Goal: Task Accomplishment & Management: Manage account settings

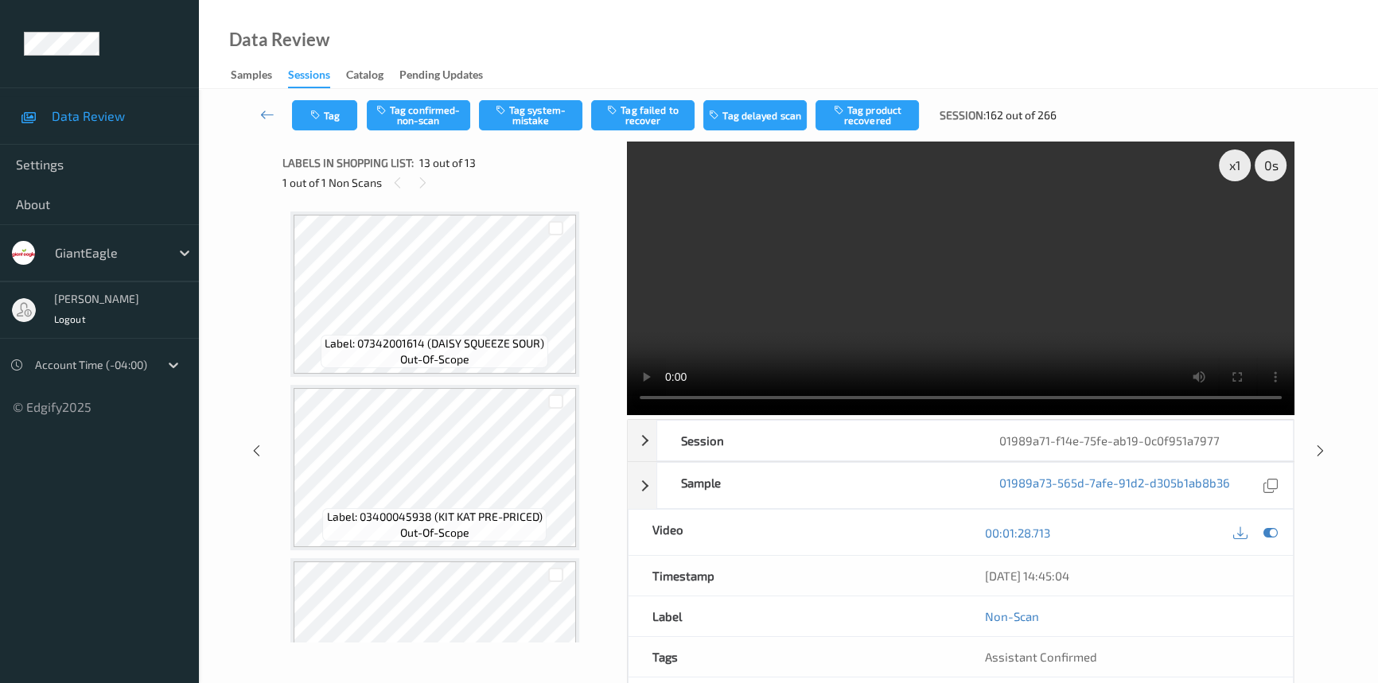
scroll to position [1816, 0]
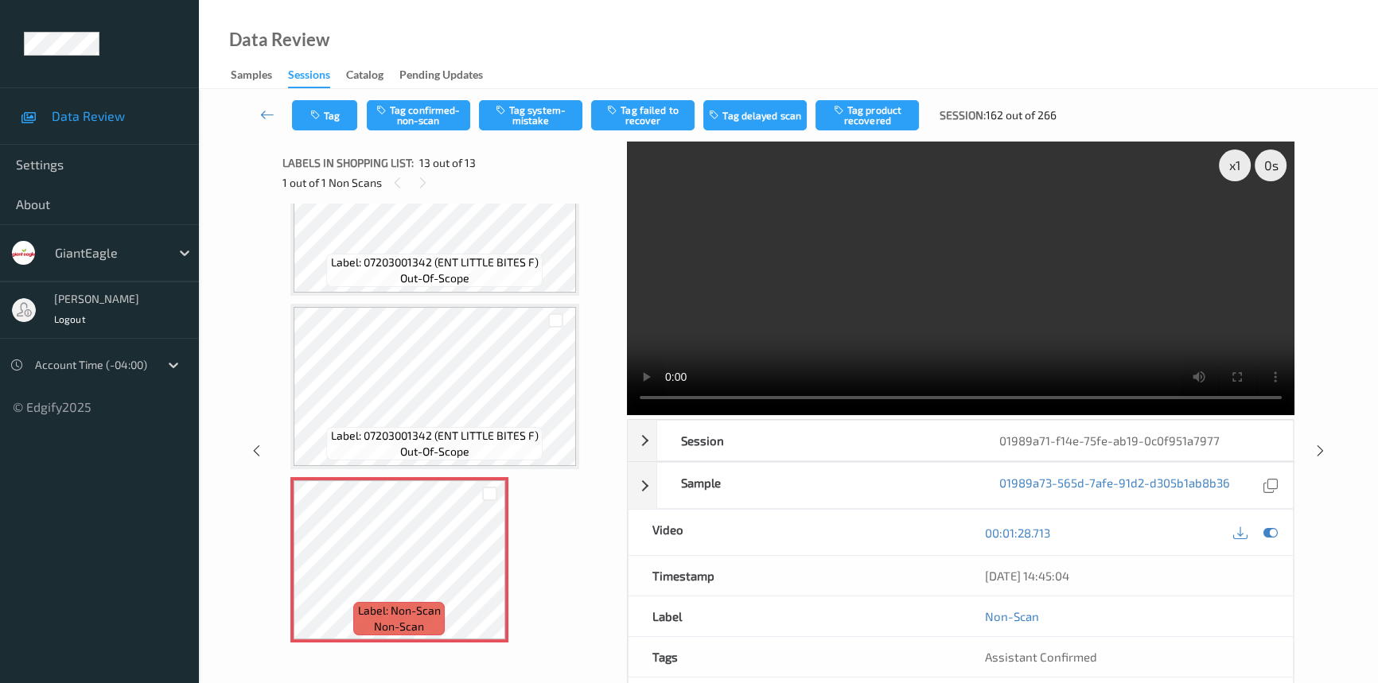
click at [897, 306] on video at bounding box center [961, 279] width 668 height 274
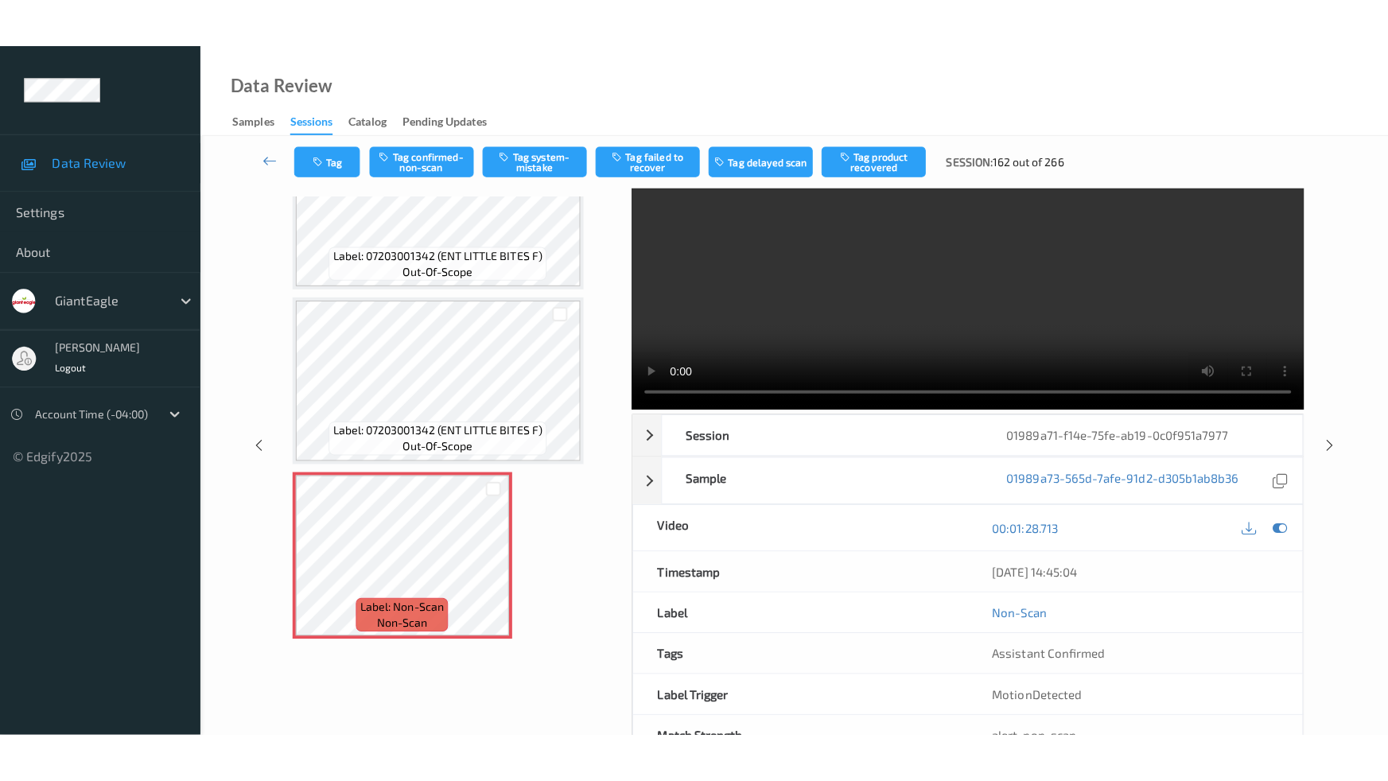
scroll to position [0, 0]
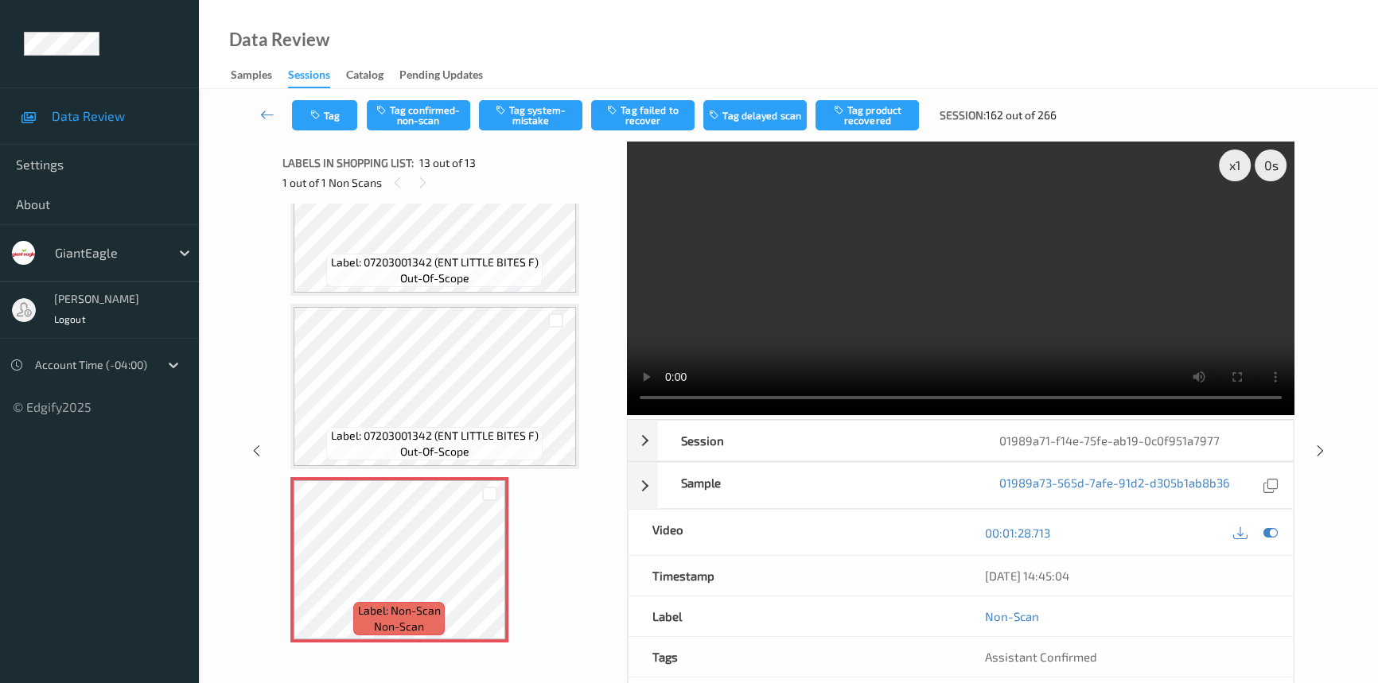
click at [1081, 329] on video at bounding box center [961, 279] width 668 height 274
click at [976, 301] on video at bounding box center [961, 279] width 668 height 274
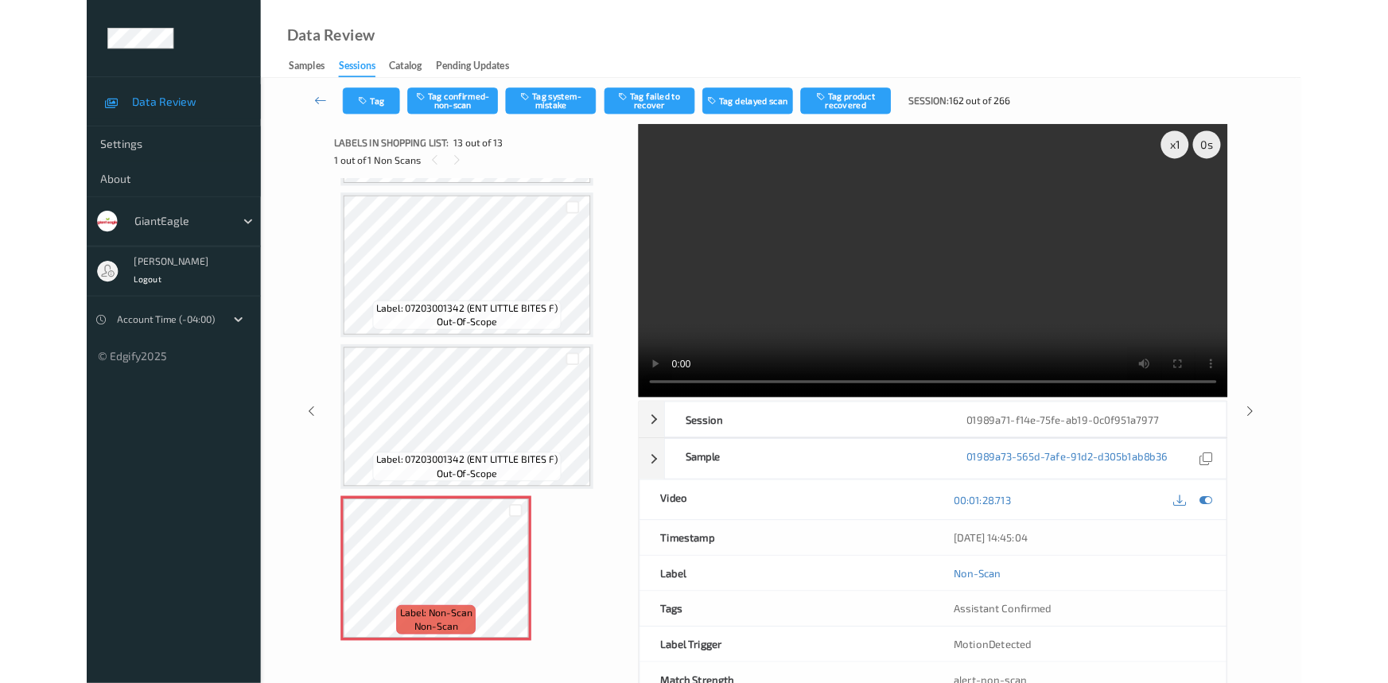
scroll to position [1719, 0]
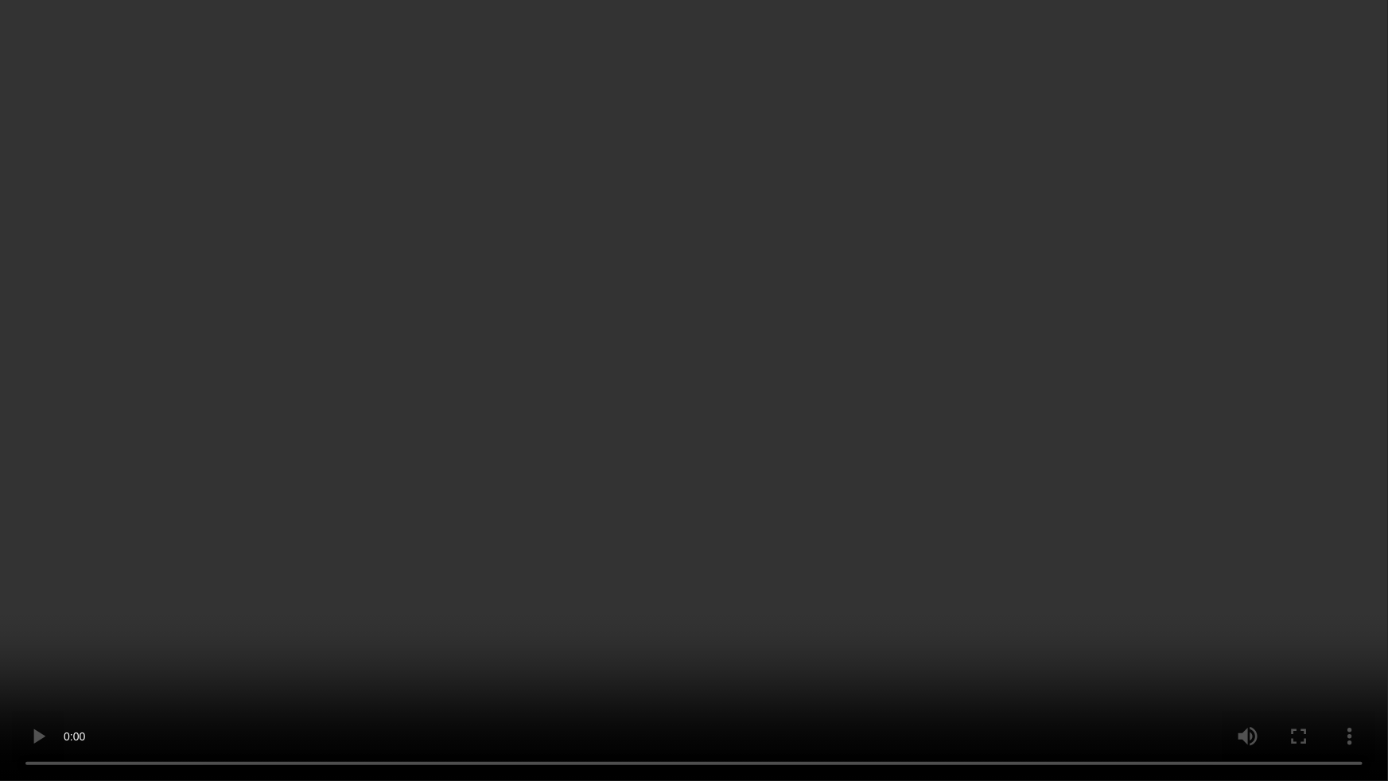
click at [991, 303] on video at bounding box center [694, 390] width 1388 height 781
click at [907, 387] on video at bounding box center [694, 390] width 1388 height 781
click at [1065, 310] on video at bounding box center [694, 390] width 1388 height 781
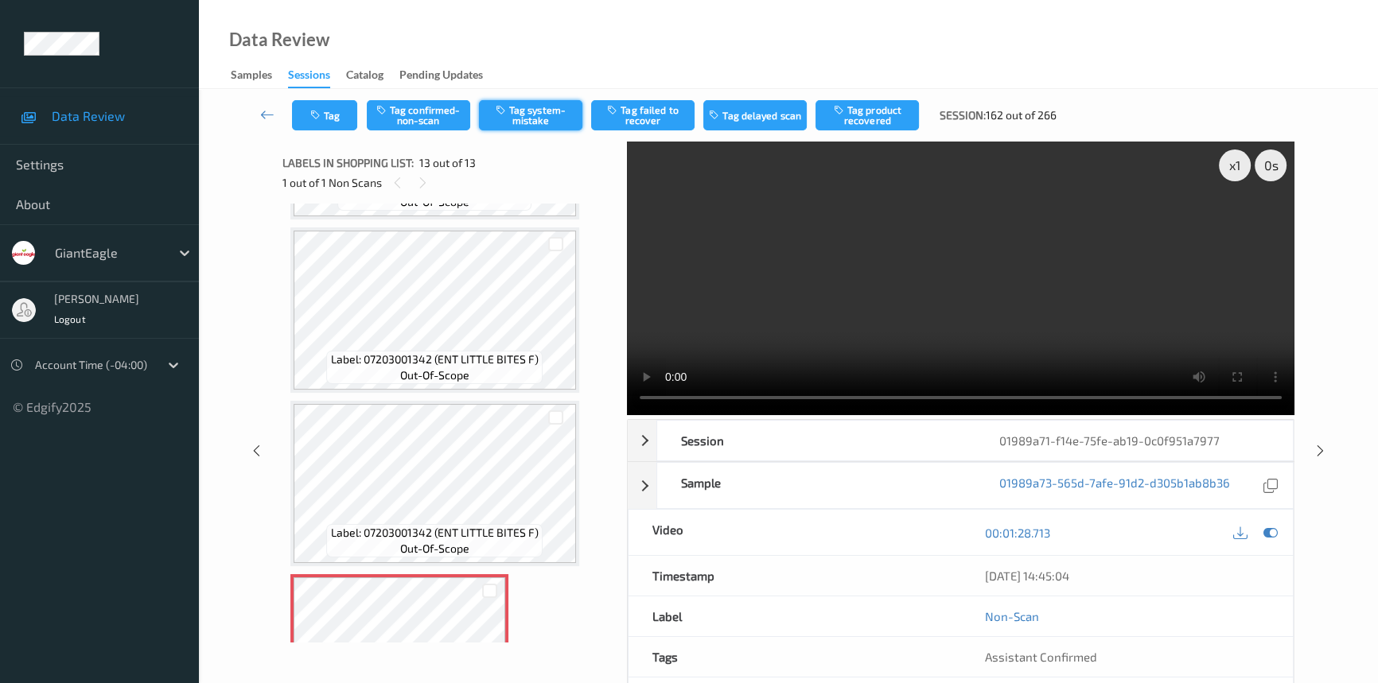
click at [509, 100] on button "Tag system-mistake" at bounding box center [530, 115] width 103 height 30
drag, startPoint x: 334, startPoint y: 119, endPoint x: 341, endPoint y: 151, distance: 32.6
click at [341, 151] on div "Tag Tag confirmed-non-scan Untag system-mistake Tag failed to recover Tag delay…" at bounding box center [789, 424] width 1114 height 671
click at [341, 109] on button "Tag" at bounding box center [324, 115] width 65 height 30
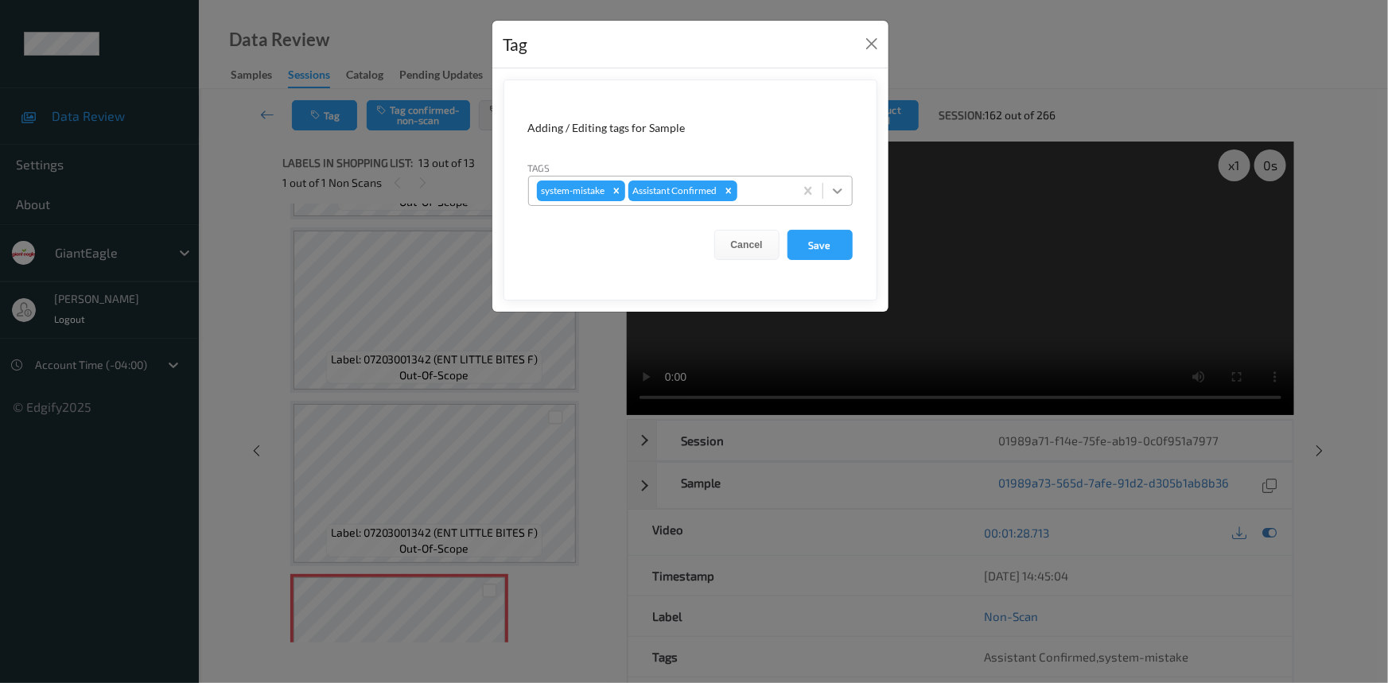
click at [832, 190] on icon at bounding box center [838, 191] width 16 height 16
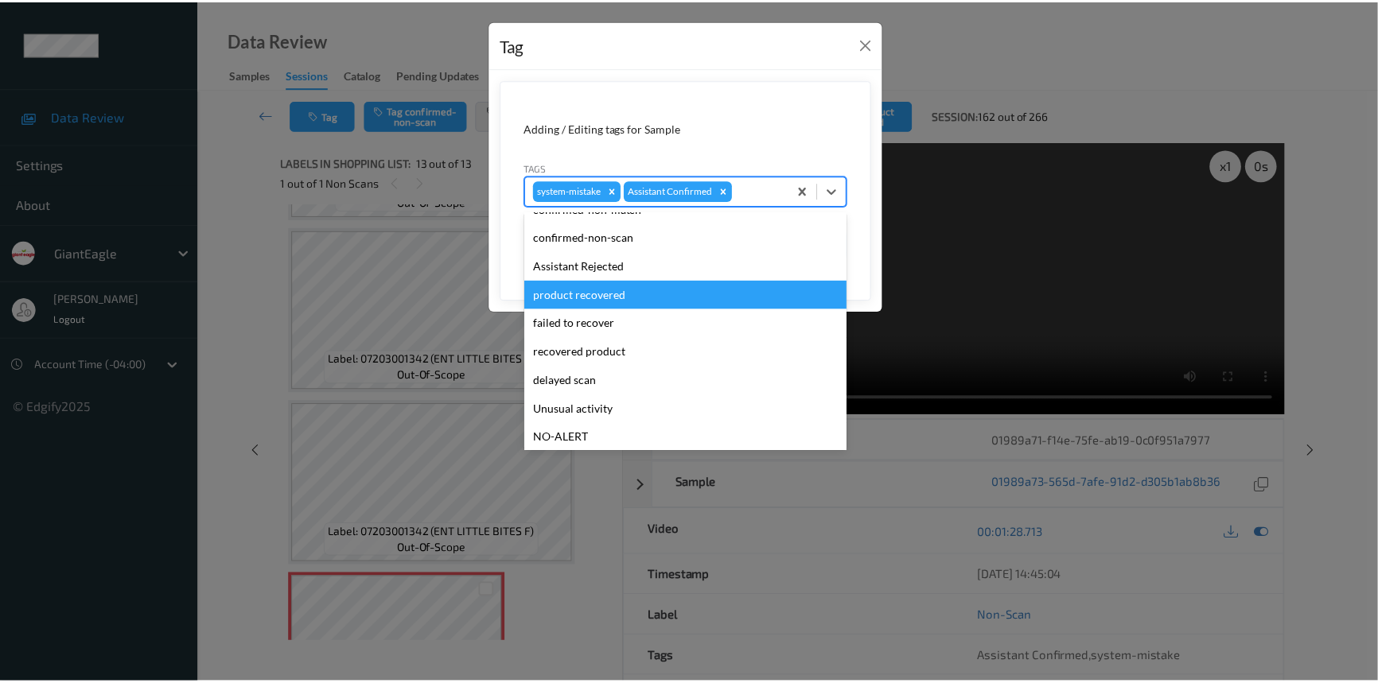
scroll to position [72, 0]
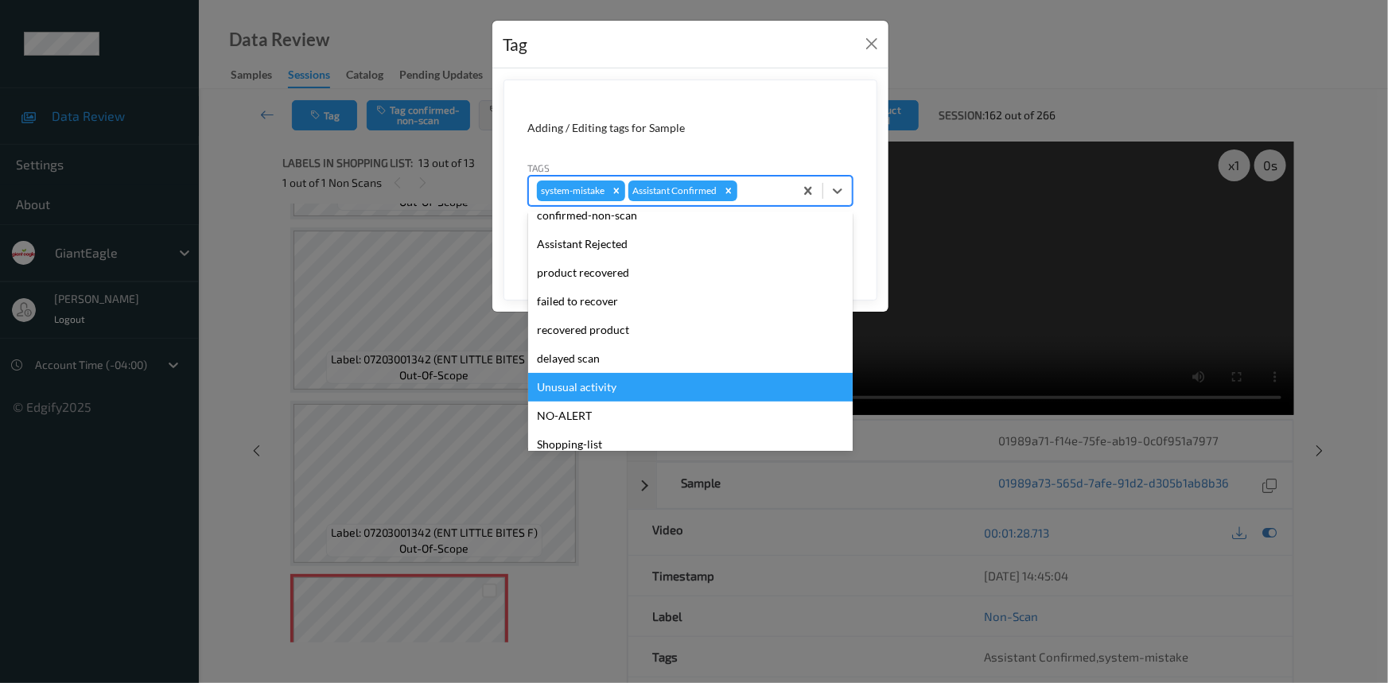
click at [590, 388] on div "Unusual activity" at bounding box center [690, 387] width 325 height 29
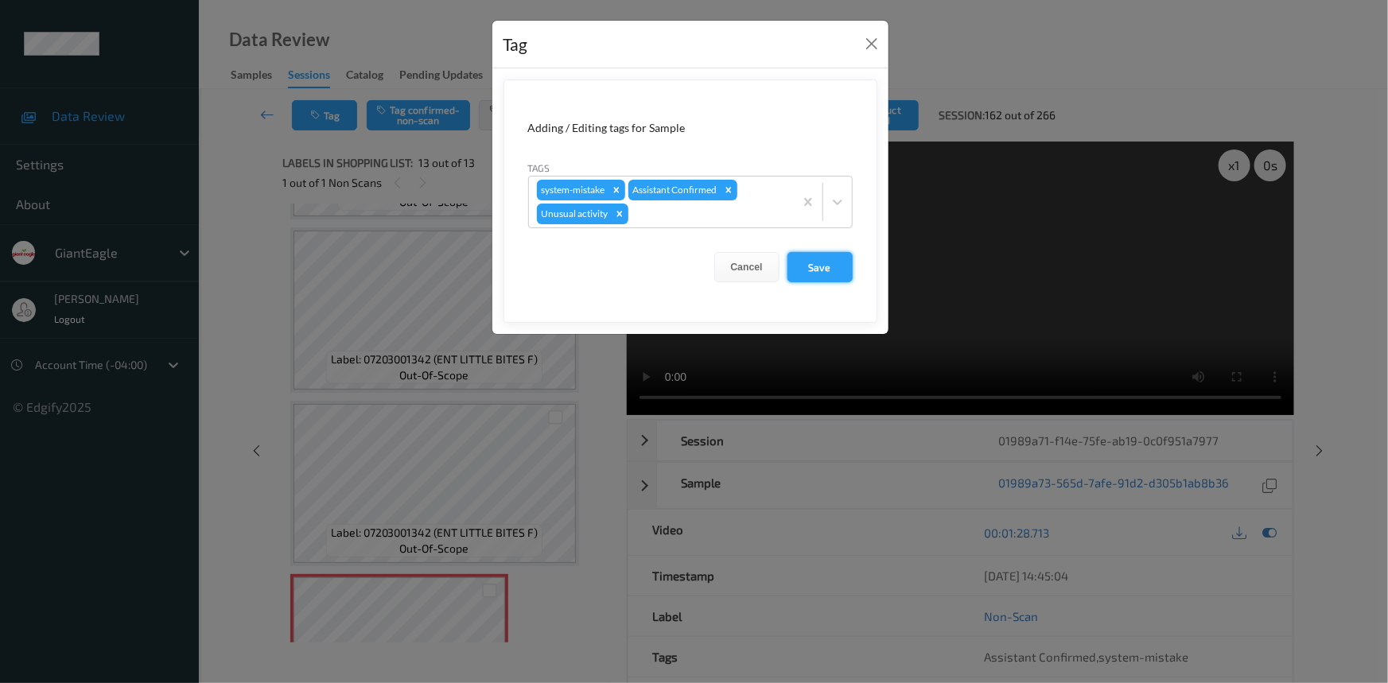
click at [809, 260] on button "Save" at bounding box center [820, 267] width 65 height 30
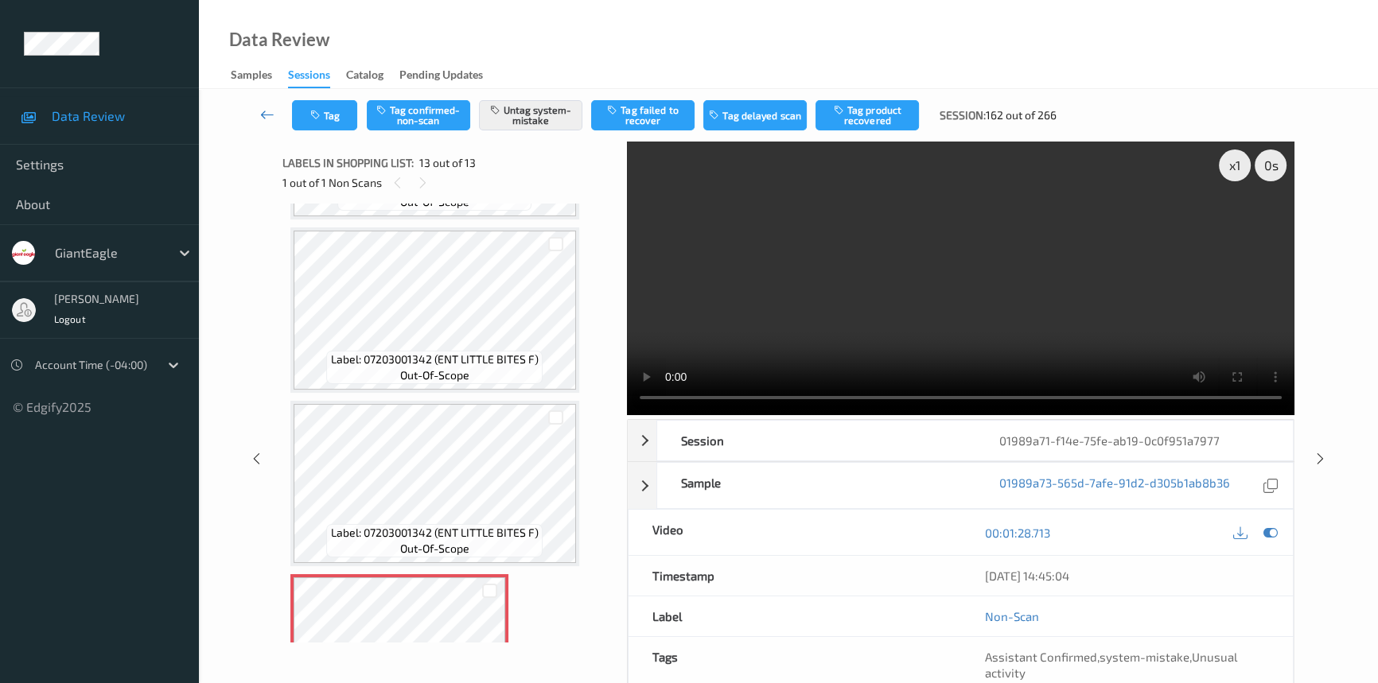
click at [260, 110] on icon at bounding box center [267, 115] width 14 height 16
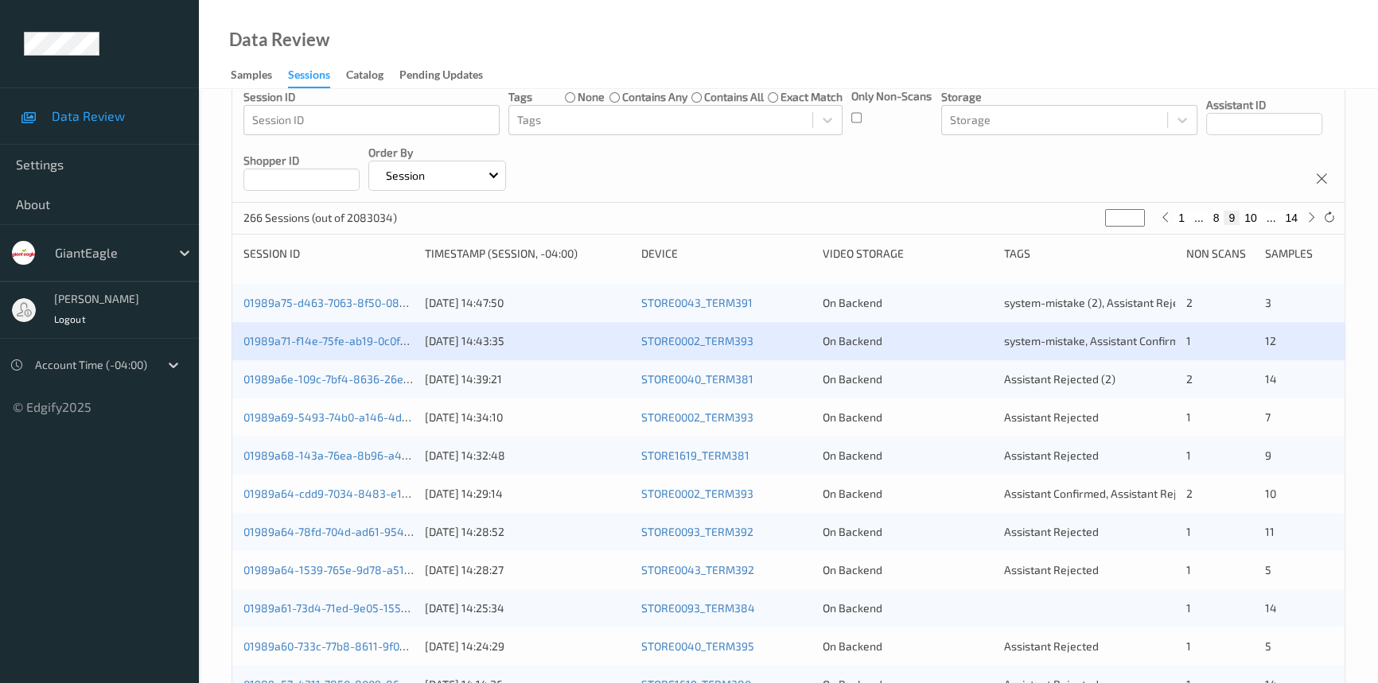
scroll to position [144, 0]
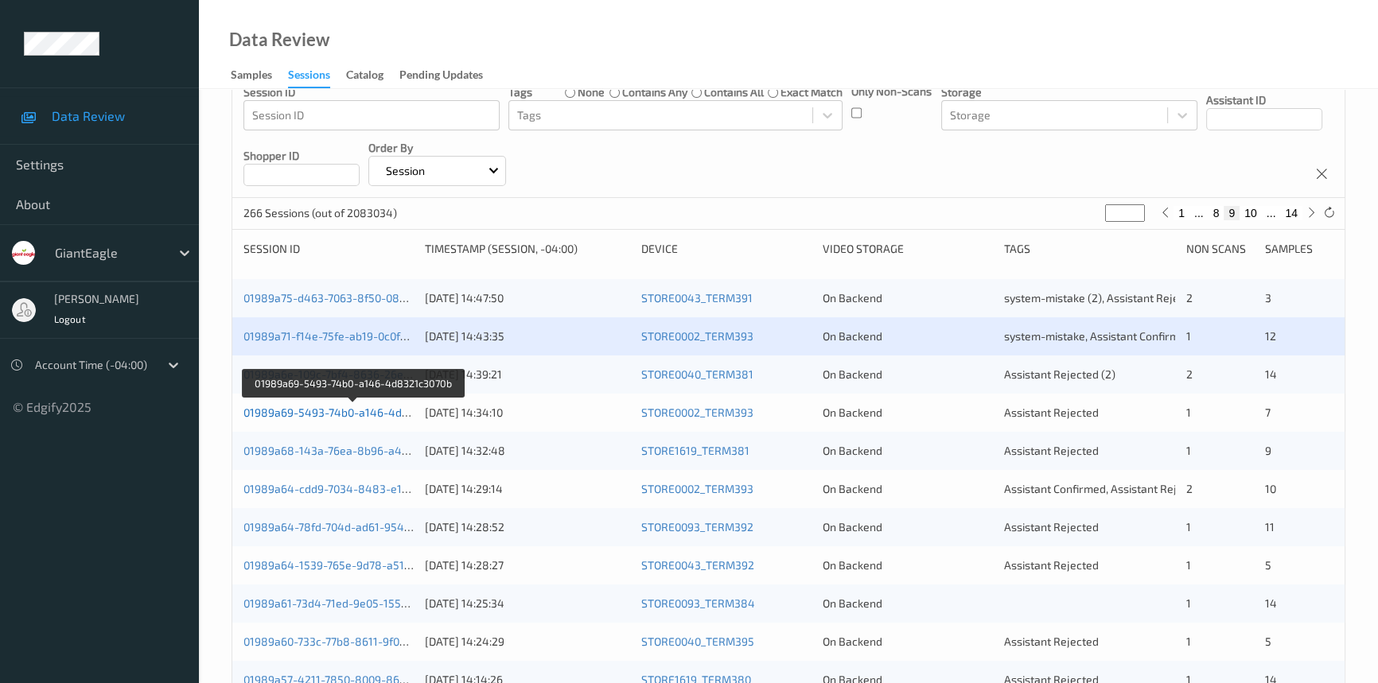
click at [348, 409] on link "01989a69-5493-74b0-a146-4d8321c3070b" at bounding box center [353, 413] width 220 height 14
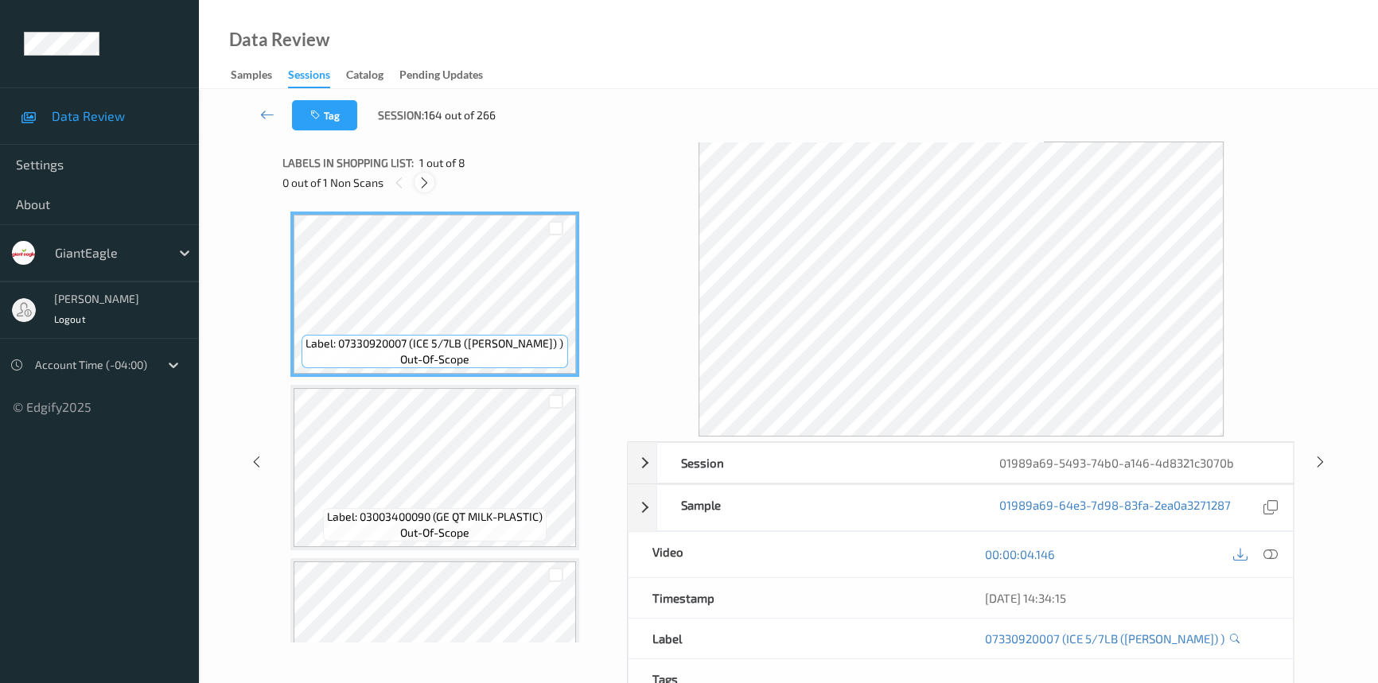
click at [420, 179] on icon at bounding box center [425, 183] width 14 height 14
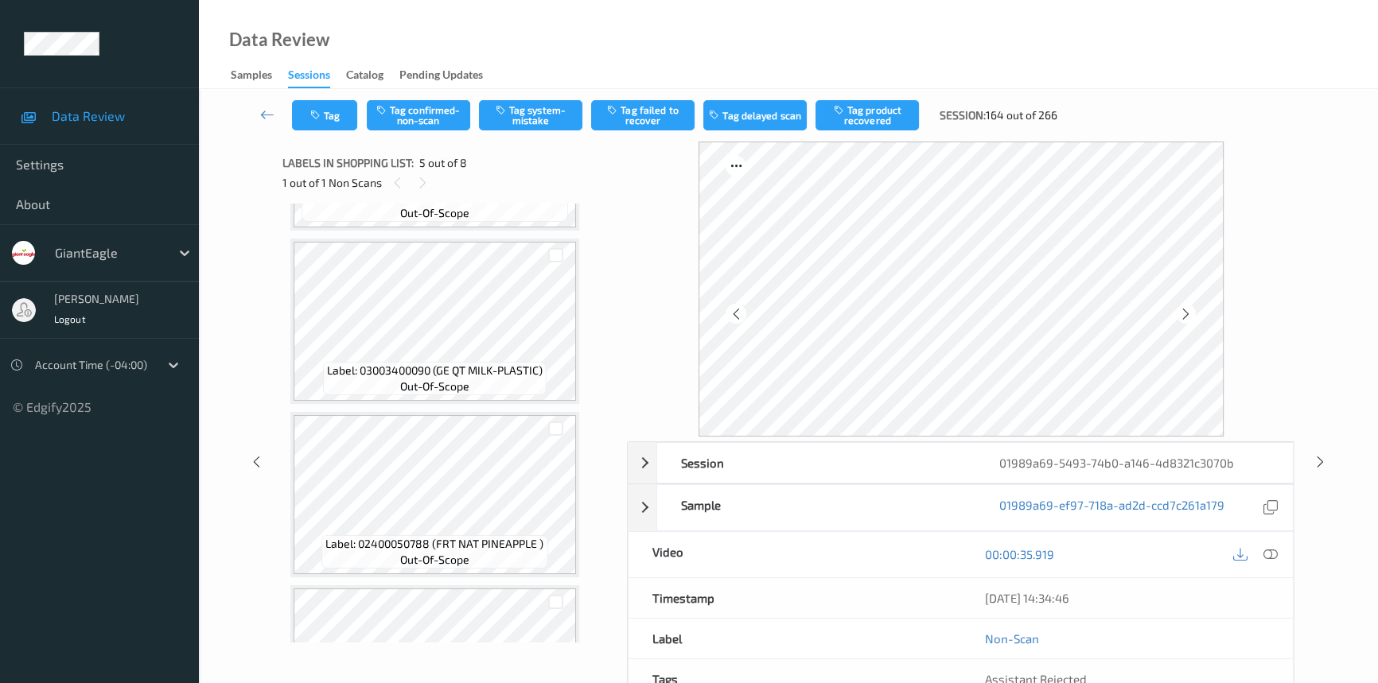
scroll to position [503, 0]
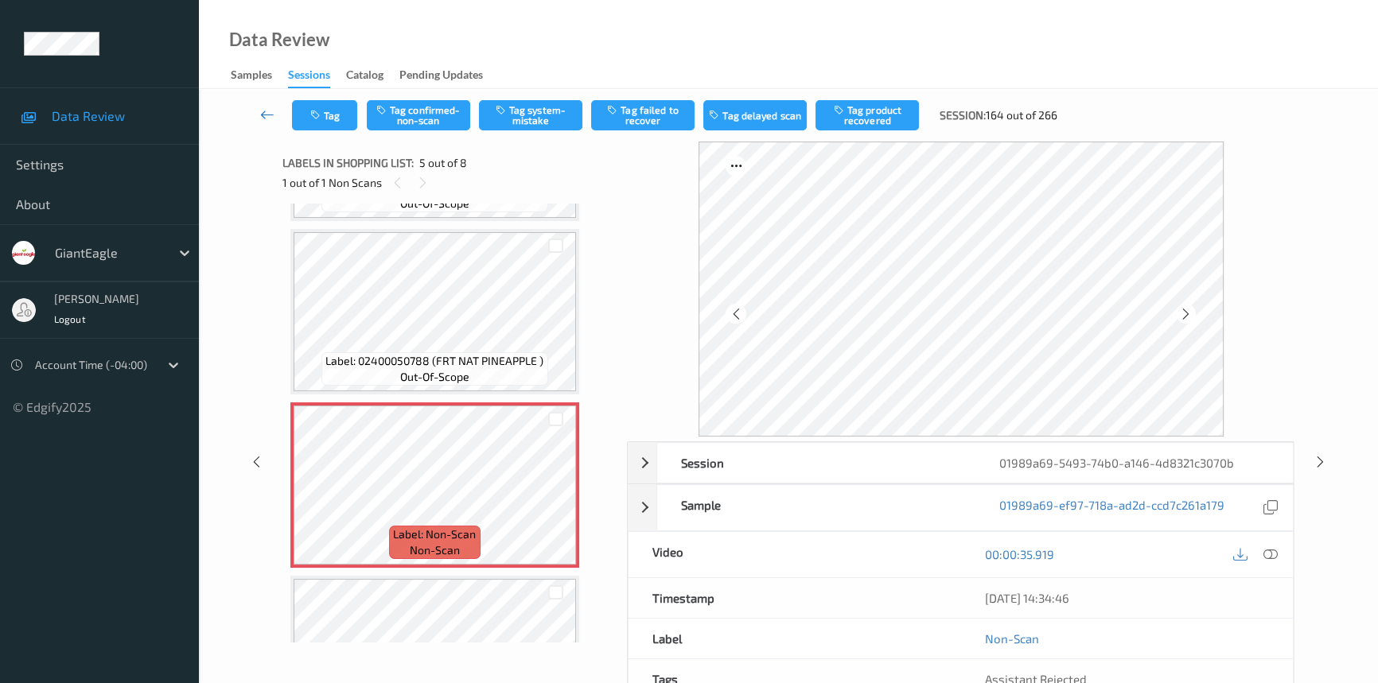
click at [262, 109] on icon at bounding box center [267, 115] width 14 height 16
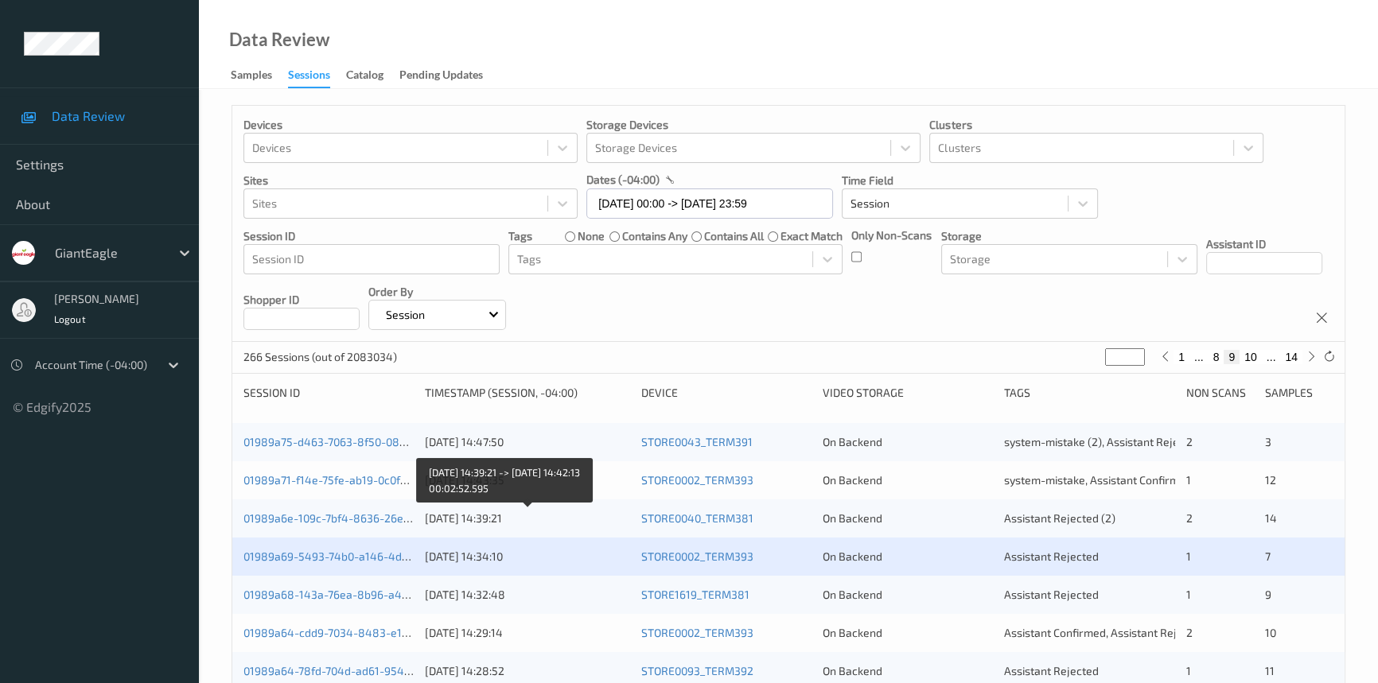
click at [594, 514] on div "[DATE] 14:39:21" at bounding box center [527, 519] width 204 height 16
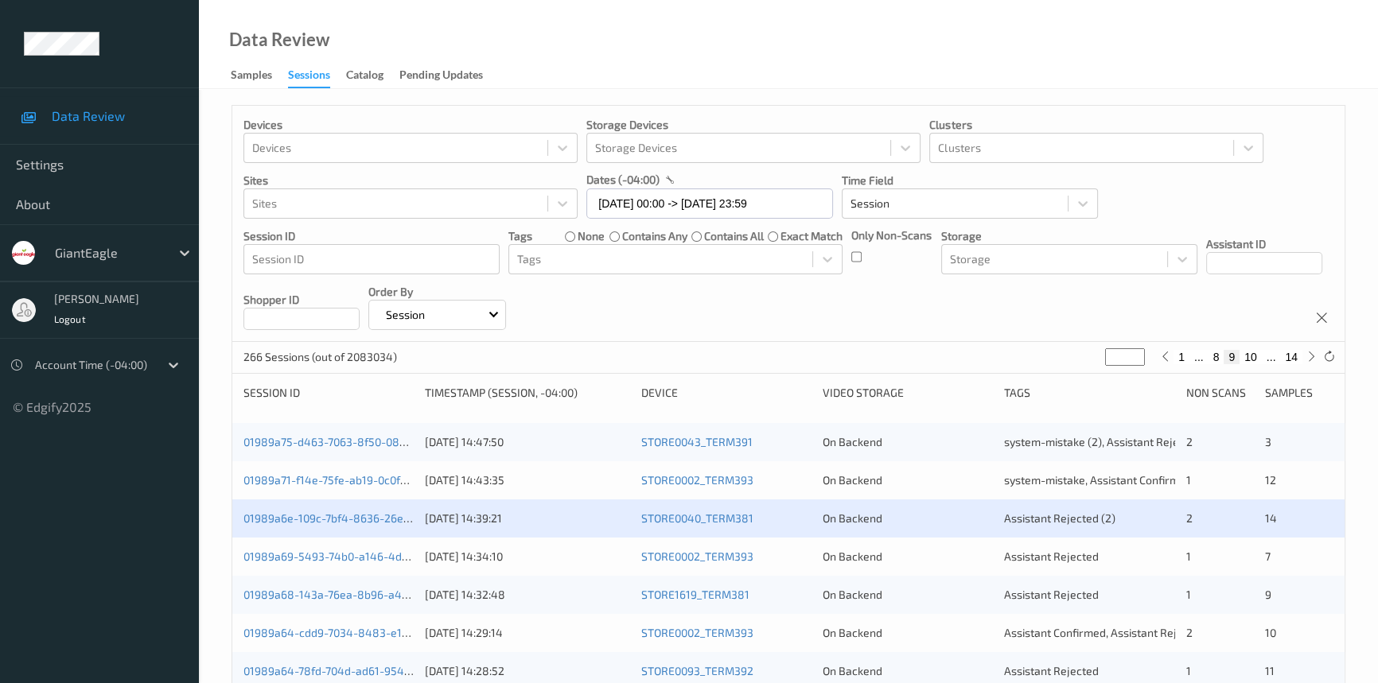
click at [345, 549] on div "01989a69-5493-74b0-a146-4d8321c3070b" at bounding box center [328, 557] width 170 height 16
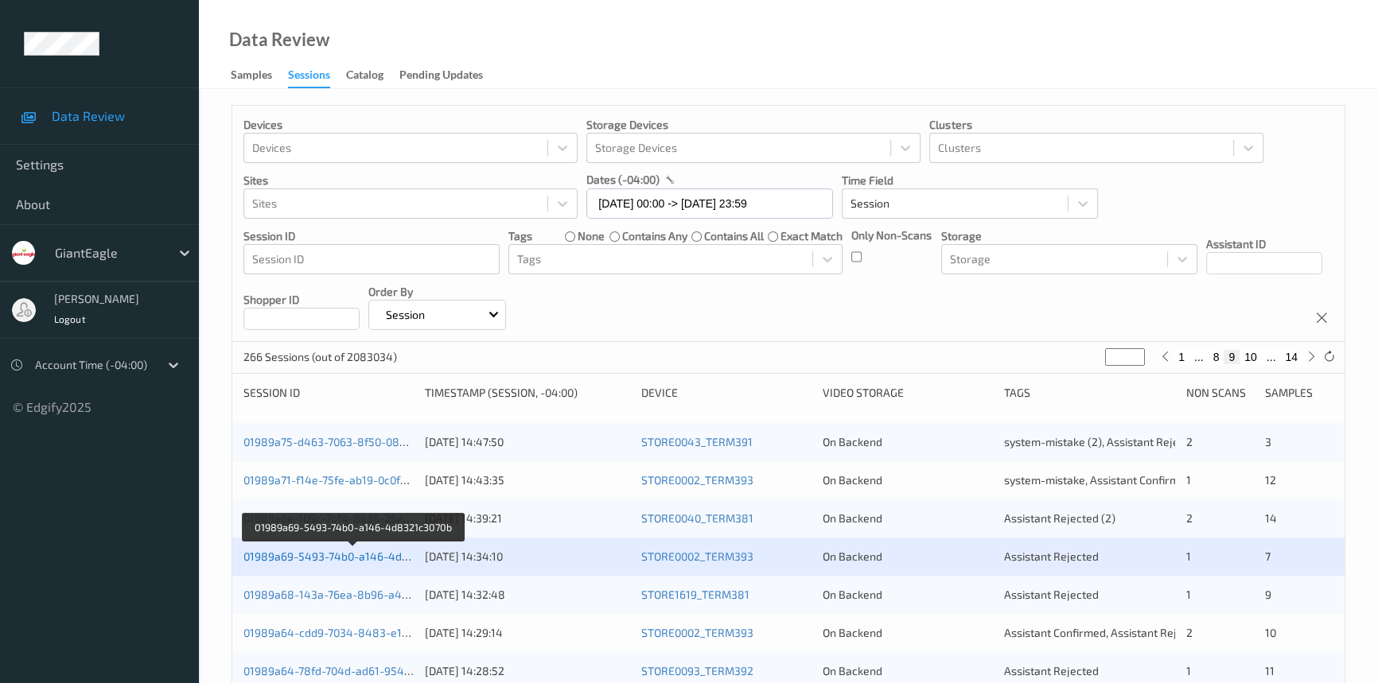
click at [337, 554] on link "01989a69-5493-74b0-a146-4d8321c3070b" at bounding box center [353, 557] width 220 height 14
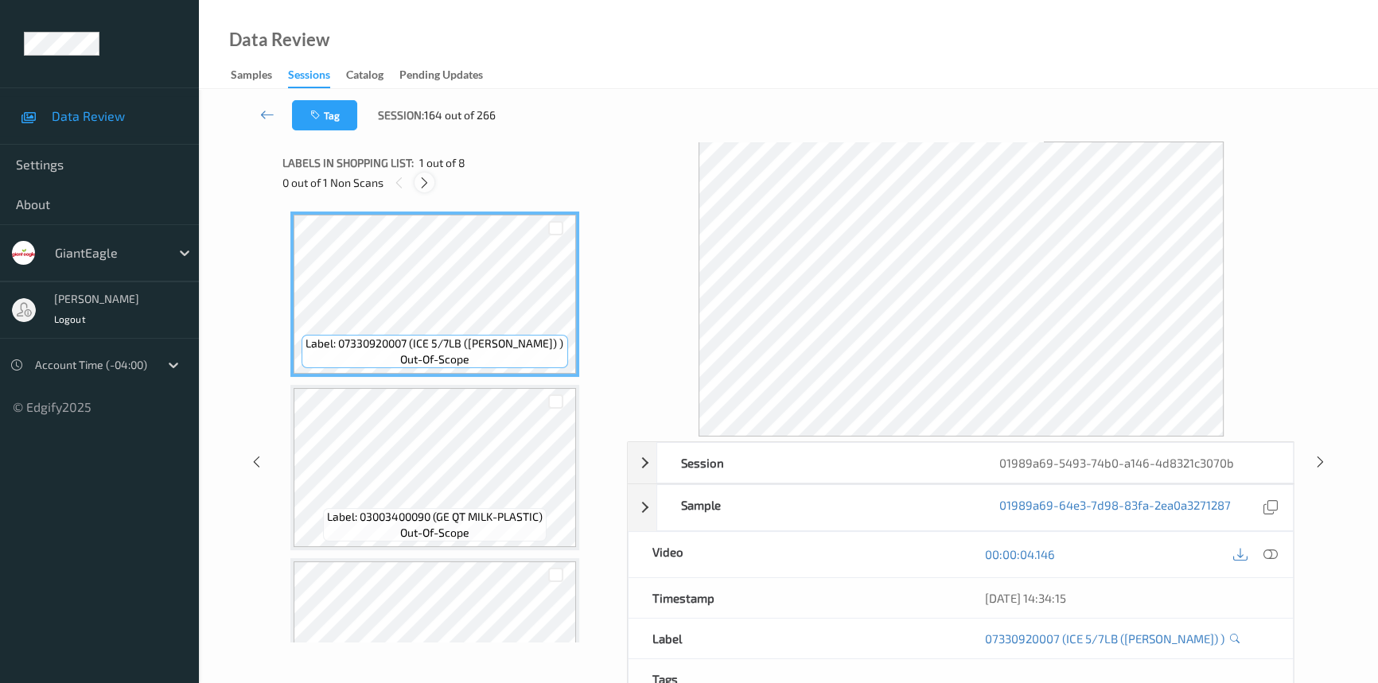
click at [431, 180] on div at bounding box center [425, 183] width 20 height 20
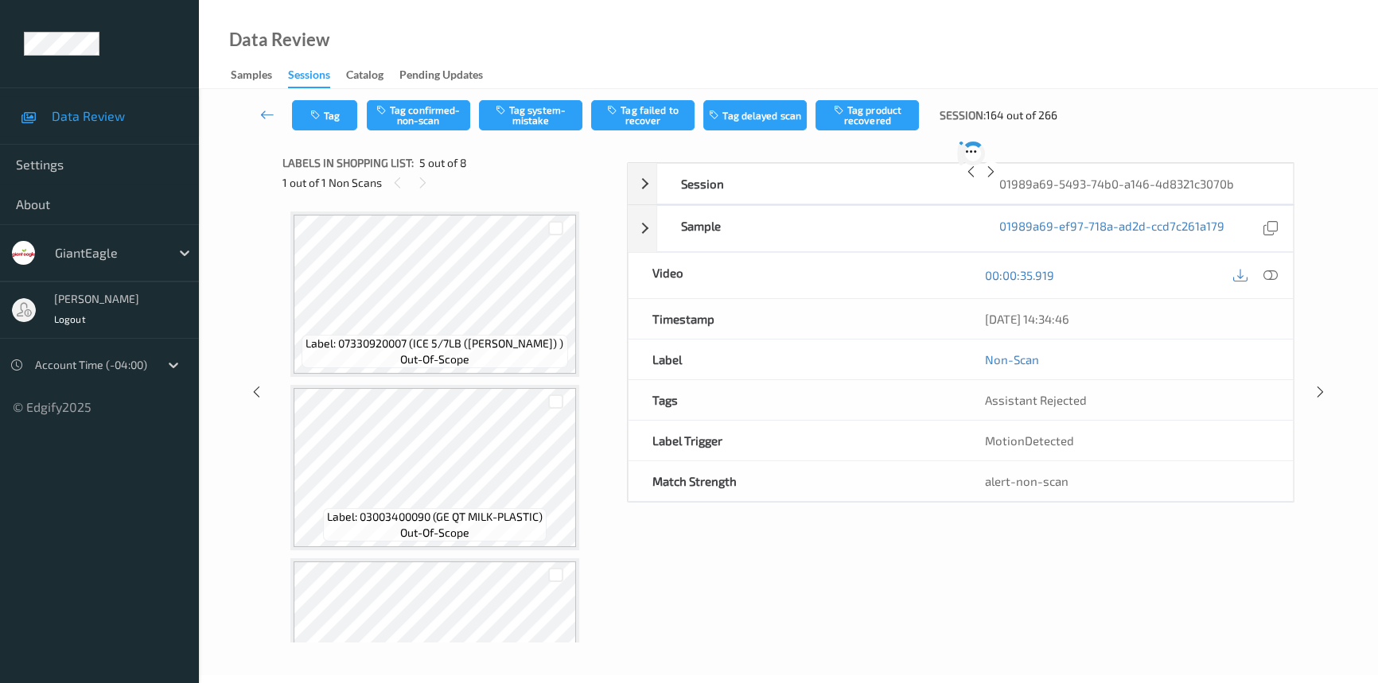
scroll to position [526, 0]
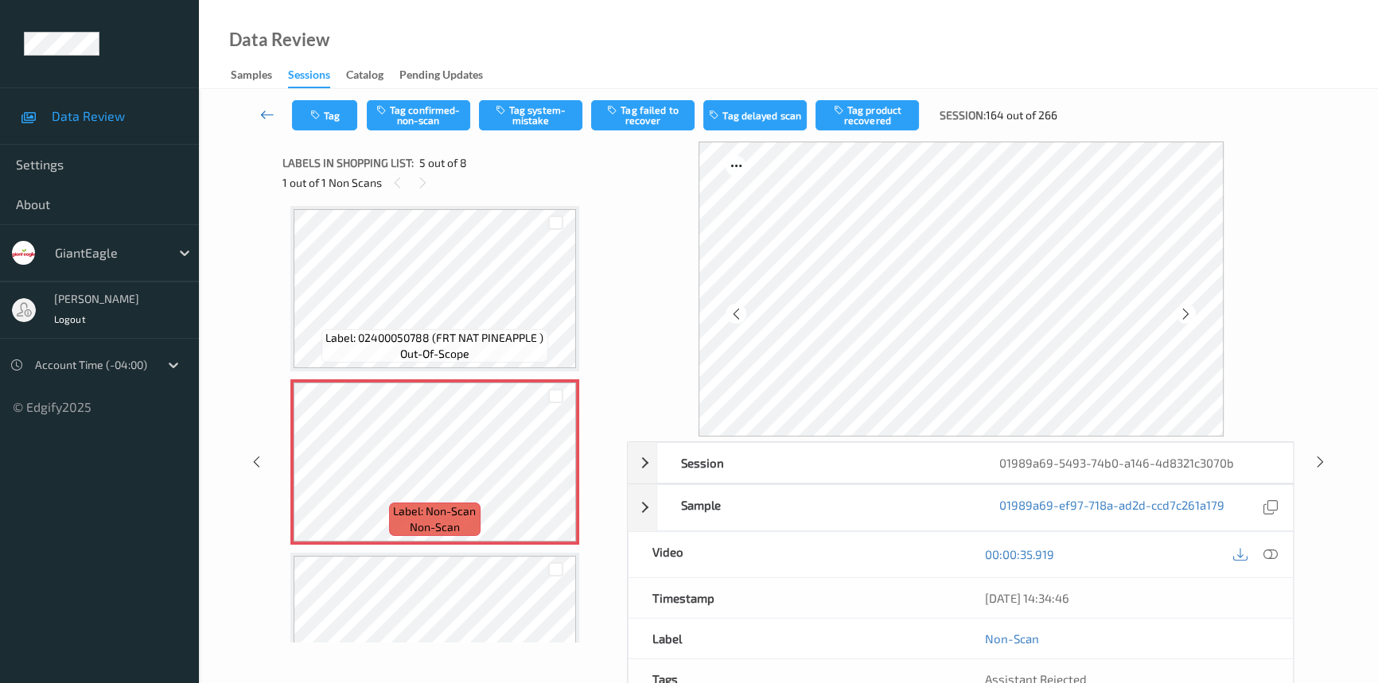
click at [267, 112] on icon at bounding box center [267, 115] width 14 height 16
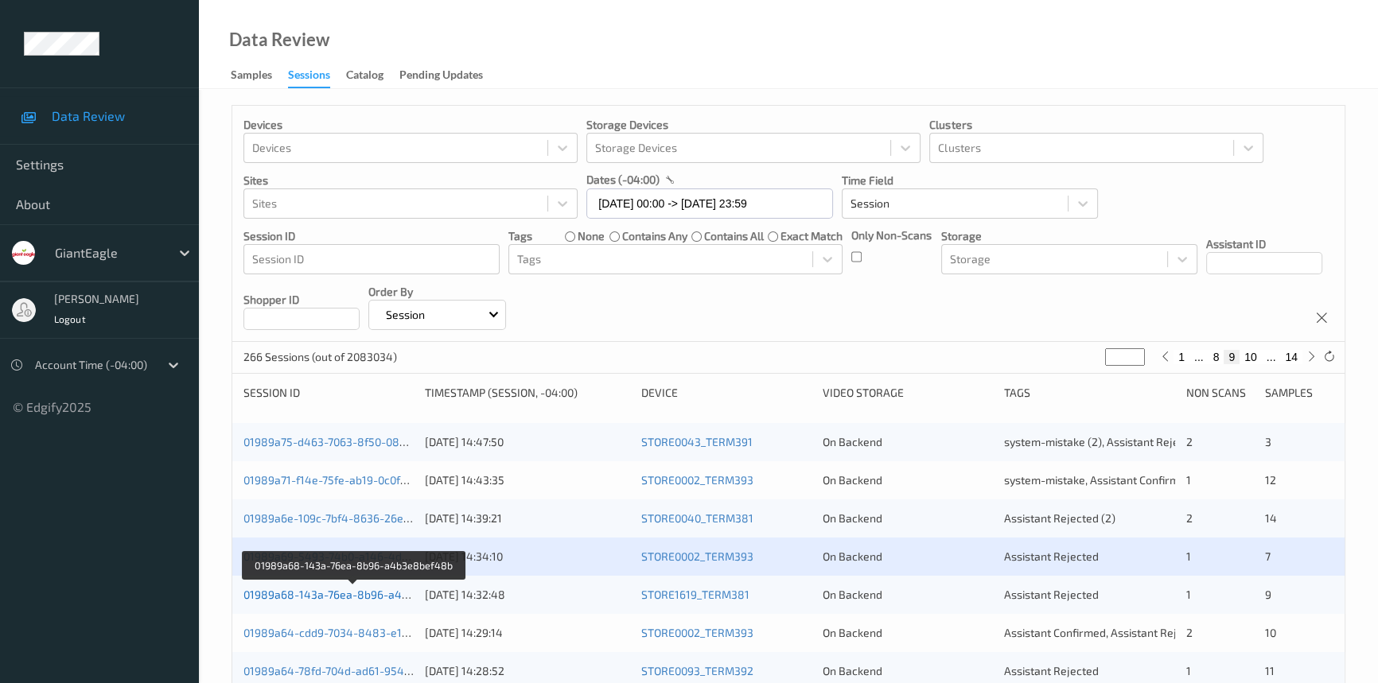
click at [345, 593] on link "01989a68-143a-76ea-8b96-a4b3e8bef48b" at bounding box center [354, 595] width 222 height 14
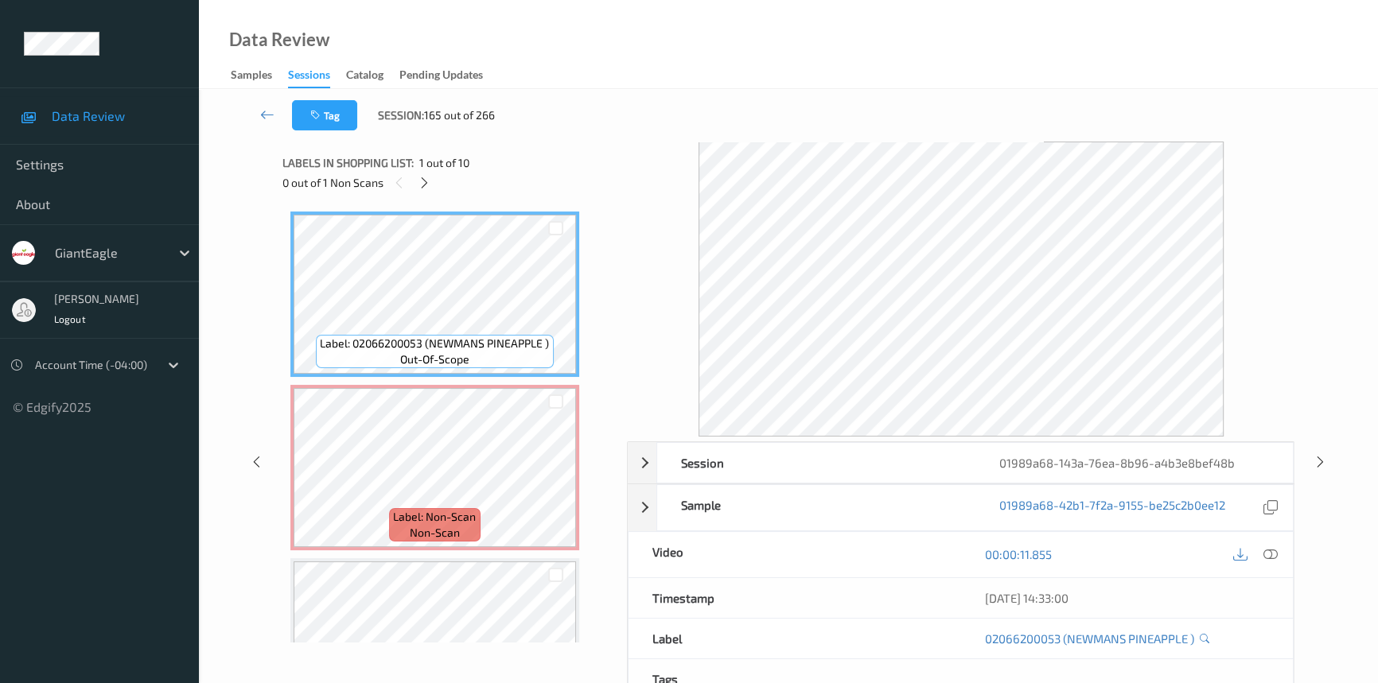
click at [415, 173] on div "0 out of 1 Non Scans" at bounding box center [449, 183] width 334 height 20
click at [420, 177] on icon at bounding box center [425, 183] width 14 height 14
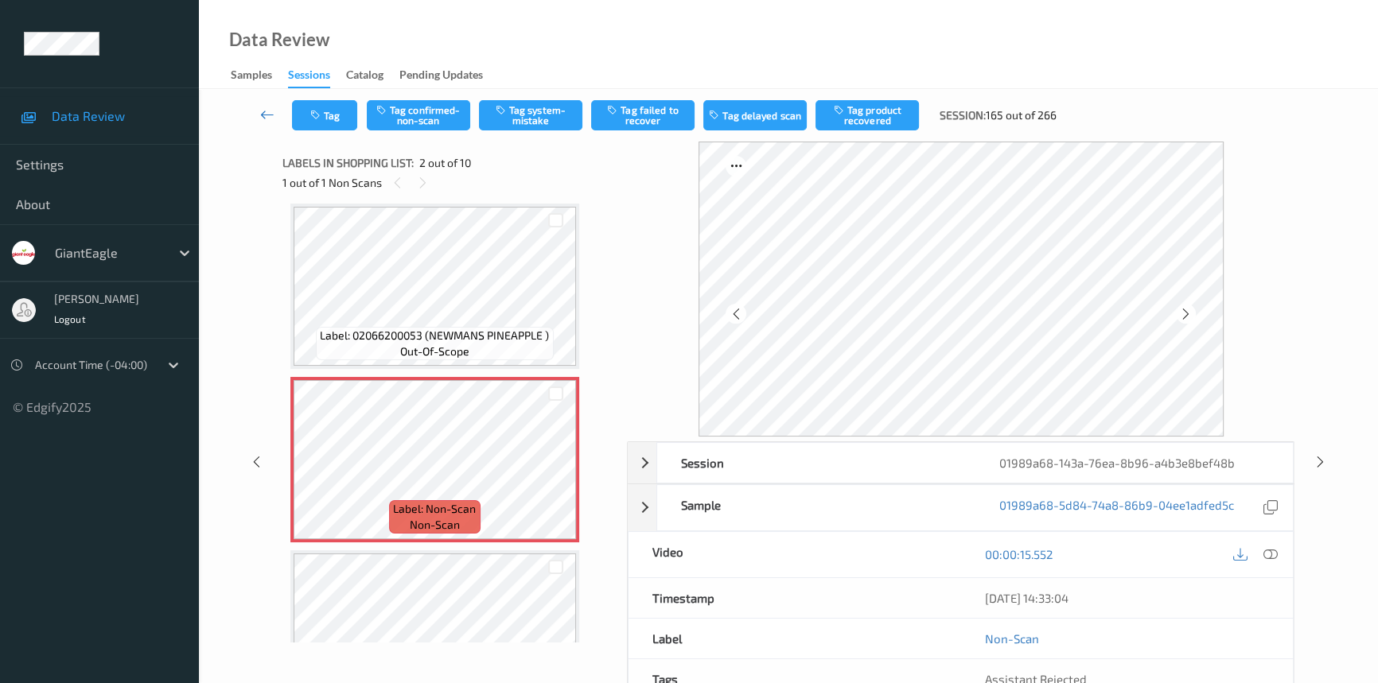
click at [254, 104] on link at bounding box center [267, 115] width 49 height 30
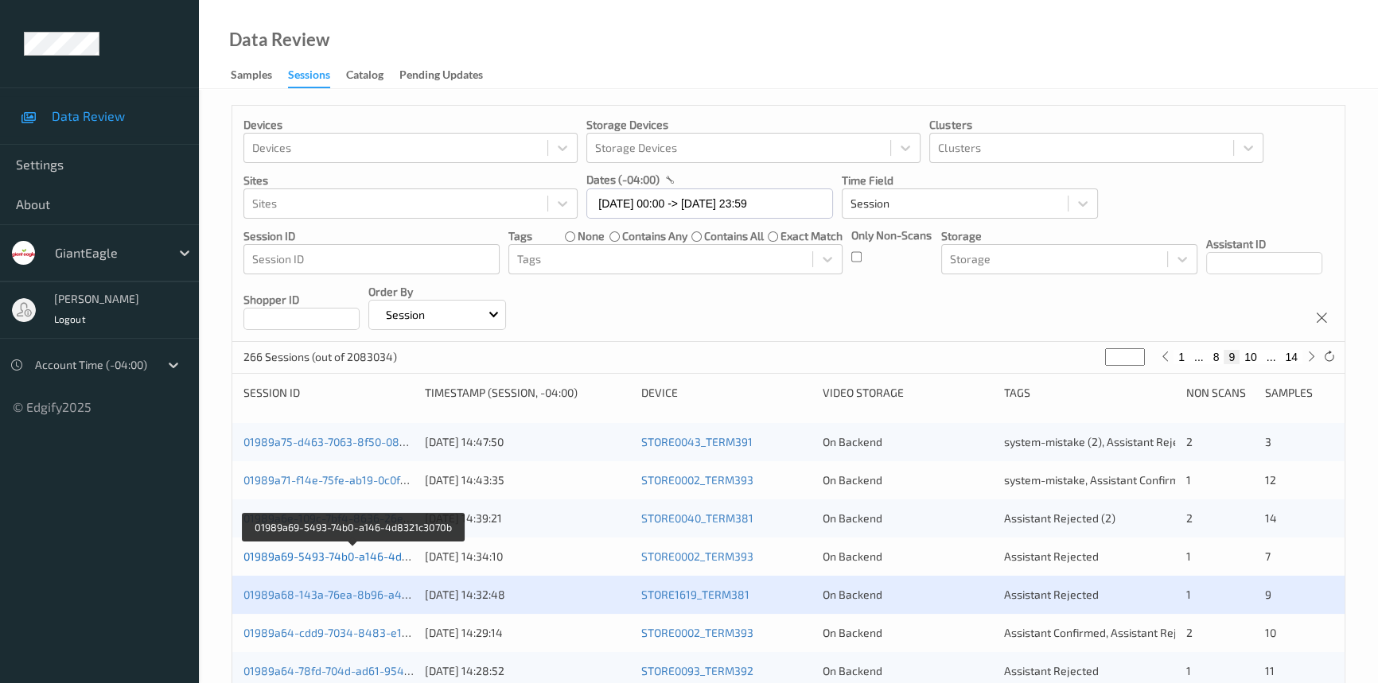
click at [302, 550] on link "01989a69-5493-74b0-a146-4d8321c3070b" at bounding box center [353, 557] width 220 height 14
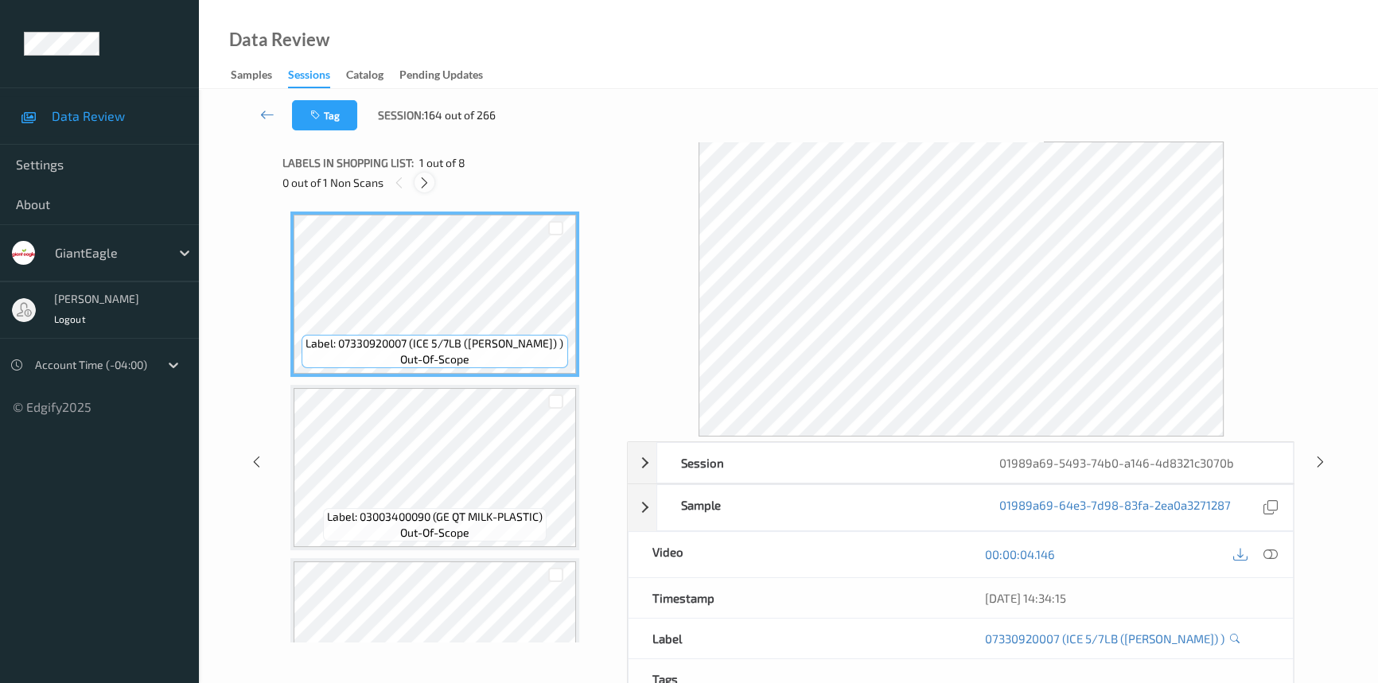
click at [423, 181] on icon at bounding box center [425, 183] width 14 height 14
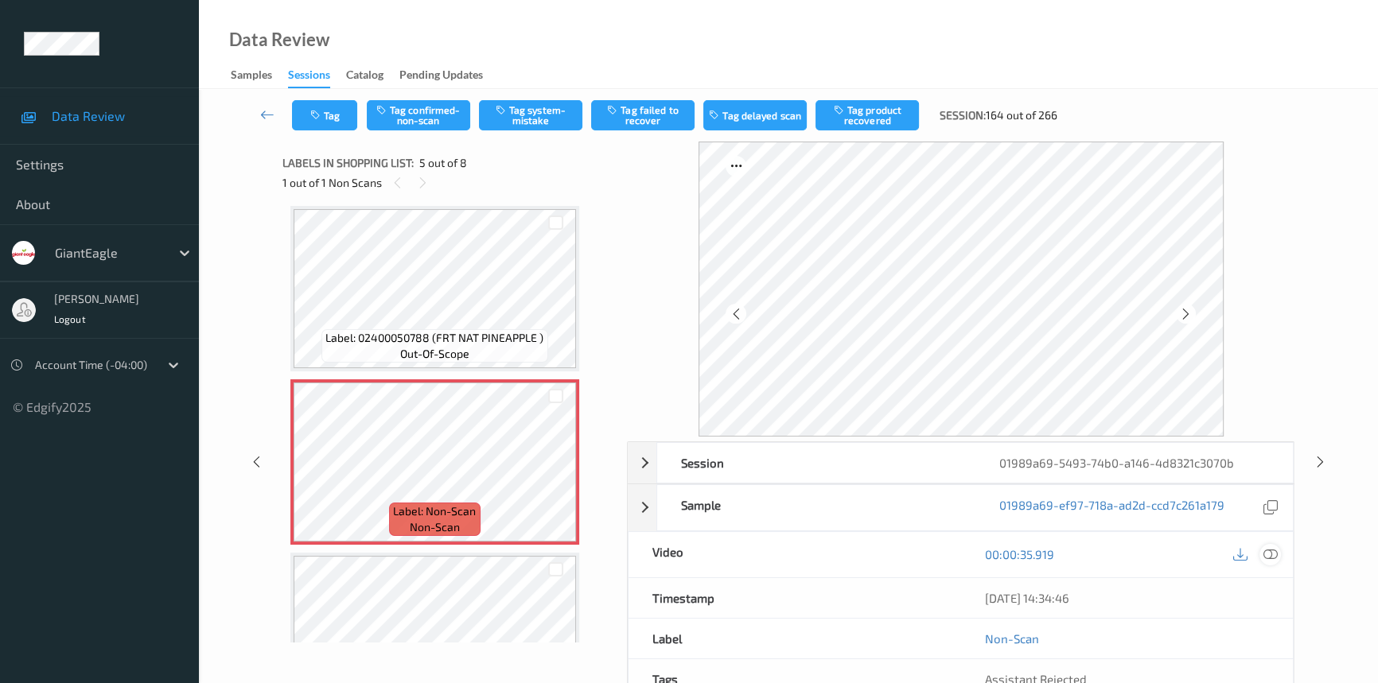
click at [1276, 551] on icon at bounding box center [1270, 554] width 14 height 14
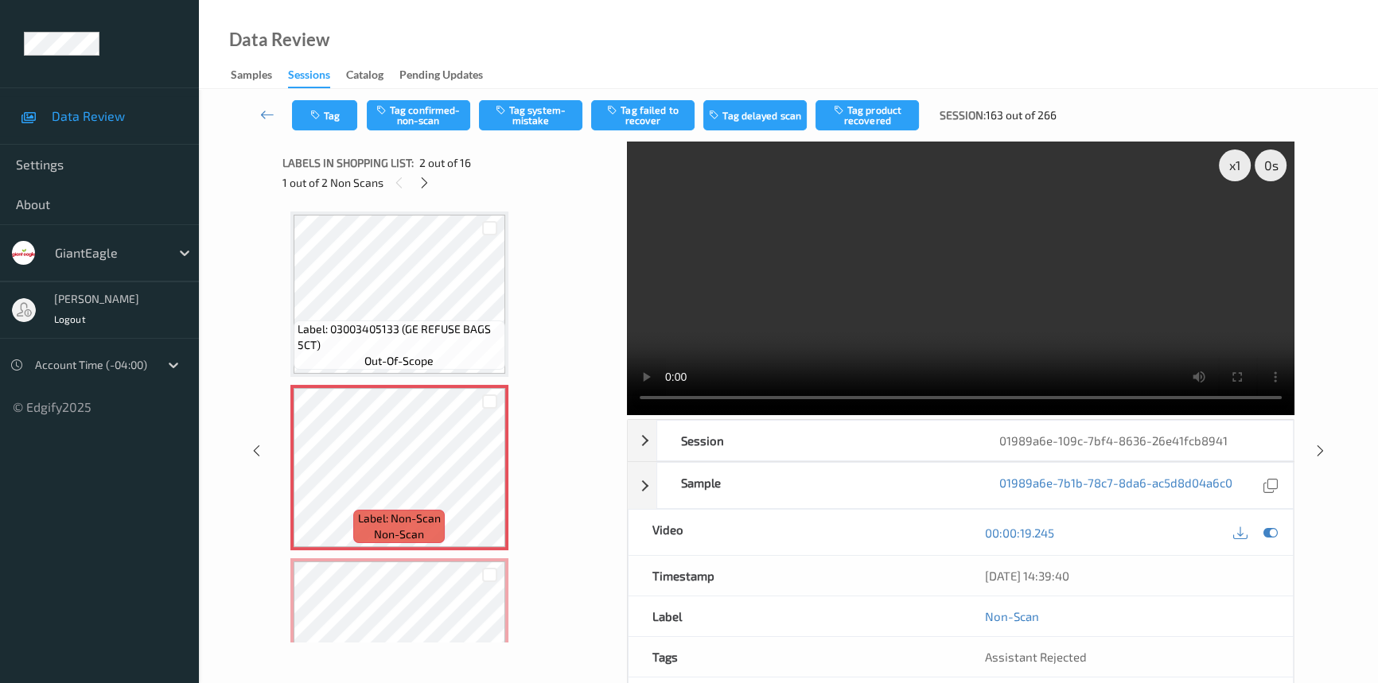
scroll to position [8, 0]
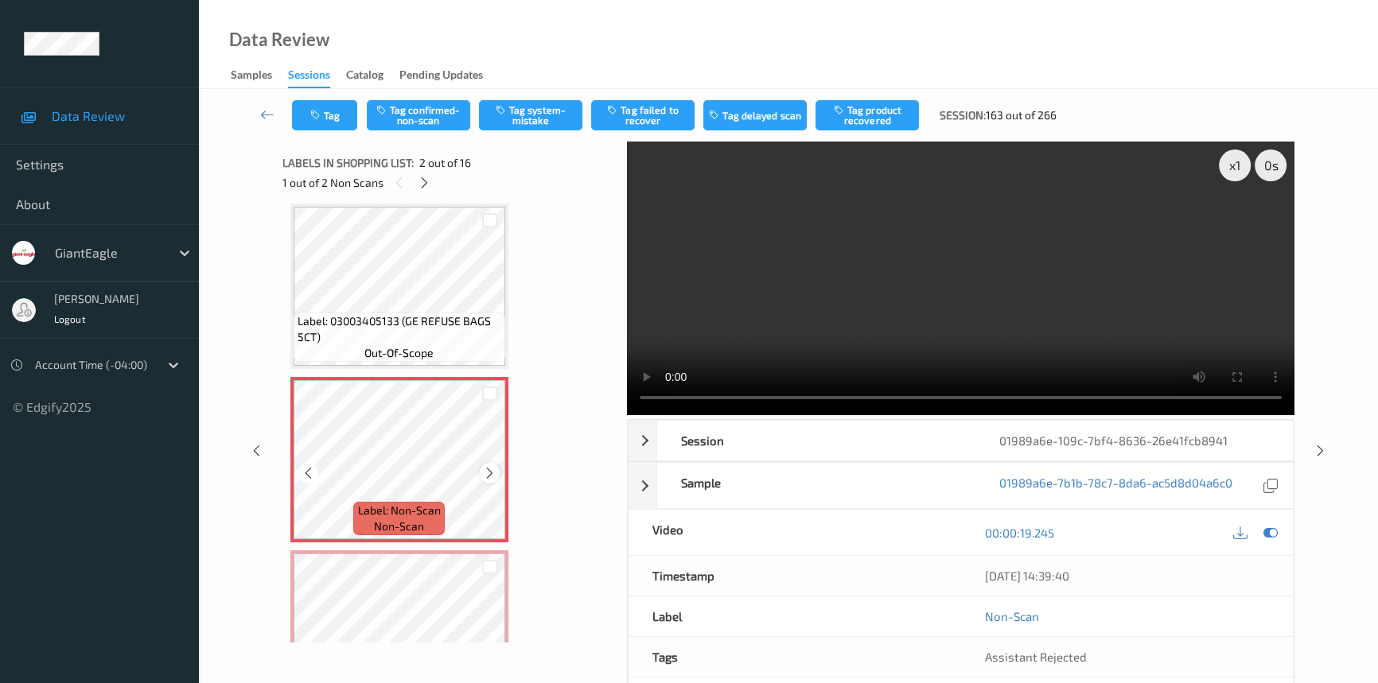
click at [491, 468] on icon at bounding box center [490, 473] width 14 height 14
click at [793, 282] on video at bounding box center [961, 279] width 668 height 274
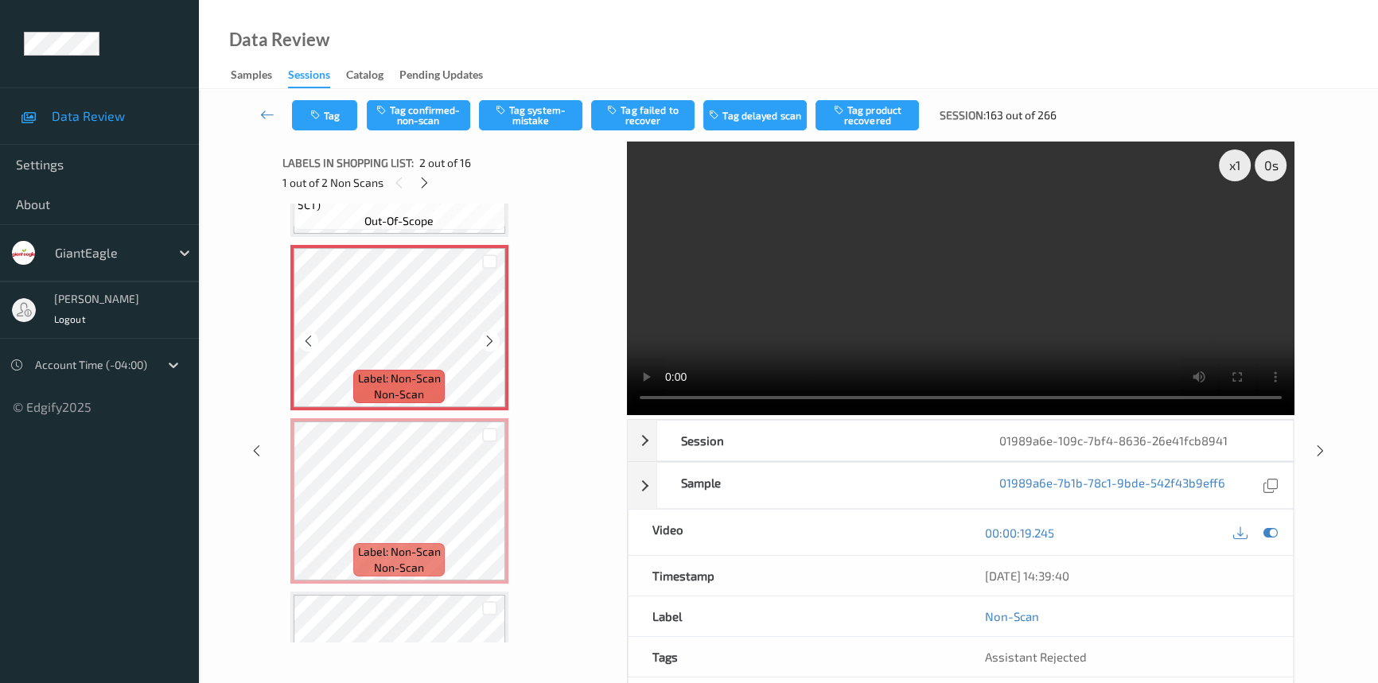
scroll to position [152, 0]
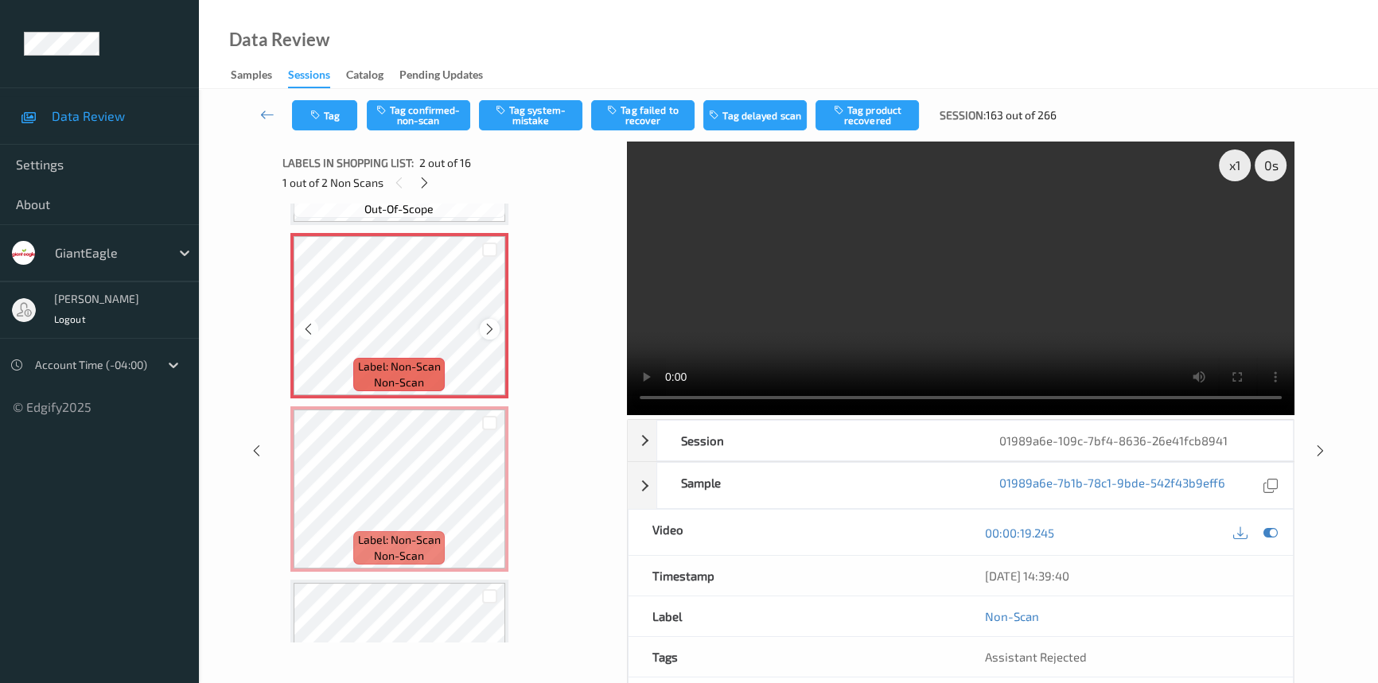
click at [485, 325] on icon at bounding box center [490, 329] width 14 height 14
click at [769, 310] on video at bounding box center [961, 279] width 668 height 274
click at [525, 115] on button "Tag system-mistake" at bounding box center [530, 115] width 103 height 30
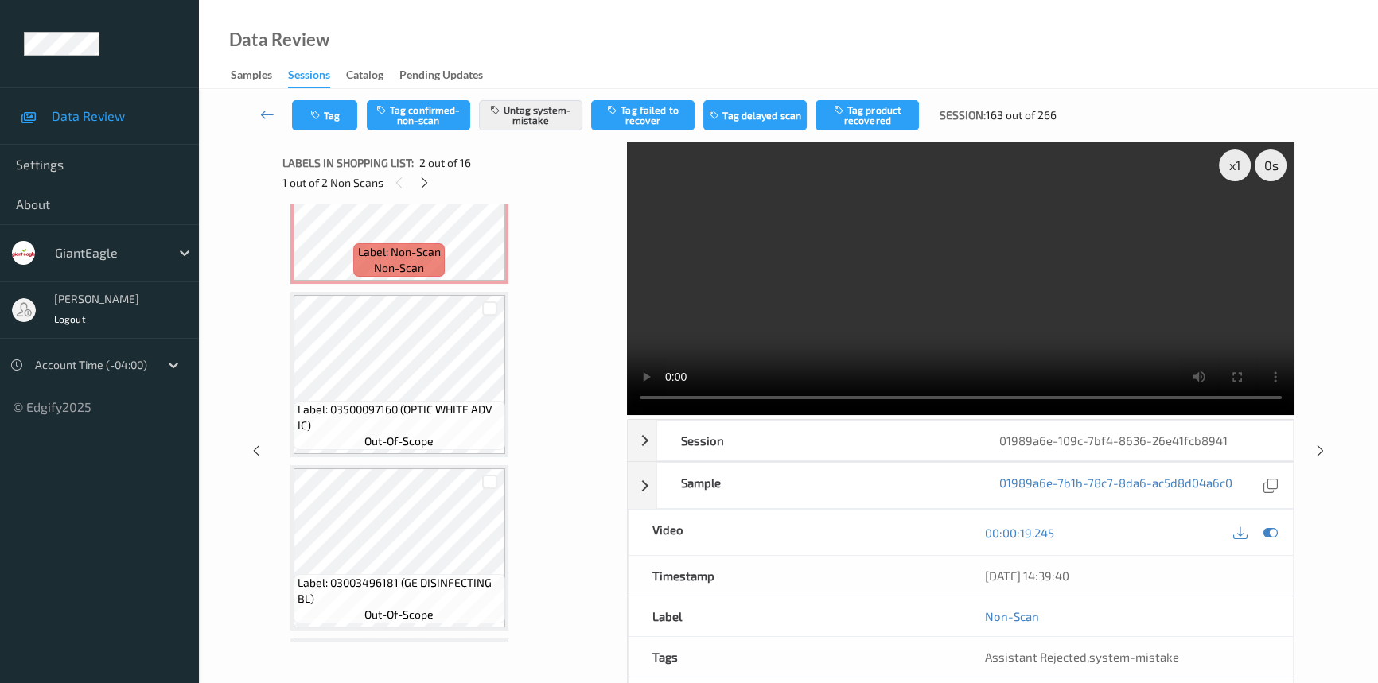
scroll to position [442, 0]
click at [881, 324] on video at bounding box center [961, 279] width 668 height 274
click at [876, 308] on video at bounding box center [961, 279] width 668 height 274
click at [859, 262] on video at bounding box center [961, 279] width 668 height 274
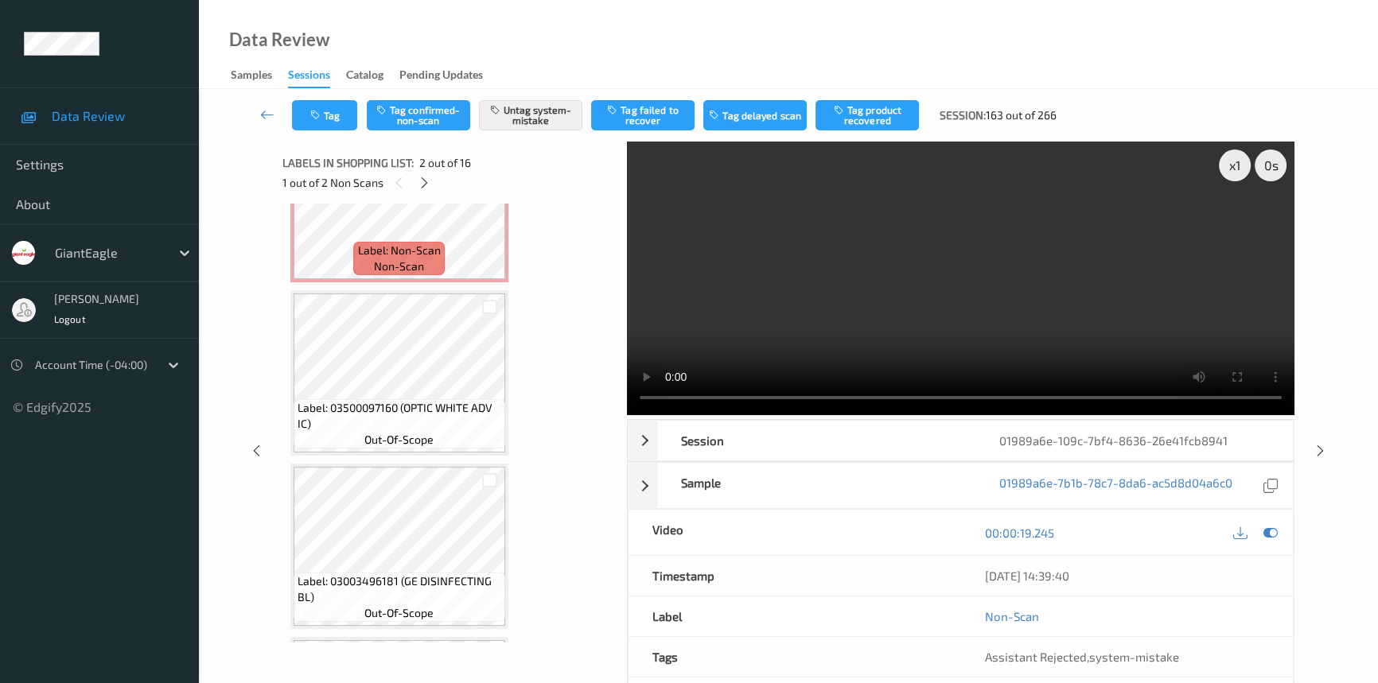
click at [859, 262] on video at bounding box center [961, 279] width 668 height 274
click at [857, 326] on video at bounding box center [961, 279] width 668 height 274
click at [858, 321] on video at bounding box center [961, 279] width 668 height 274
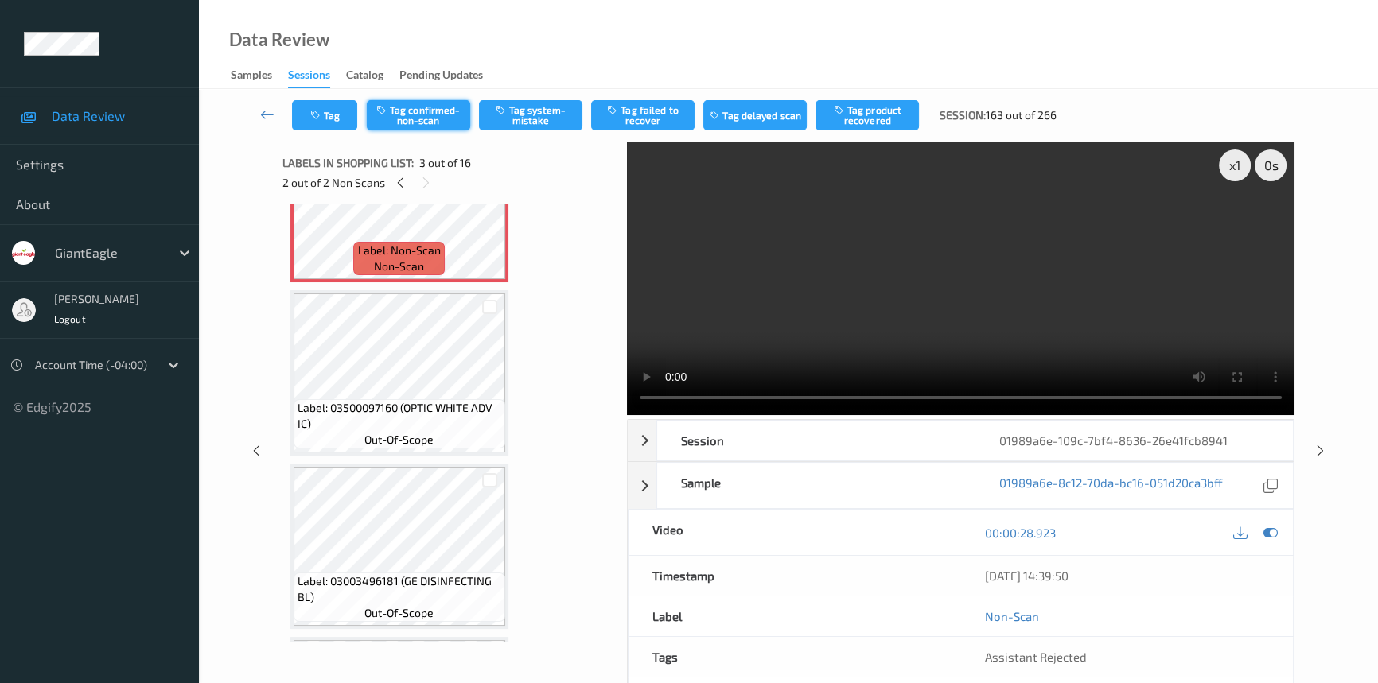
click at [399, 119] on button "Tag confirmed-non-scan" at bounding box center [418, 115] width 103 height 30
click at [867, 119] on button "Tag product recovered" at bounding box center [867, 115] width 103 height 30
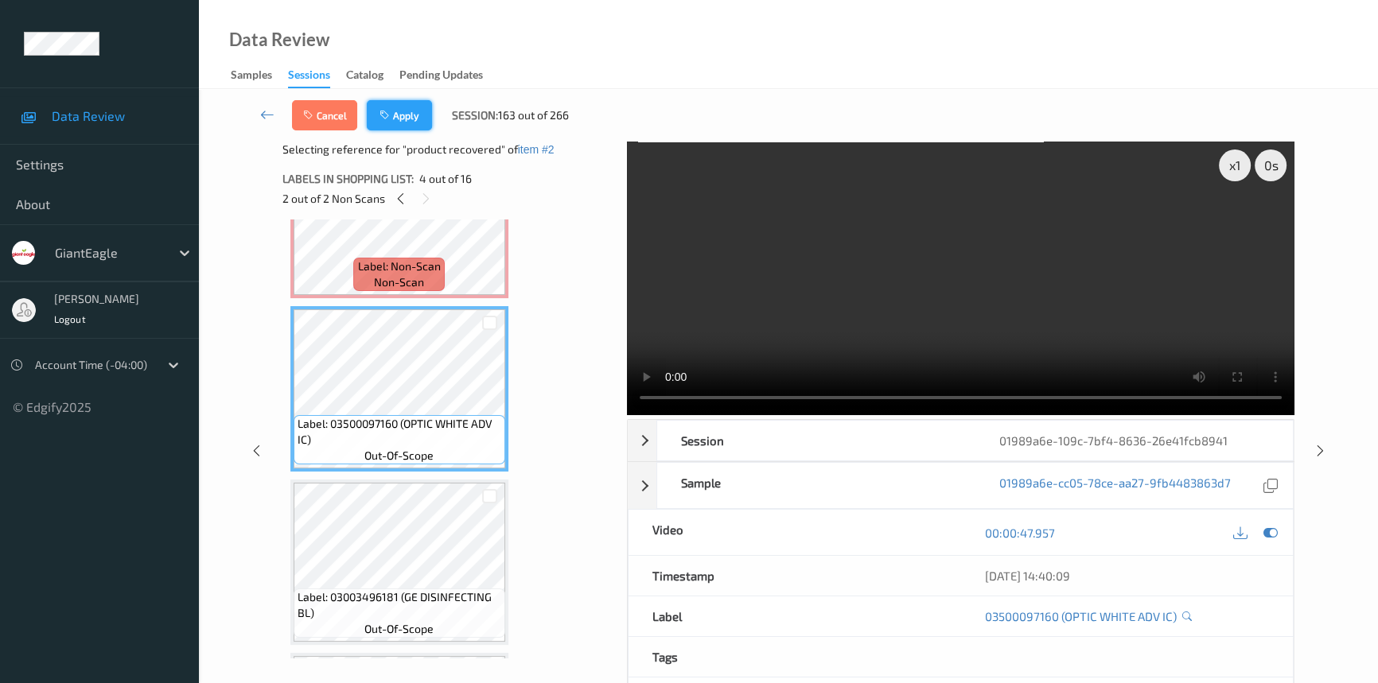
click at [421, 119] on button "Apply" at bounding box center [399, 115] width 65 height 30
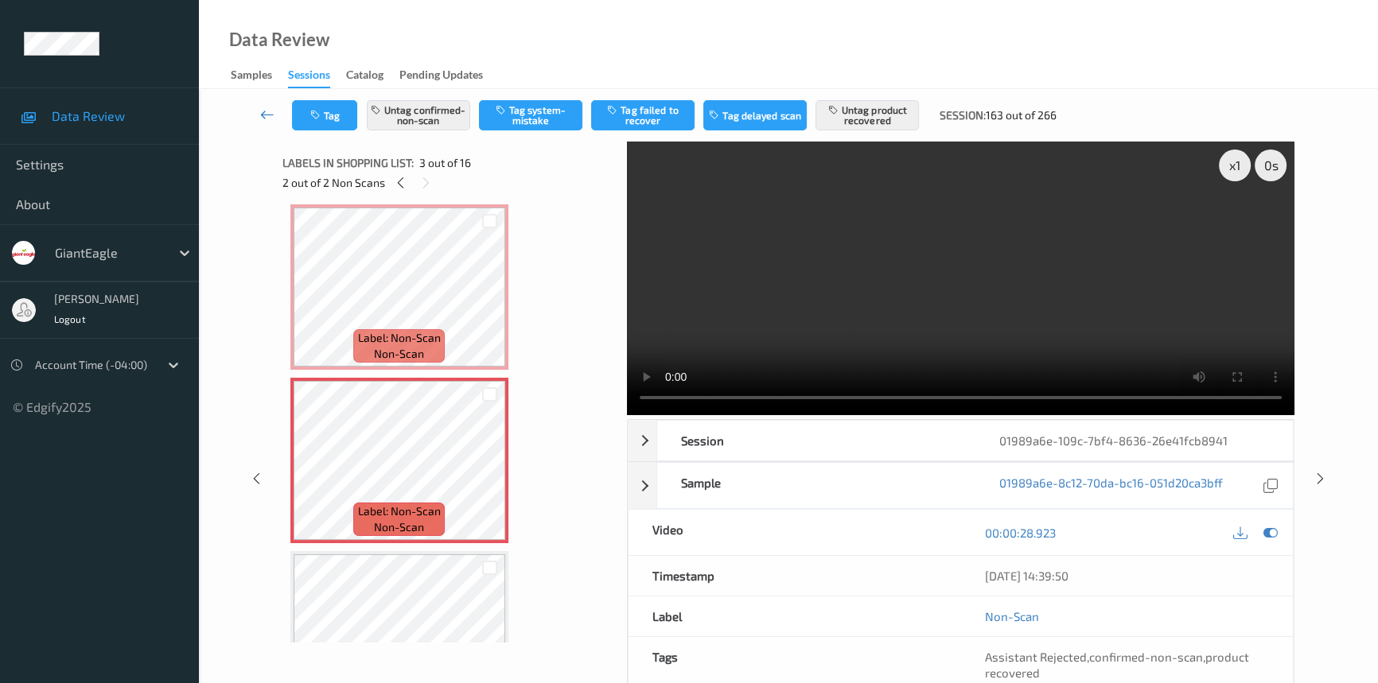
click at [263, 109] on icon at bounding box center [267, 115] width 14 height 16
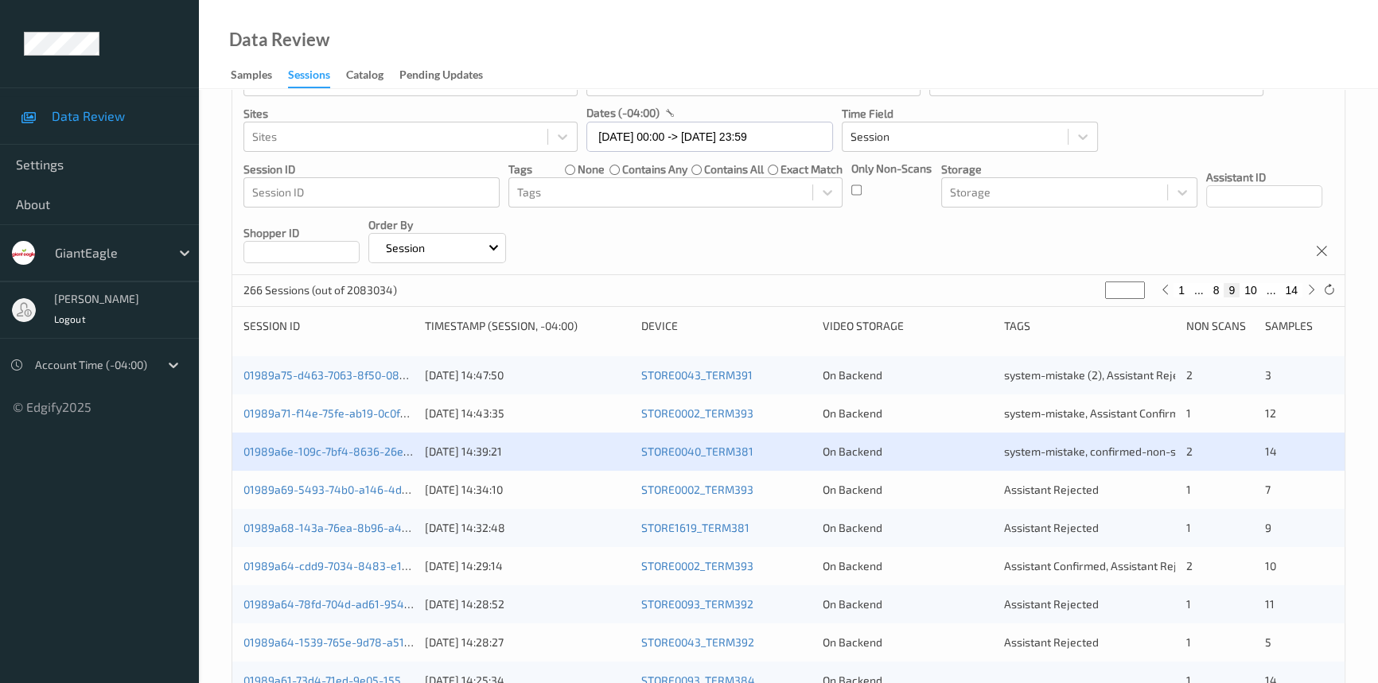
scroll to position [216, 0]
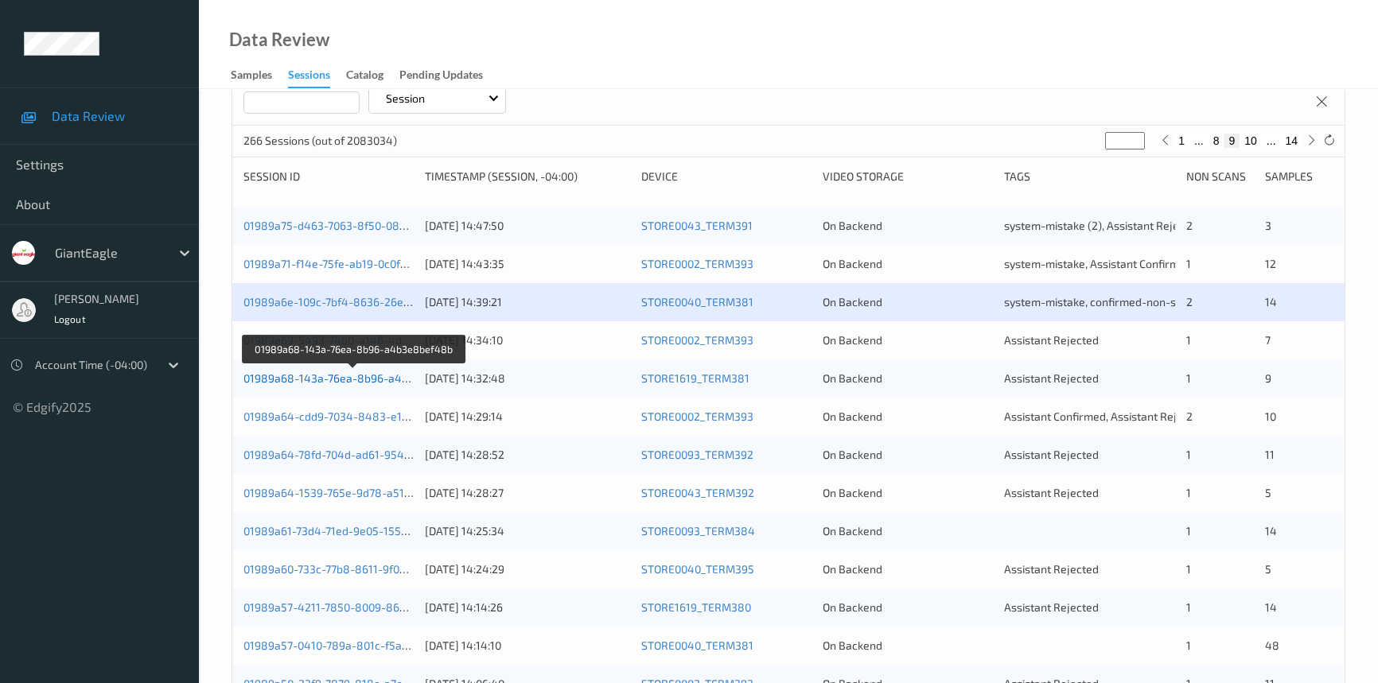
click at [314, 374] on link "01989a68-143a-76ea-8b96-a4b3e8bef48b" at bounding box center [354, 379] width 222 height 14
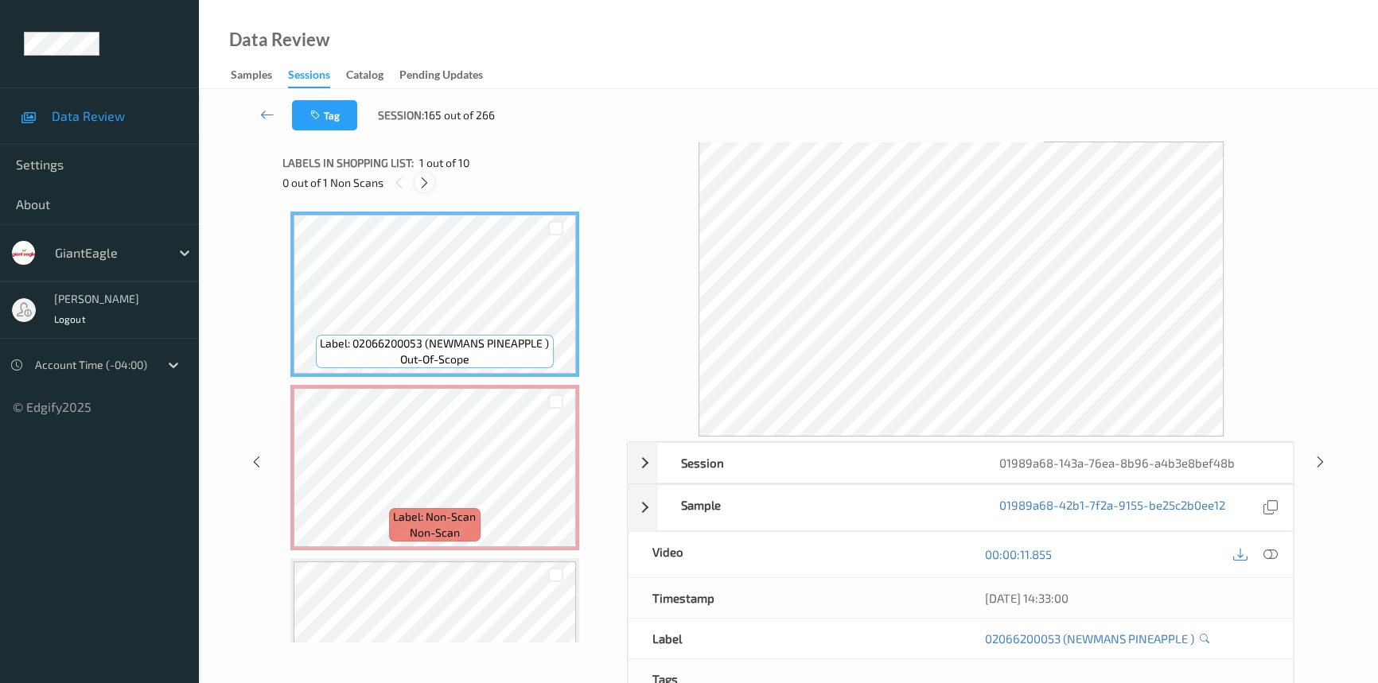
click at [422, 182] on icon at bounding box center [425, 183] width 14 height 14
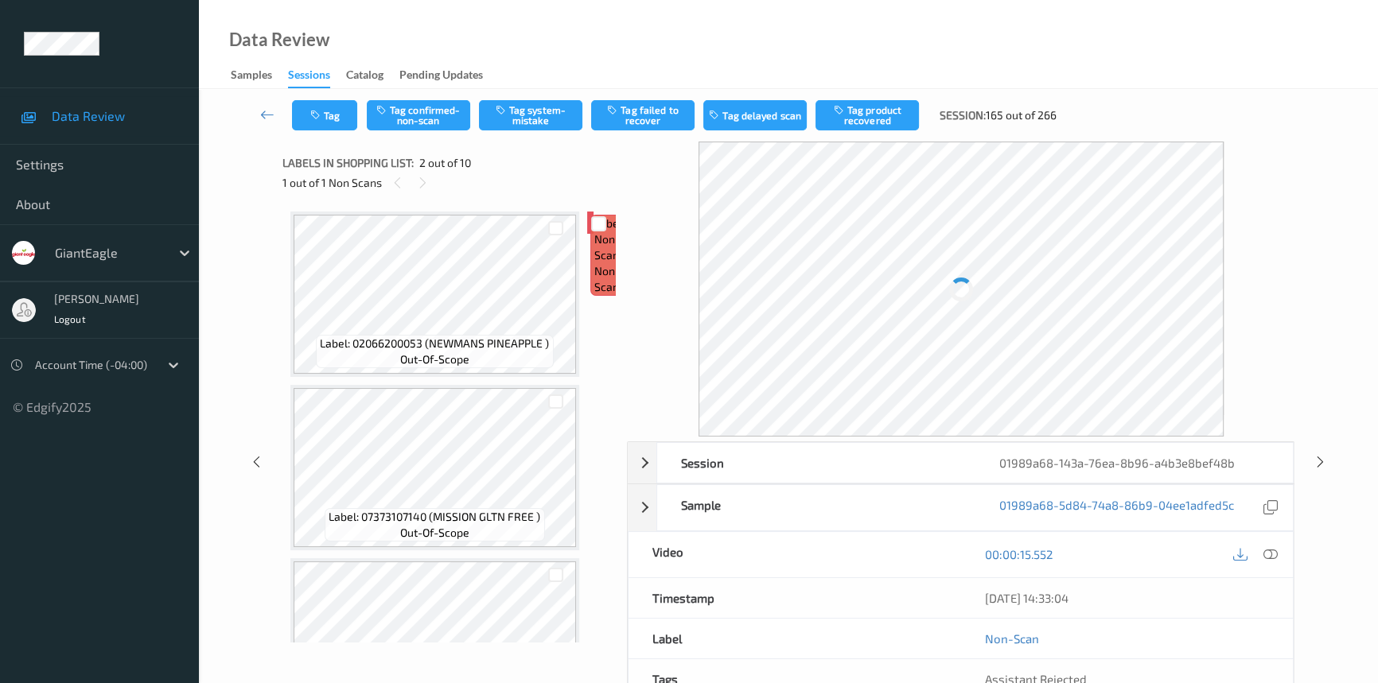
scroll to position [8, 0]
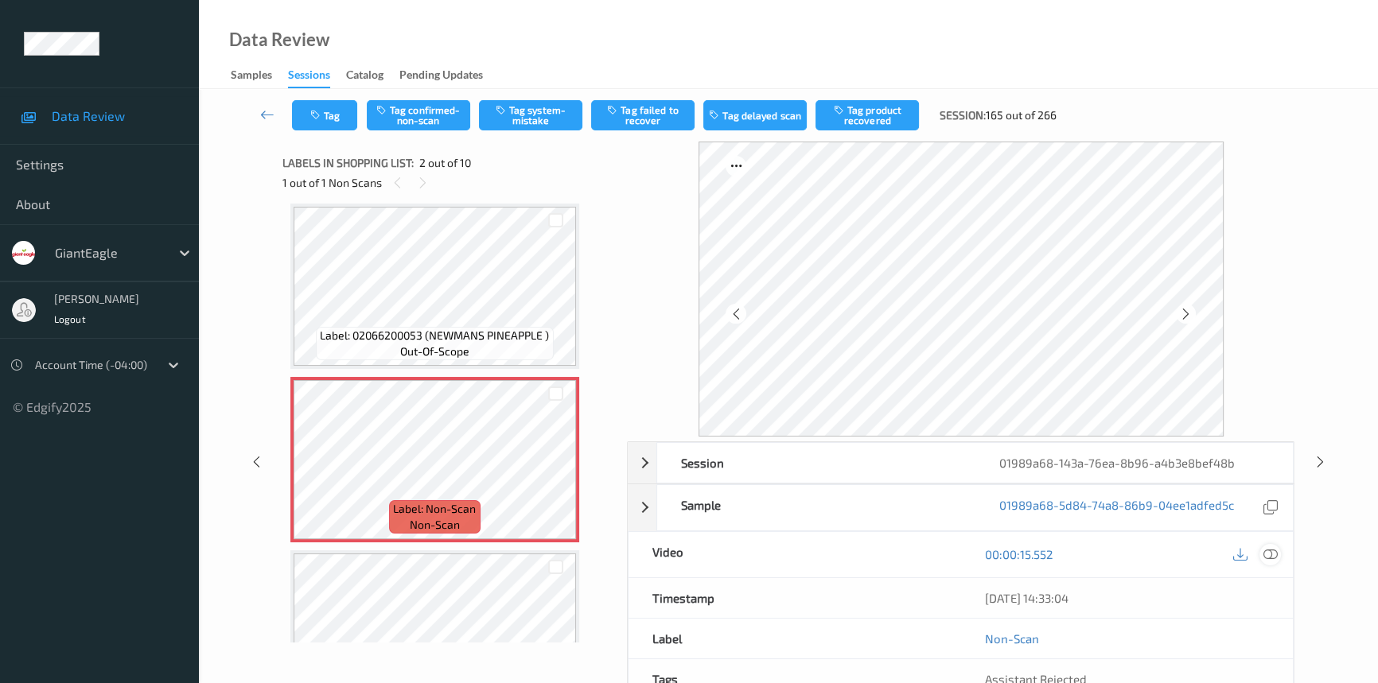
click at [1265, 548] on icon at bounding box center [1270, 554] width 14 height 14
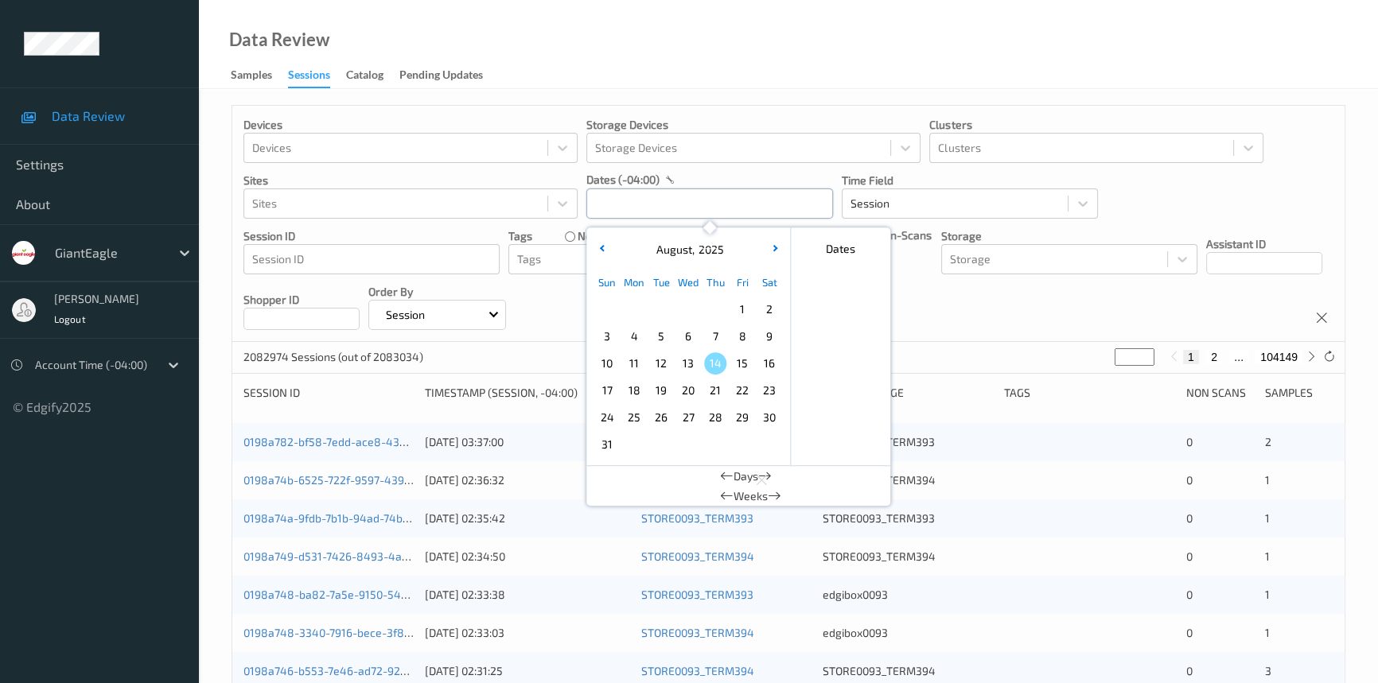
click at [787, 207] on input "text" at bounding box center [709, 204] width 247 height 30
click at [638, 360] on span "11" at bounding box center [634, 363] width 22 height 22
type input "[DATE] 00:00 -> [DATE] 23:59"
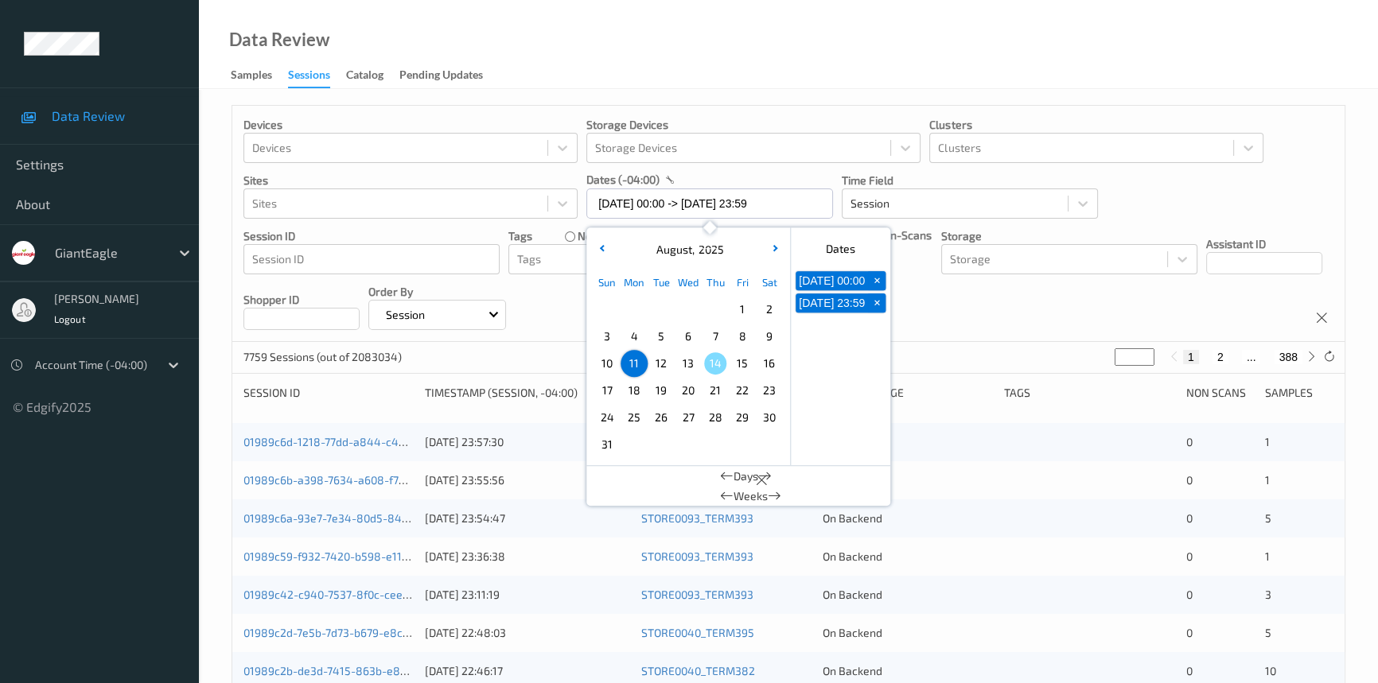
click at [836, 53] on div "Data Review Samples Sessions Catalog Pending Updates" at bounding box center [788, 44] width 1179 height 89
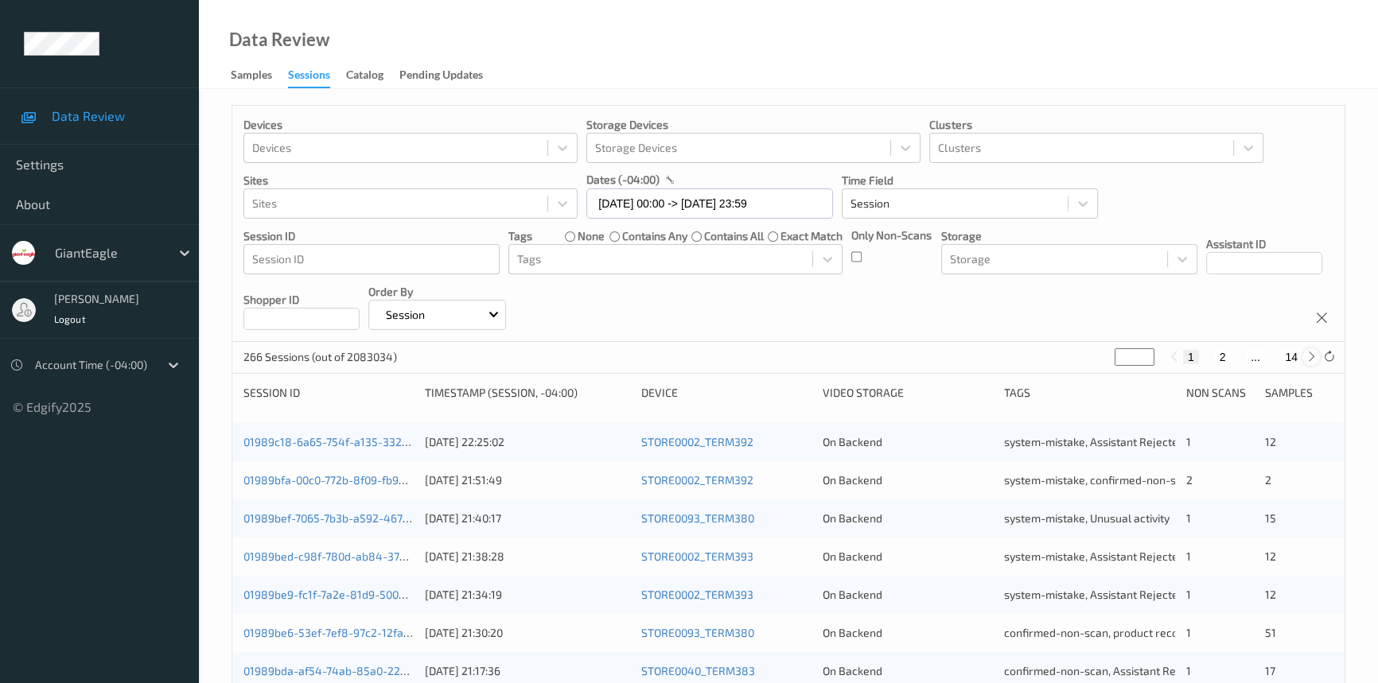
click at [1303, 357] on div at bounding box center [1311, 357] width 18 height 18
type input "*"
click at [1303, 357] on div at bounding box center [1311, 357] width 18 height 18
type input "*"
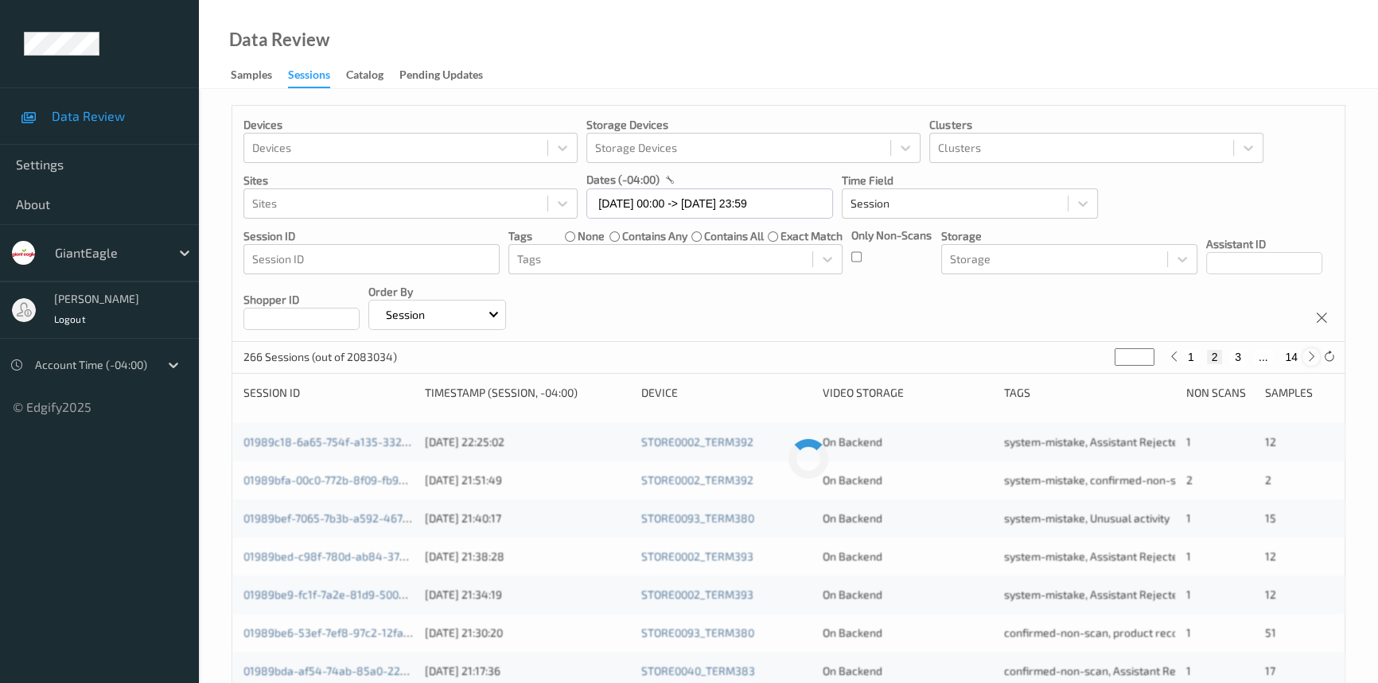
type input "*"
click at [1303, 357] on div at bounding box center [1311, 357] width 18 height 18
type input "*"
click at [1303, 357] on div at bounding box center [1311, 357] width 18 height 18
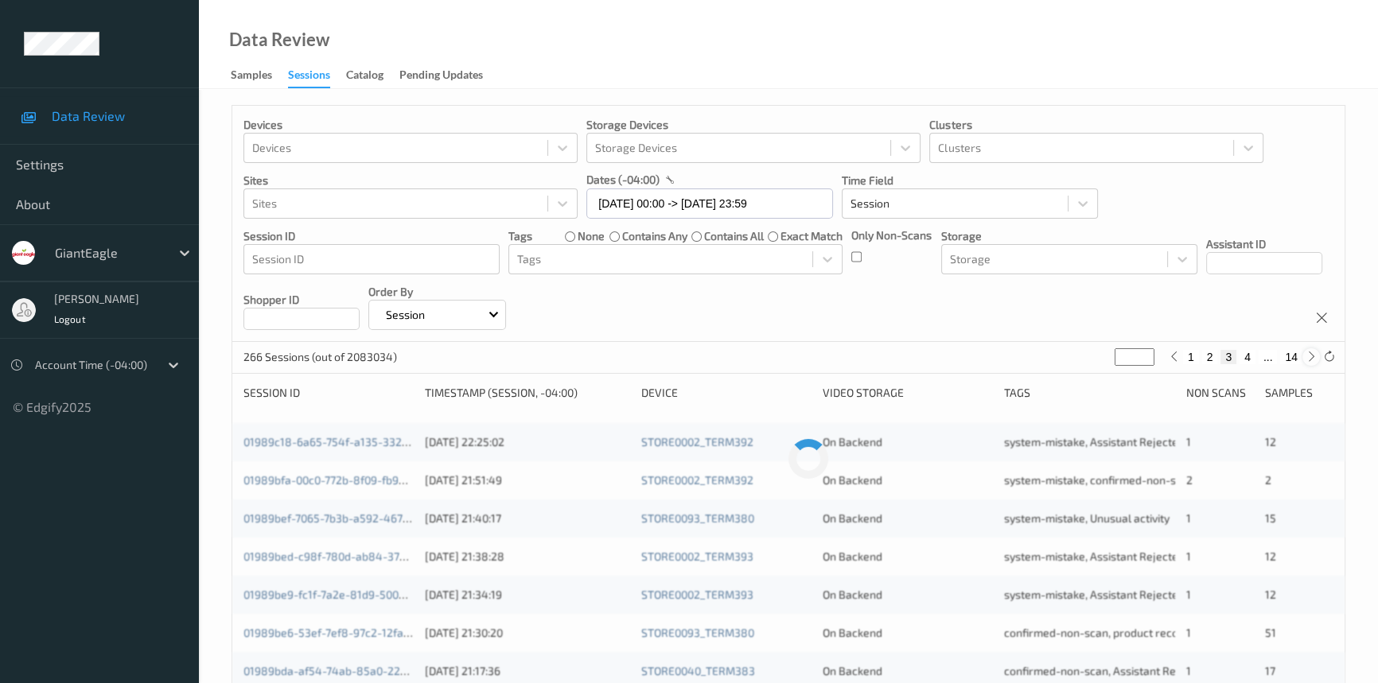
type input "*"
click at [1303, 357] on div at bounding box center [1311, 357] width 18 height 18
type input "*"
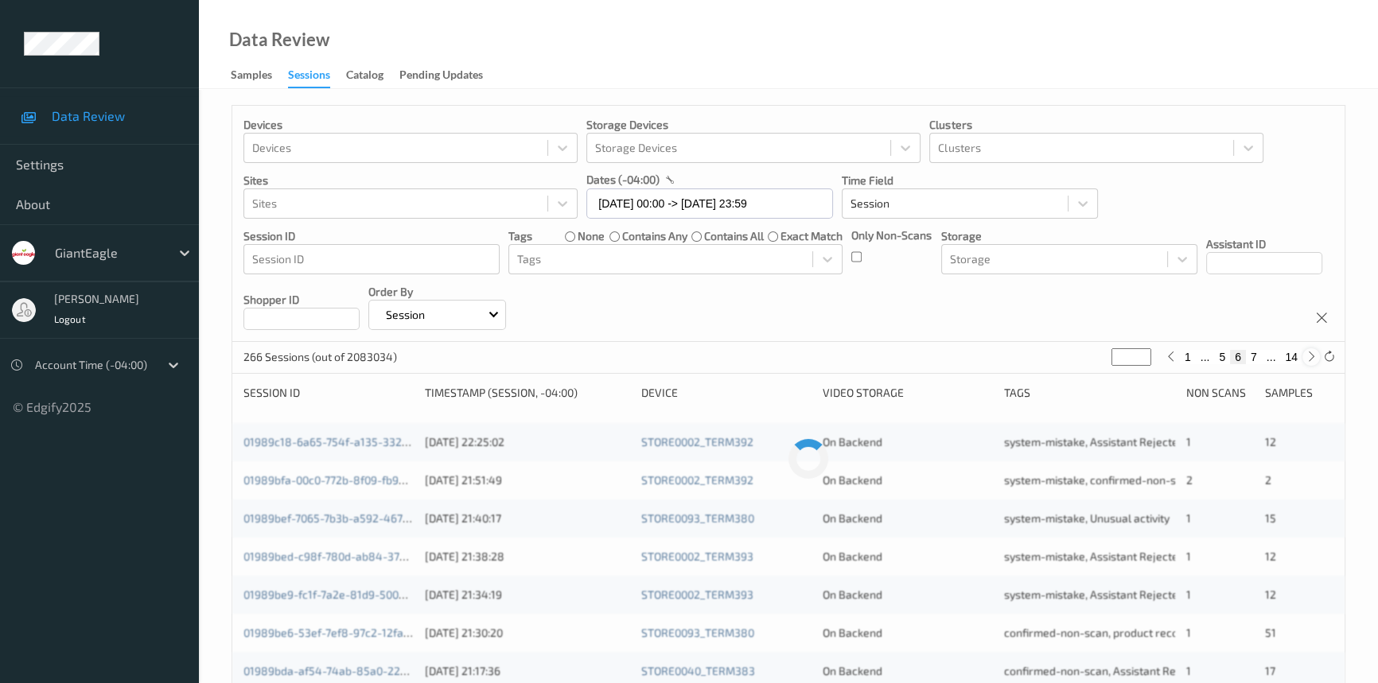
click at [1303, 357] on div at bounding box center [1311, 357] width 18 height 18
type input "*"
click at [1303, 357] on div at bounding box center [1311, 357] width 18 height 18
type input "*"
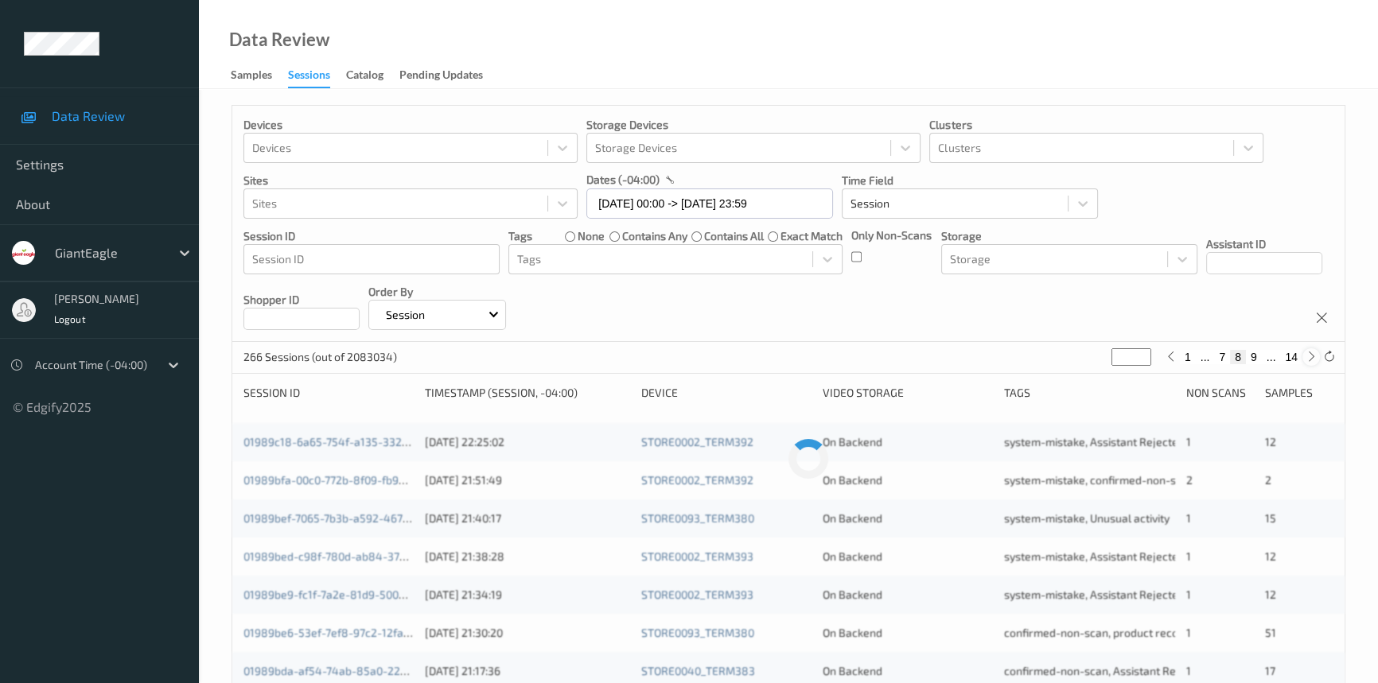
type input "*"
click at [1303, 357] on div at bounding box center [1311, 357] width 18 height 18
type input "*"
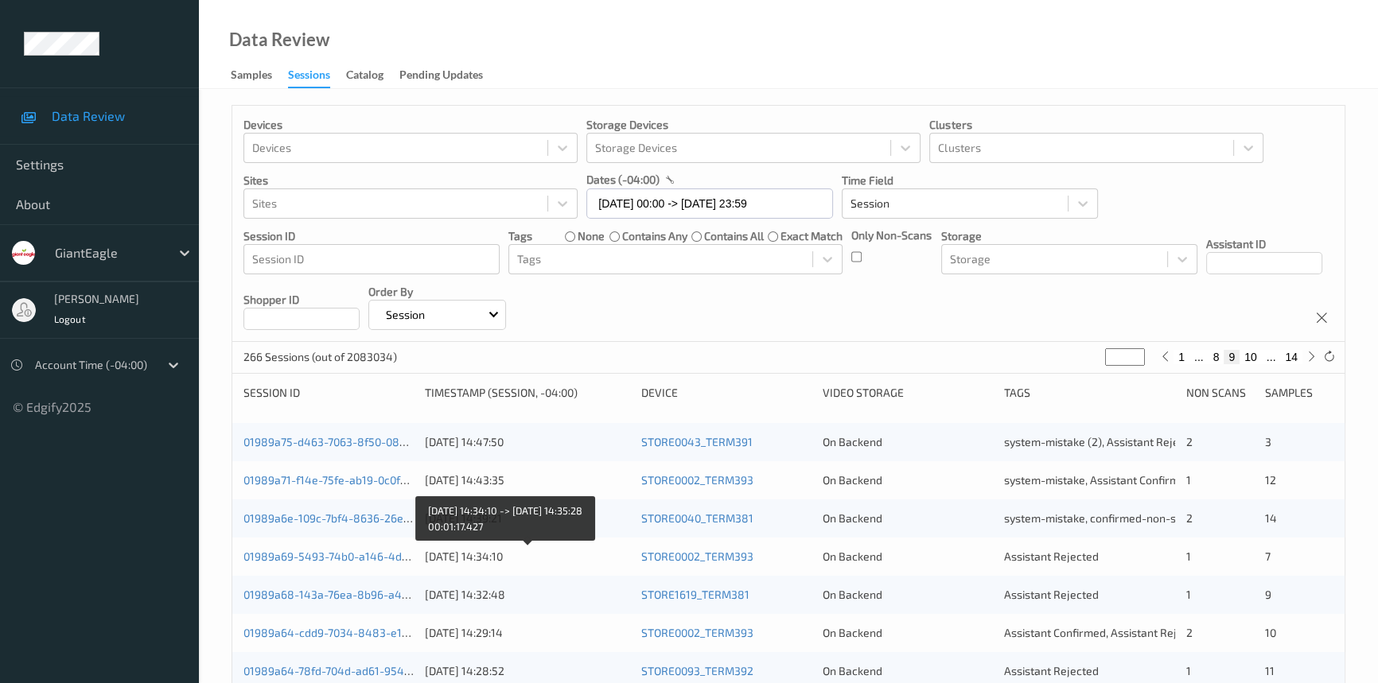
click at [552, 553] on div "[DATE] 14:34:10" at bounding box center [527, 557] width 204 height 16
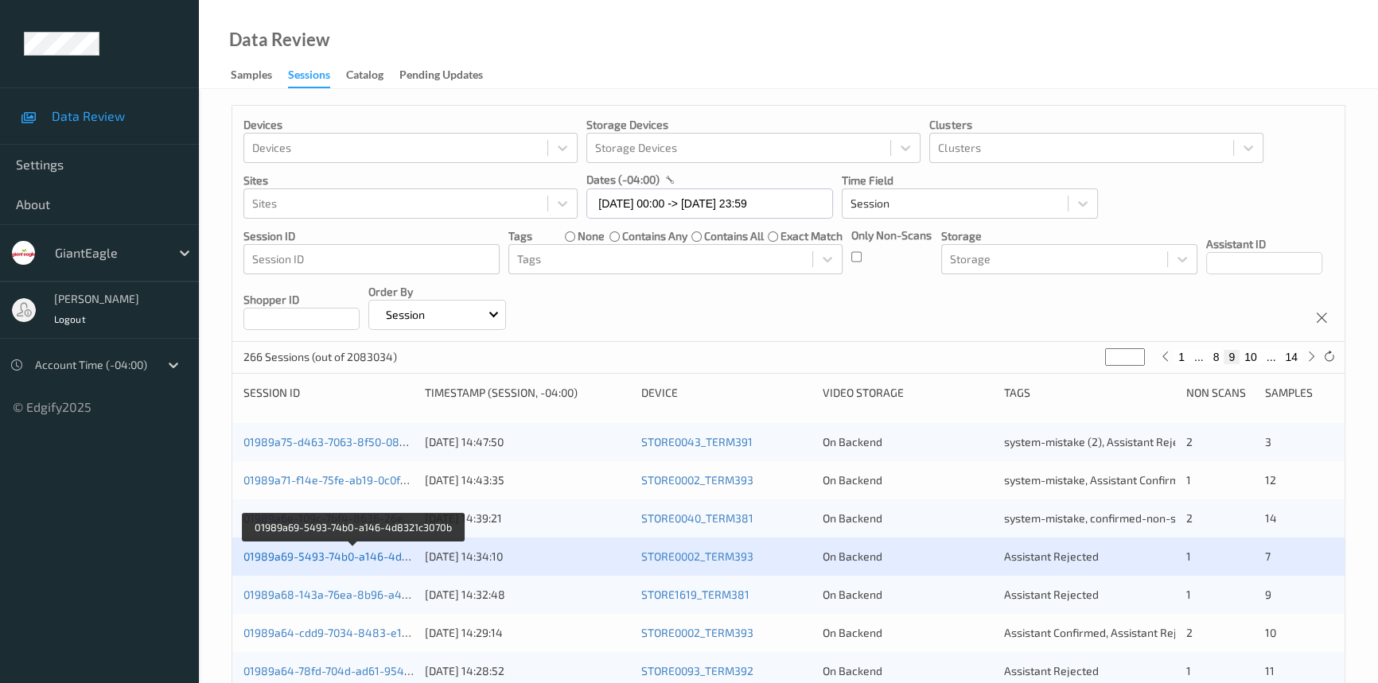
click at [343, 559] on link "01989a69-5493-74b0-a146-4d8321c3070b" at bounding box center [353, 557] width 220 height 14
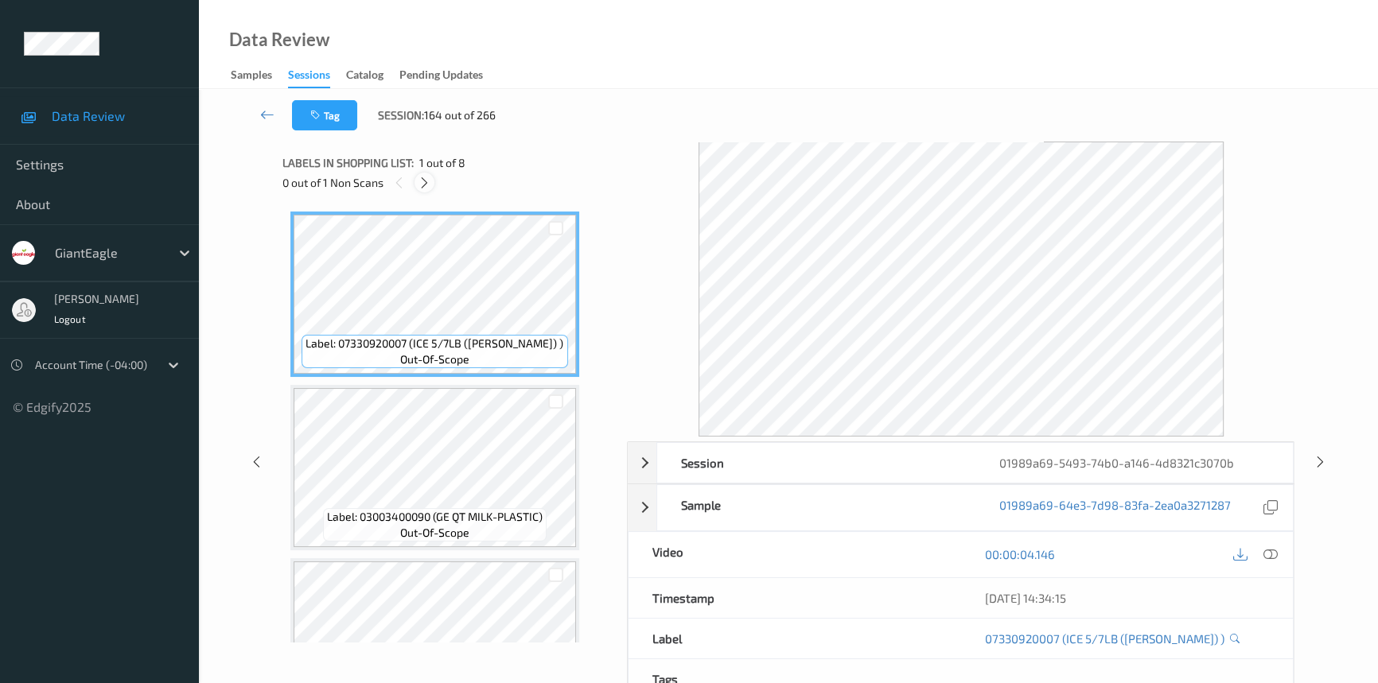
click at [420, 181] on icon at bounding box center [425, 183] width 14 height 14
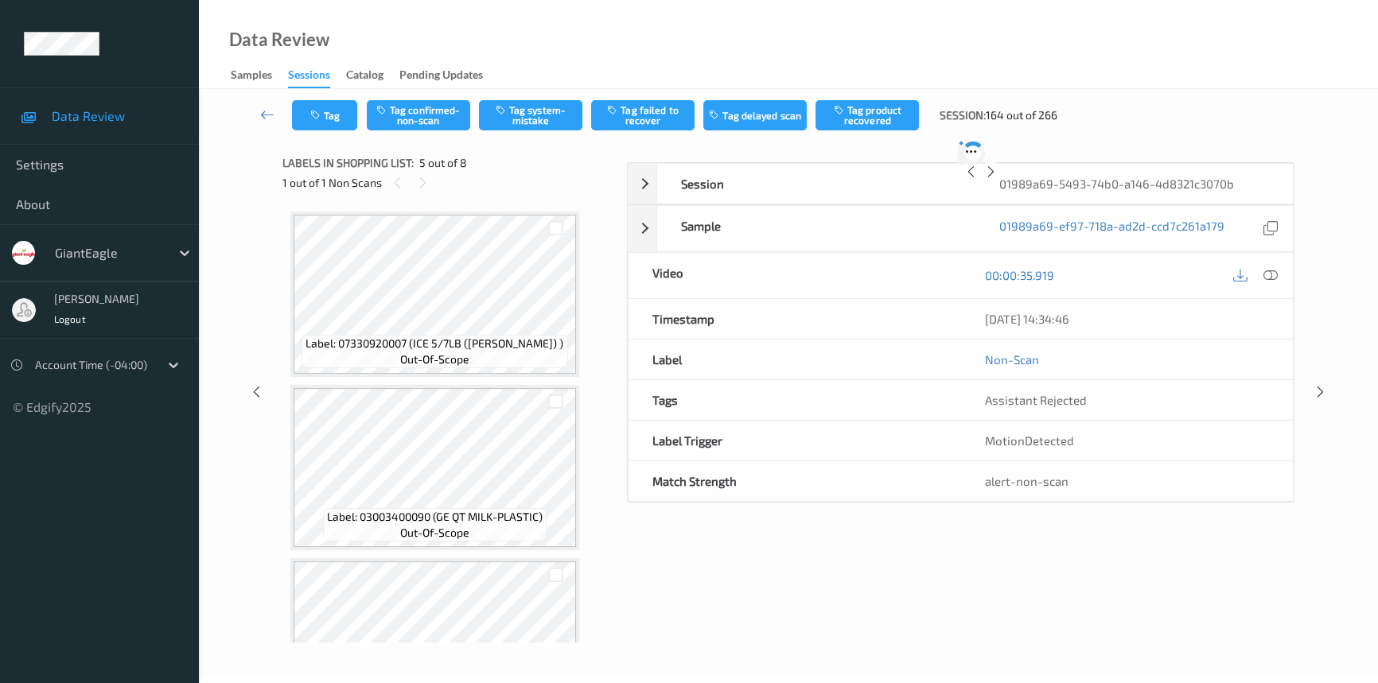
scroll to position [526, 0]
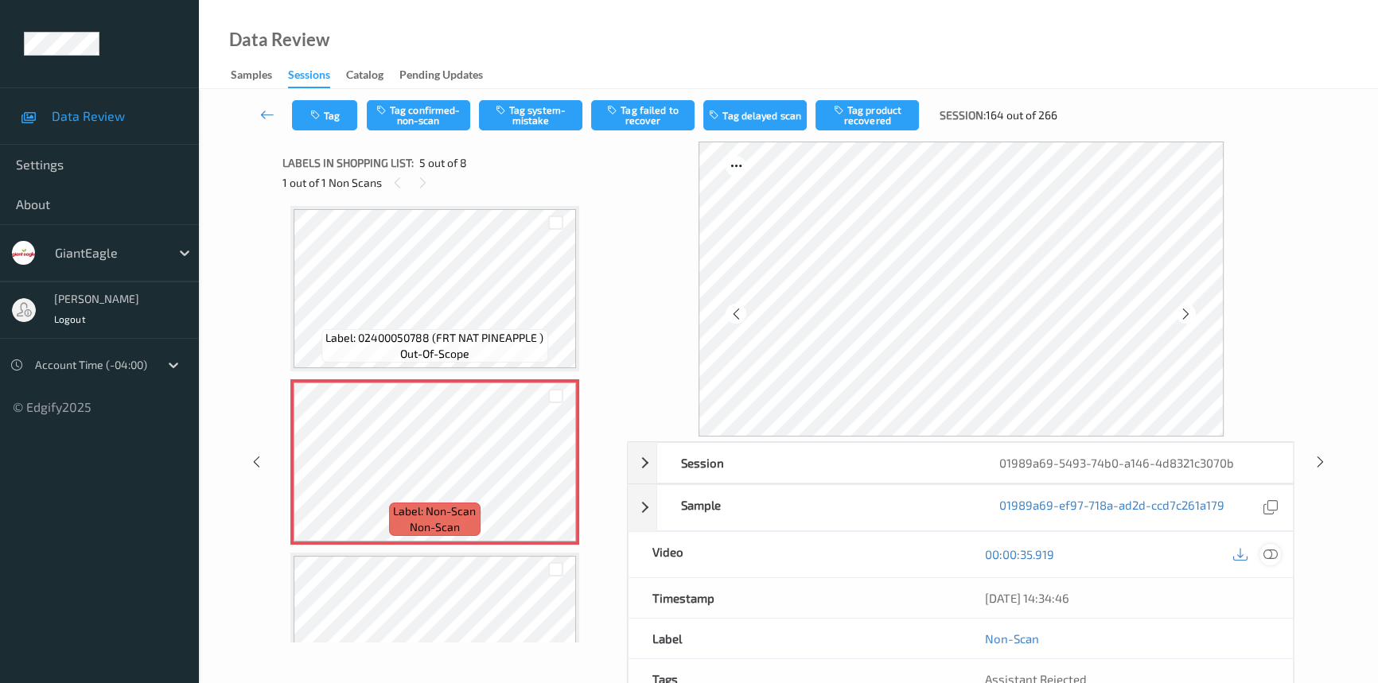
click at [1269, 555] on icon at bounding box center [1270, 554] width 14 height 14
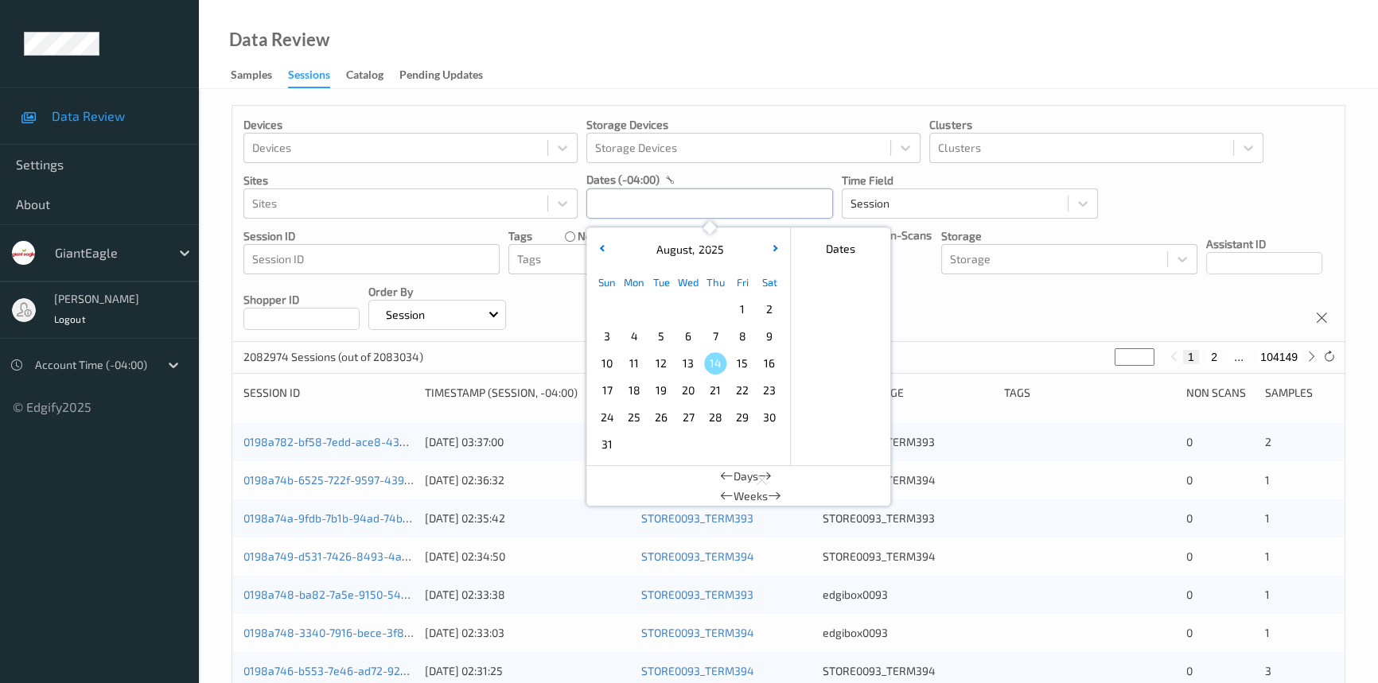
click at [660, 205] on input "text" at bounding box center [709, 204] width 247 height 30
click at [629, 360] on span "11" at bounding box center [634, 363] width 22 height 22
drag, startPoint x: 629, startPoint y: 360, endPoint x: 645, endPoint y: 334, distance: 31.1
click at [629, 360] on span "11" at bounding box center [634, 363] width 22 height 22
type input "[DATE] 00:00 -> [DATE] 23:59"
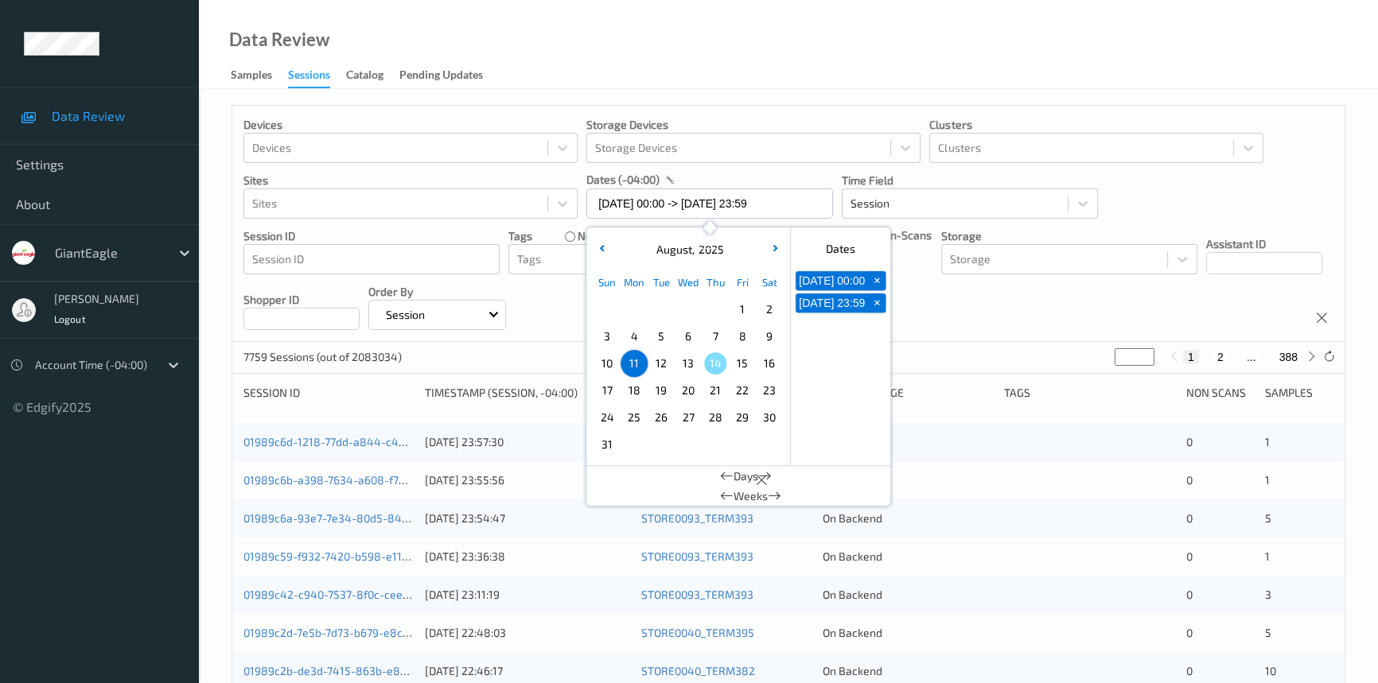
click at [725, 49] on div "Data Review Samples Sessions Catalog Pending Updates" at bounding box center [788, 44] width 1179 height 89
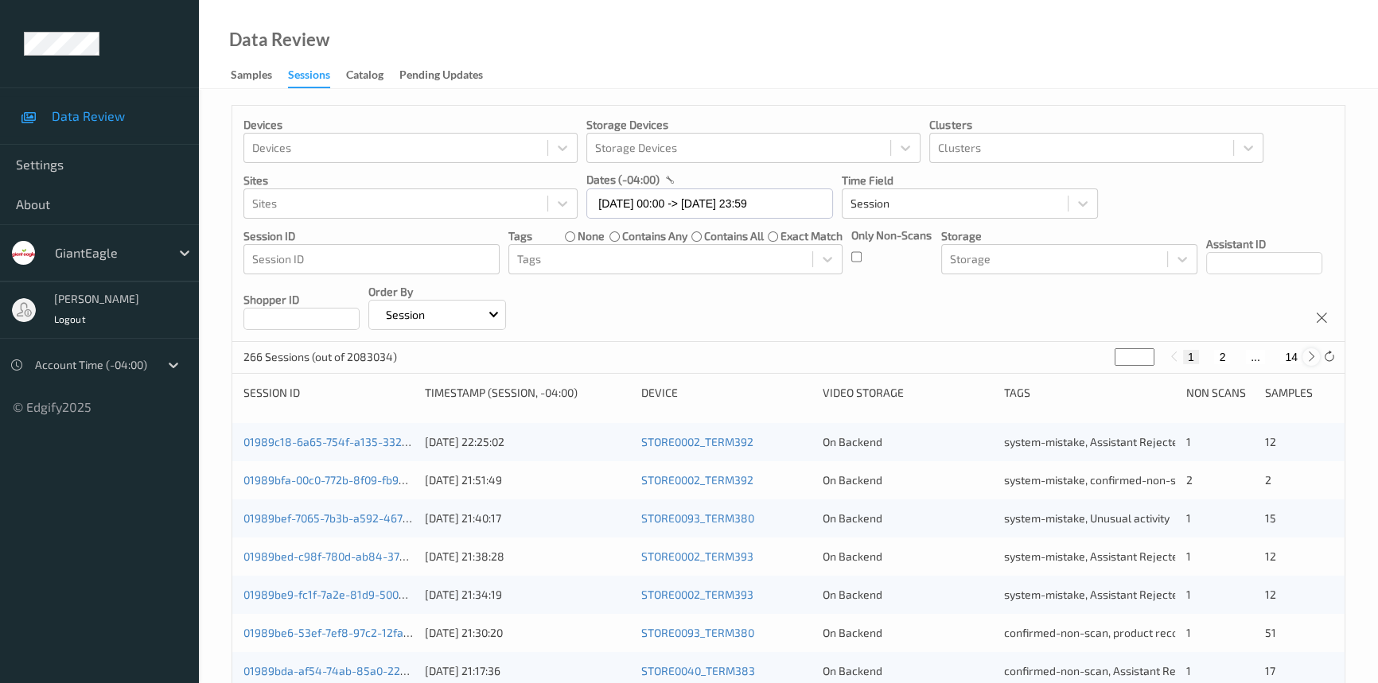
click at [1307, 362] on icon at bounding box center [1312, 357] width 12 height 12
type input "*"
click at [1307, 362] on icon at bounding box center [1312, 357] width 12 height 12
type input "*"
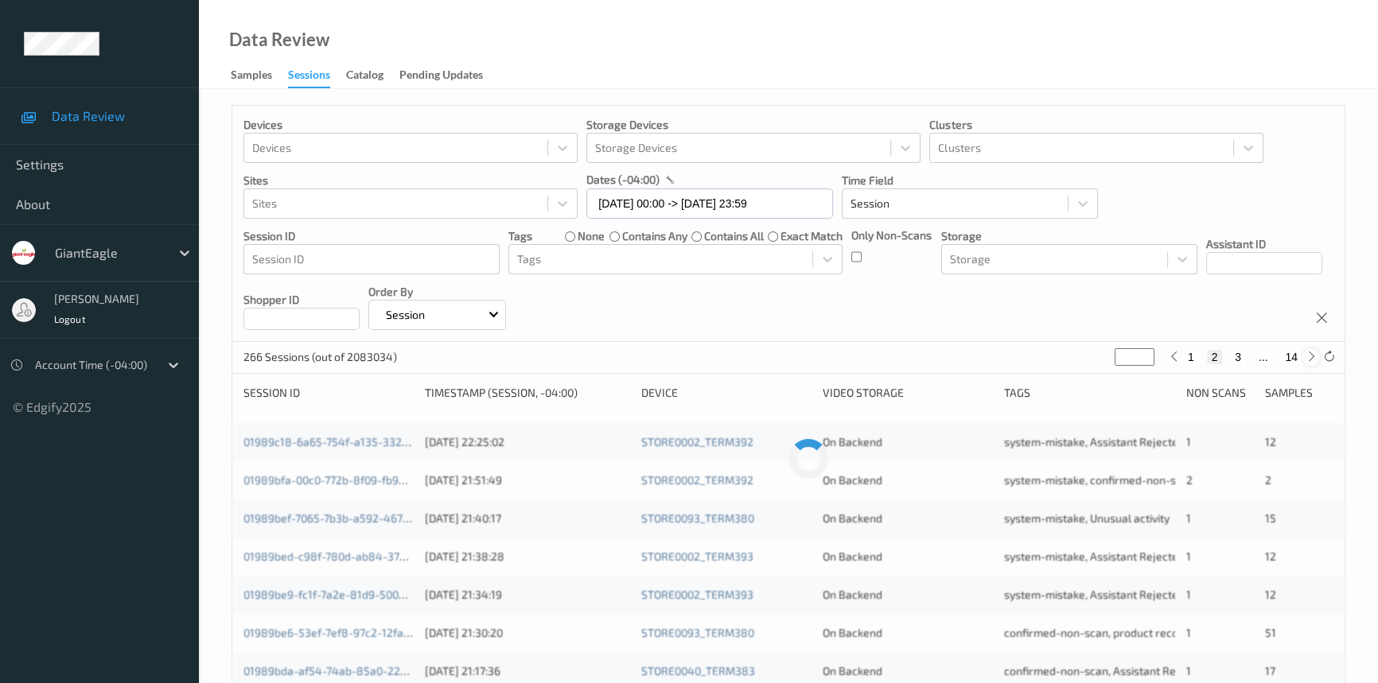
type input "*"
click at [1307, 362] on icon at bounding box center [1312, 357] width 12 height 12
type input "*"
click at [1307, 362] on icon at bounding box center [1312, 357] width 12 height 12
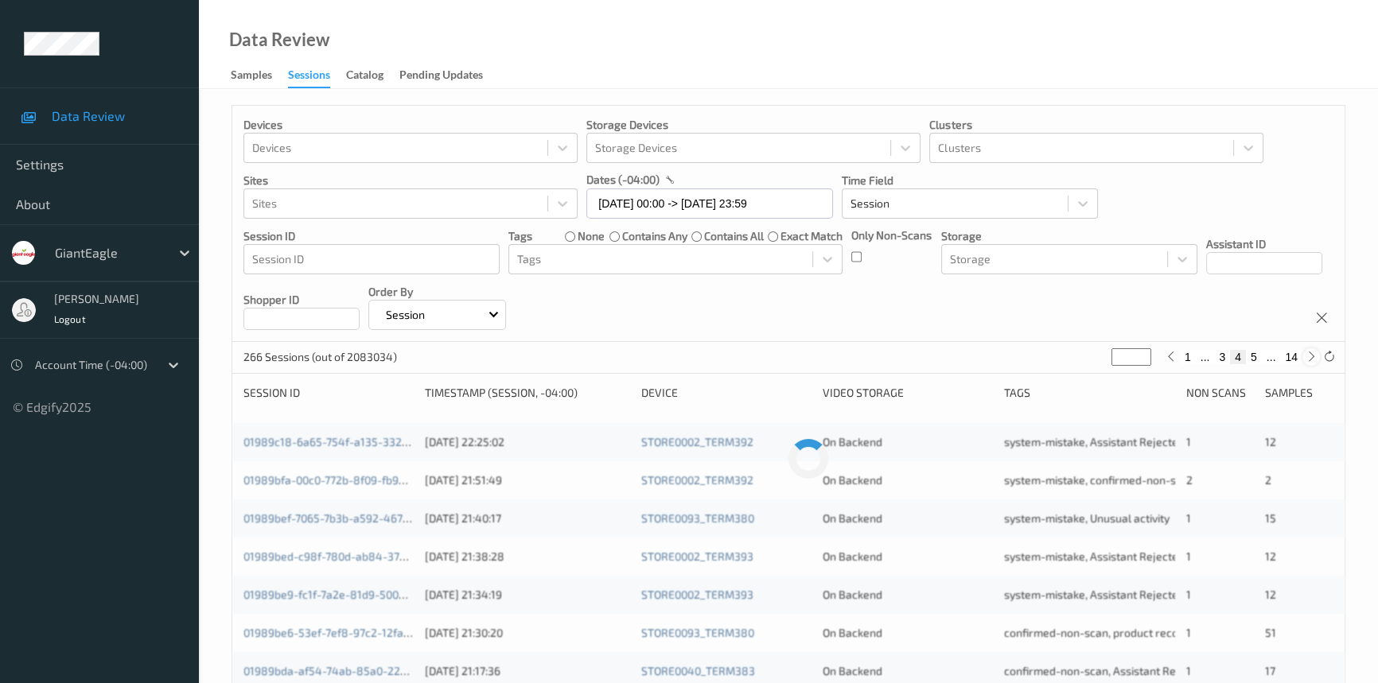
type input "*"
click at [1307, 362] on icon at bounding box center [1312, 357] width 12 height 12
type input "*"
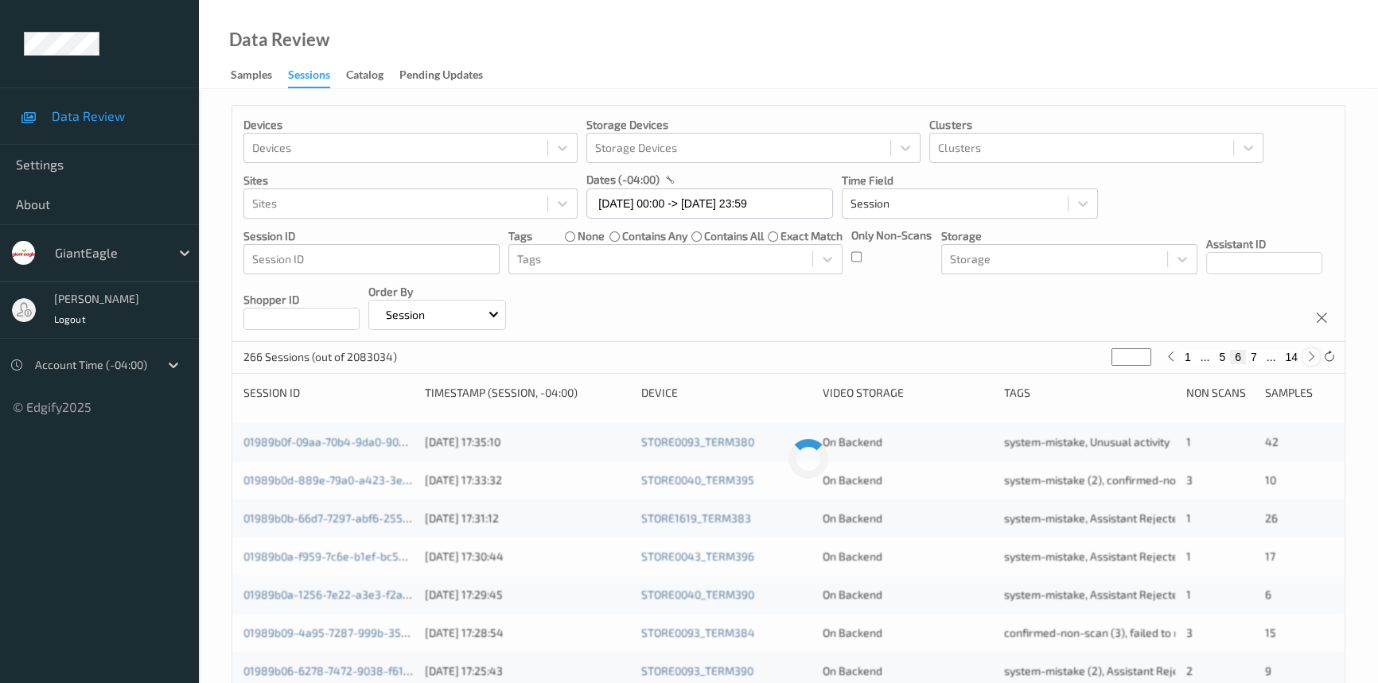
click at [1307, 362] on icon at bounding box center [1312, 357] width 12 height 12
type input "*"
click at [1307, 362] on icon at bounding box center [1312, 357] width 12 height 12
type input "*"
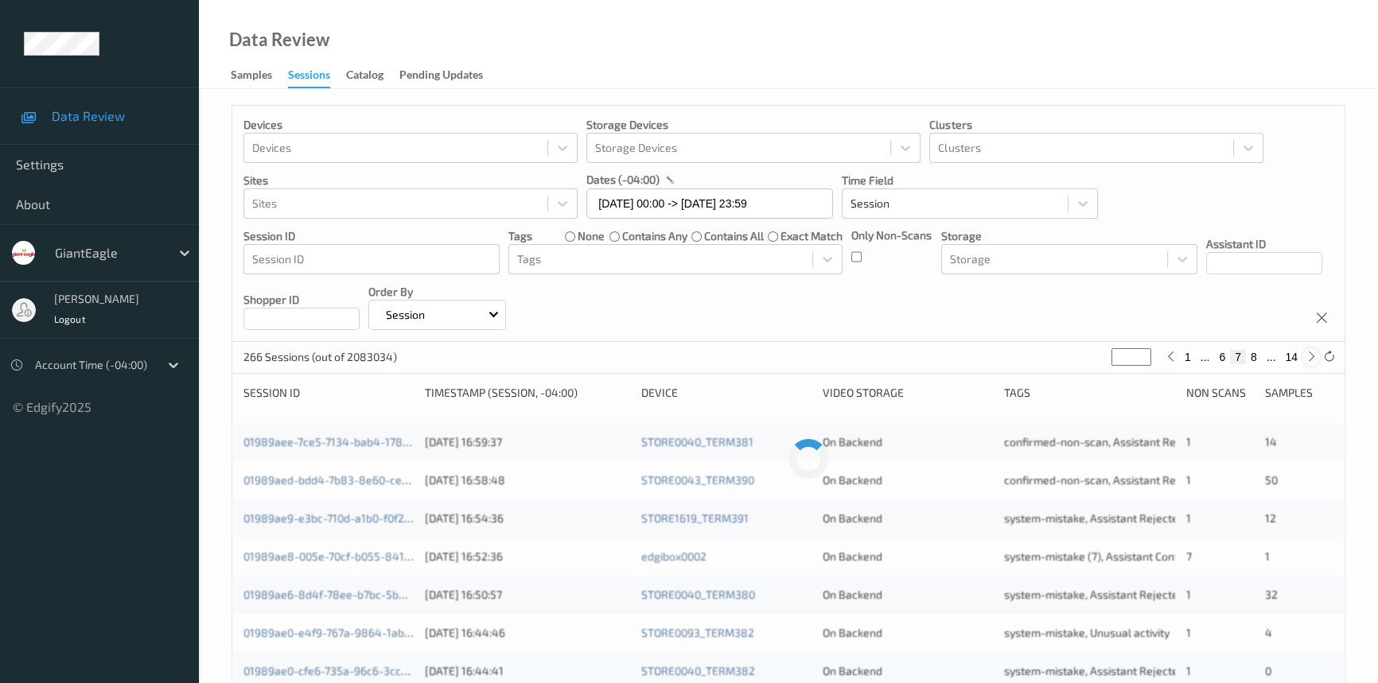
type input "*"
click at [1307, 362] on icon at bounding box center [1312, 357] width 12 height 12
type input "*"
click at [1307, 362] on icon at bounding box center [1312, 357] width 12 height 12
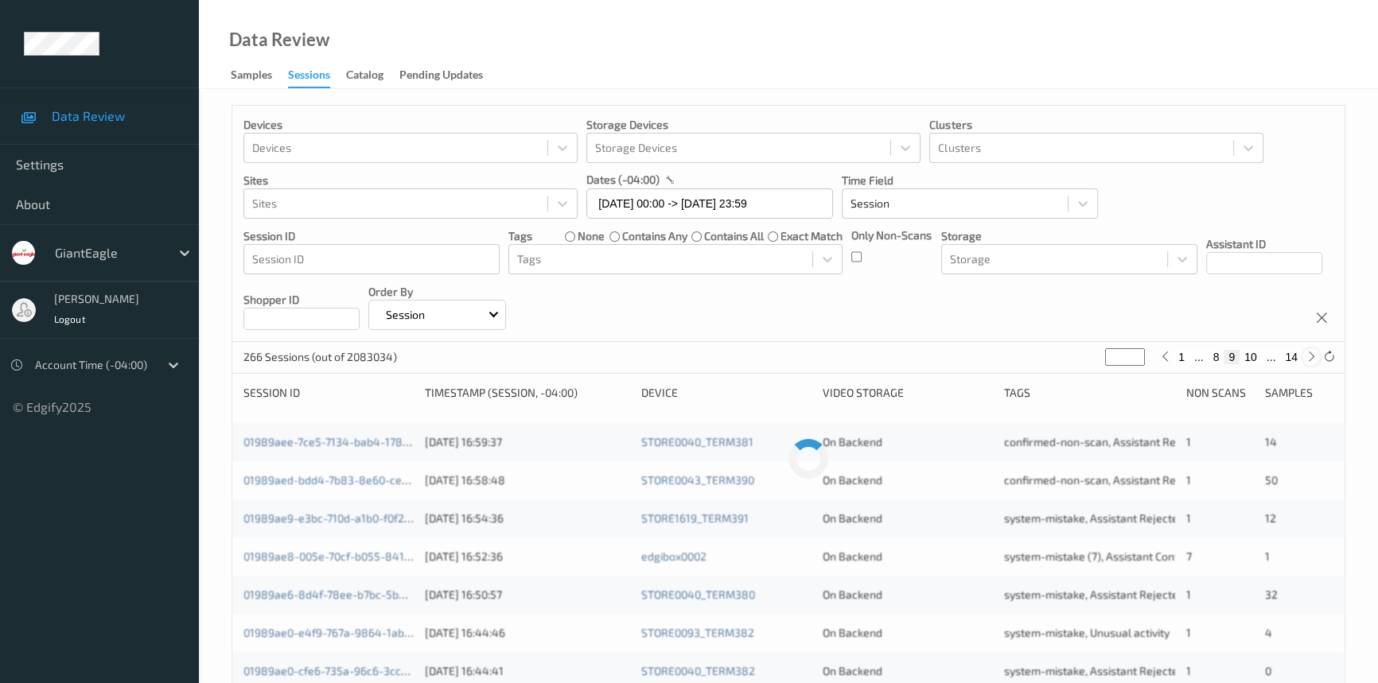
type input "**"
click at [1156, 360] on icon at bounding box center [1159, 357] width 12 height 12
type input "*"
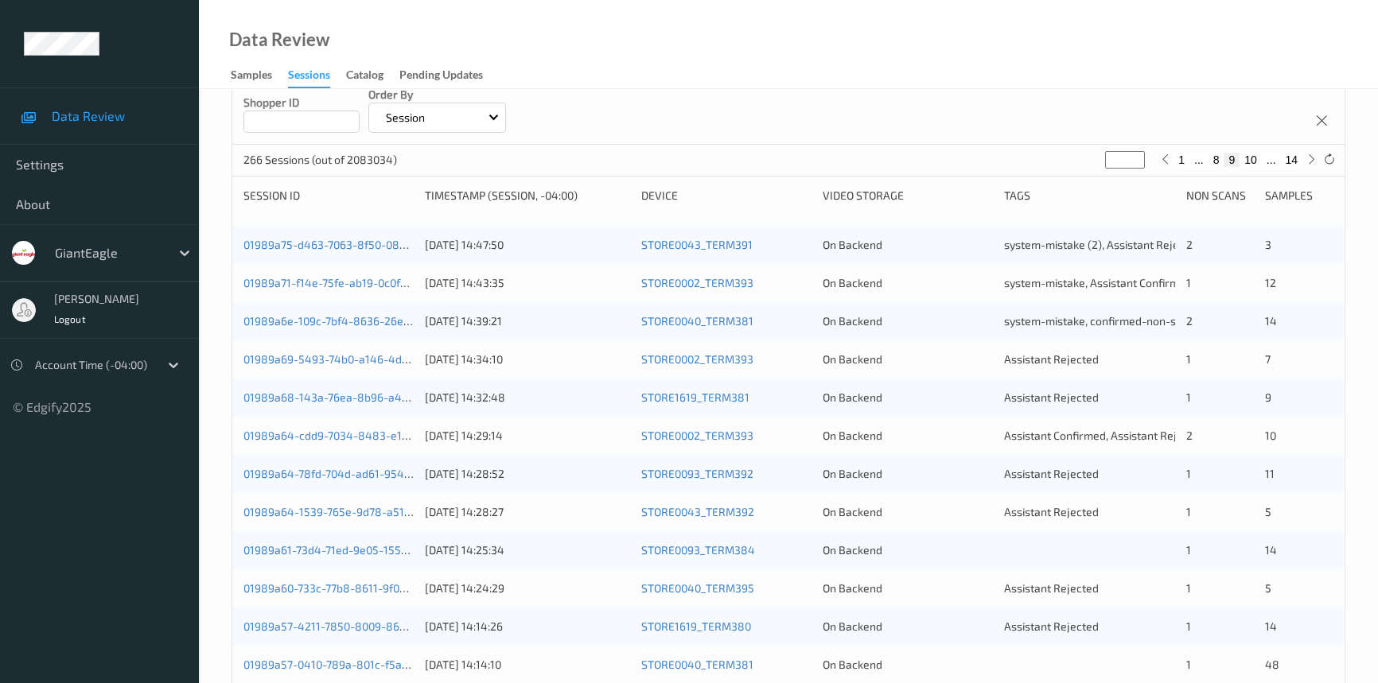
scroll to position [216, 0]
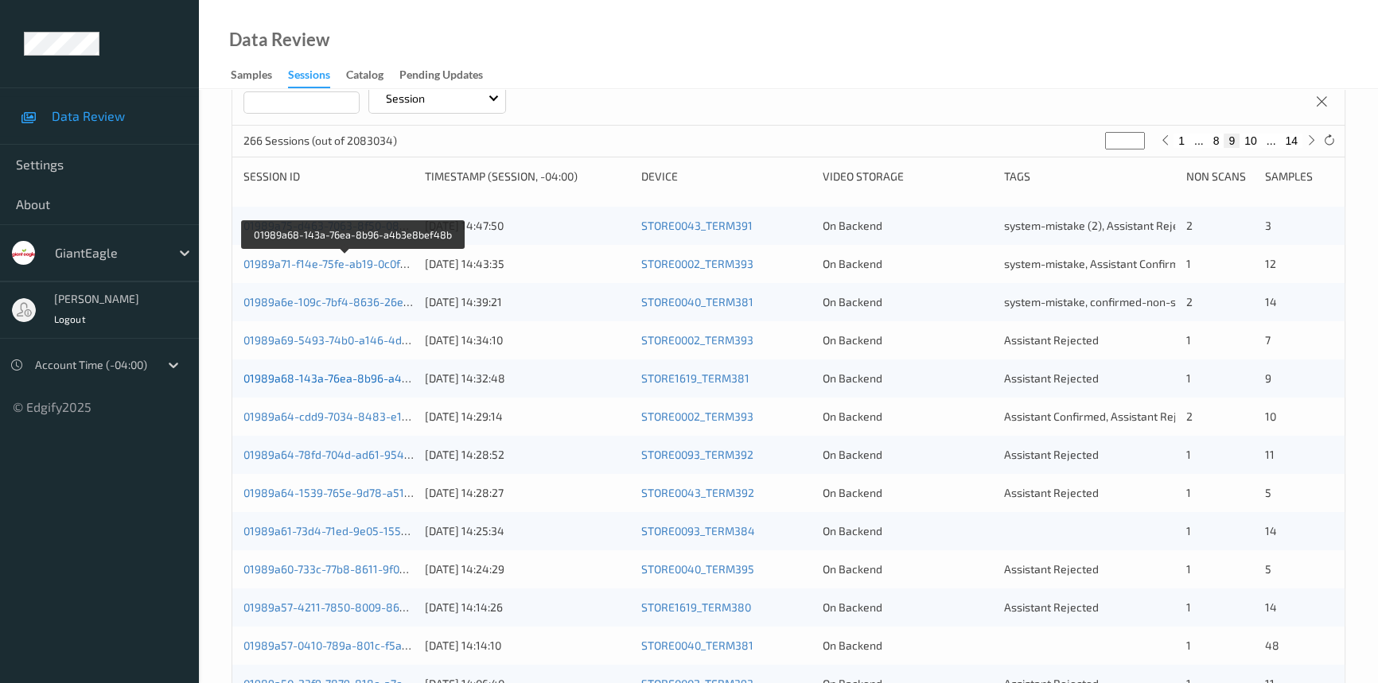
click at [337, 376] on link "01989a68-143a-76ea-8b96-a4b3e8bef48b" at bounding box center [354, 379] width 222 height 14
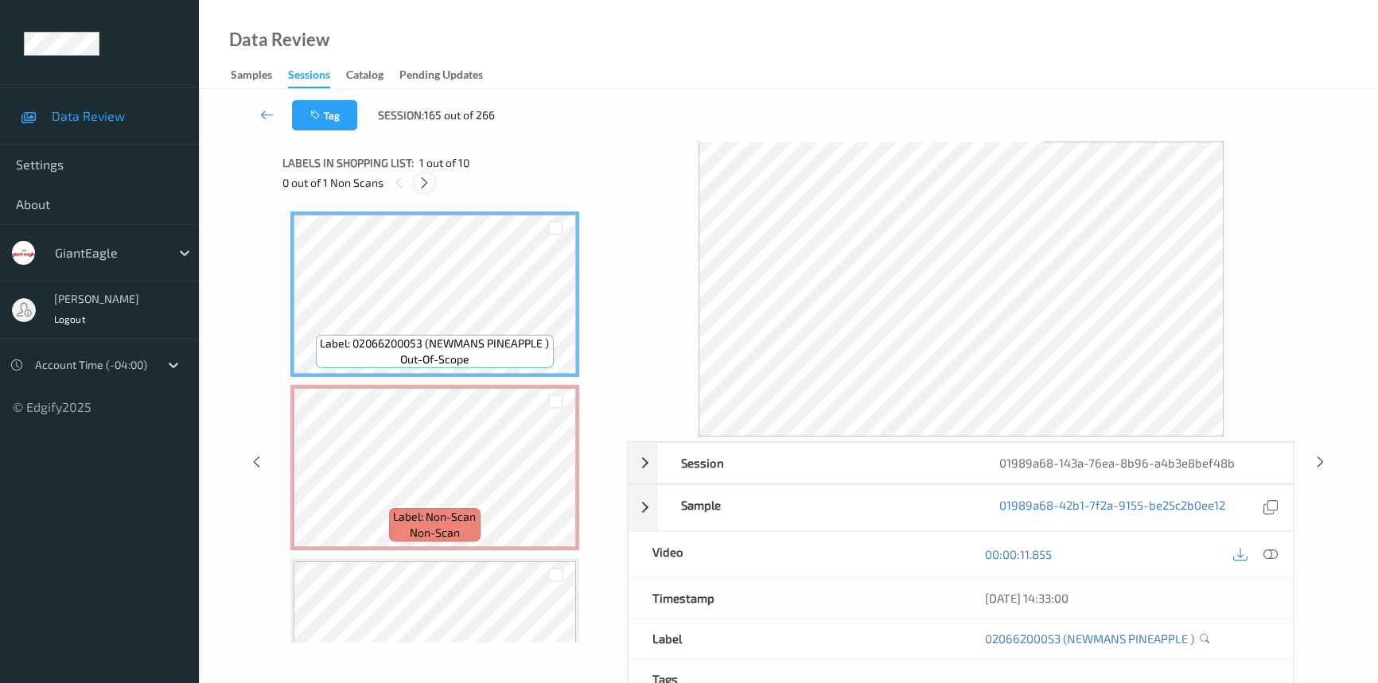
click at [424, 188] on icon at bounding box center [425, 183] width 14 height 14
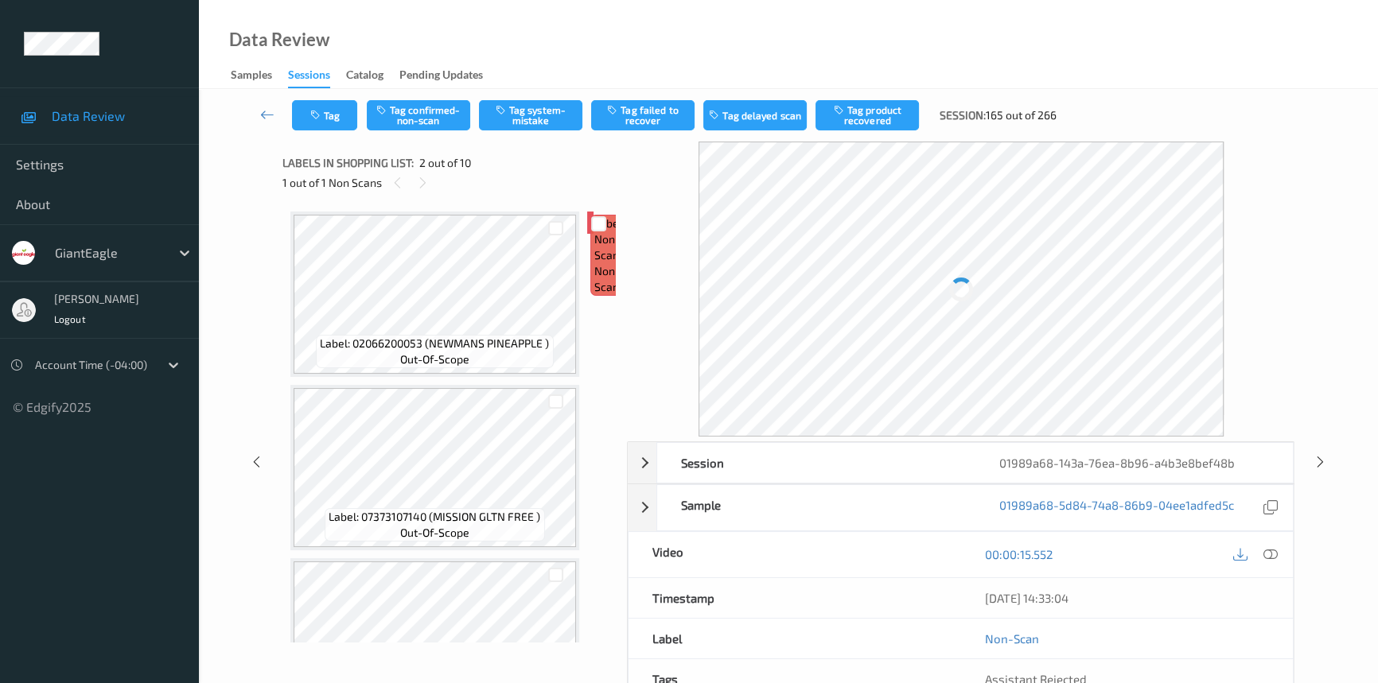
scroll to position [8, 0]
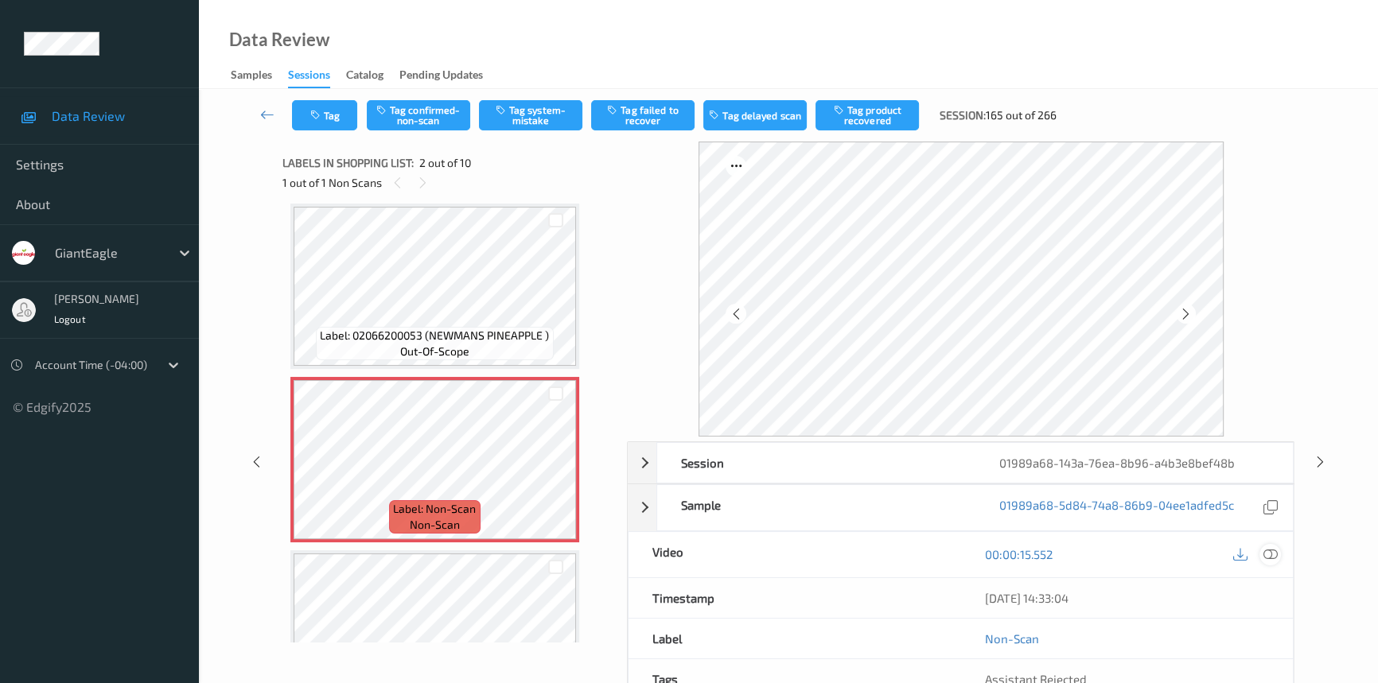
click at [1275, 552] on icon at bounding box center [1270, 554] width 14 height 14
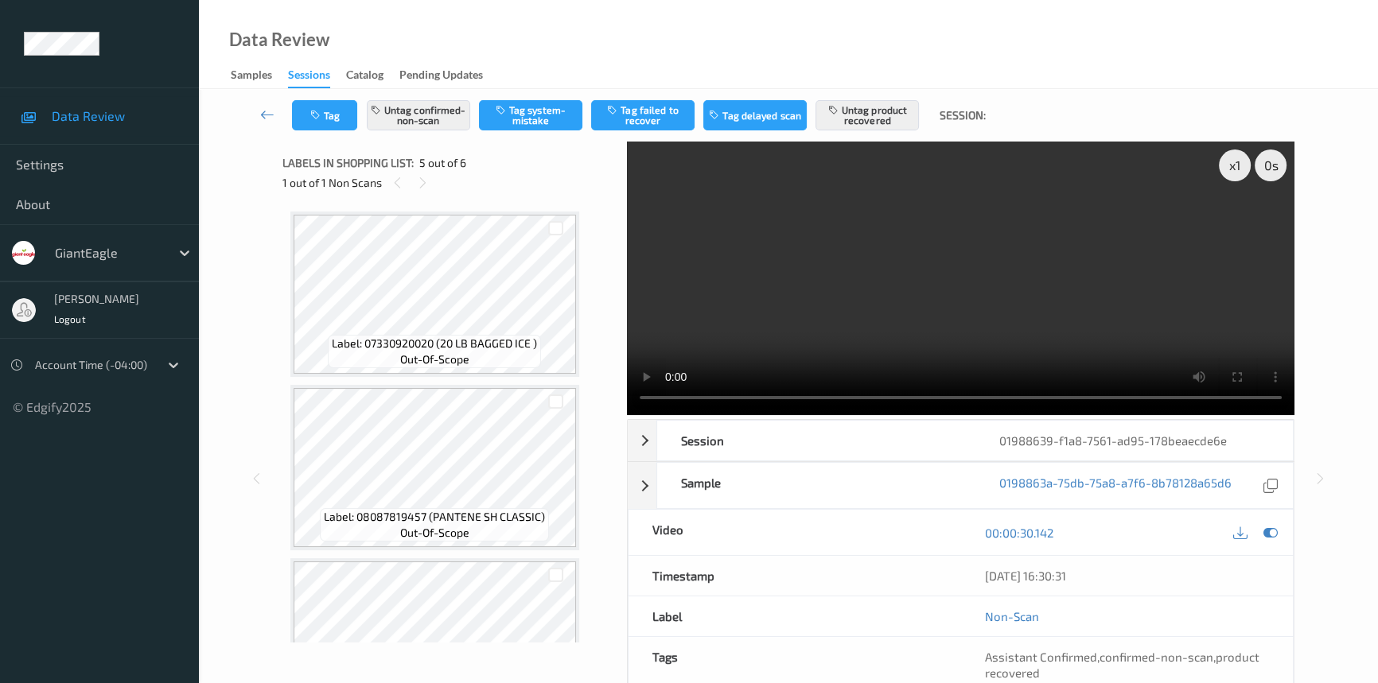
scroll to position [508, 0]
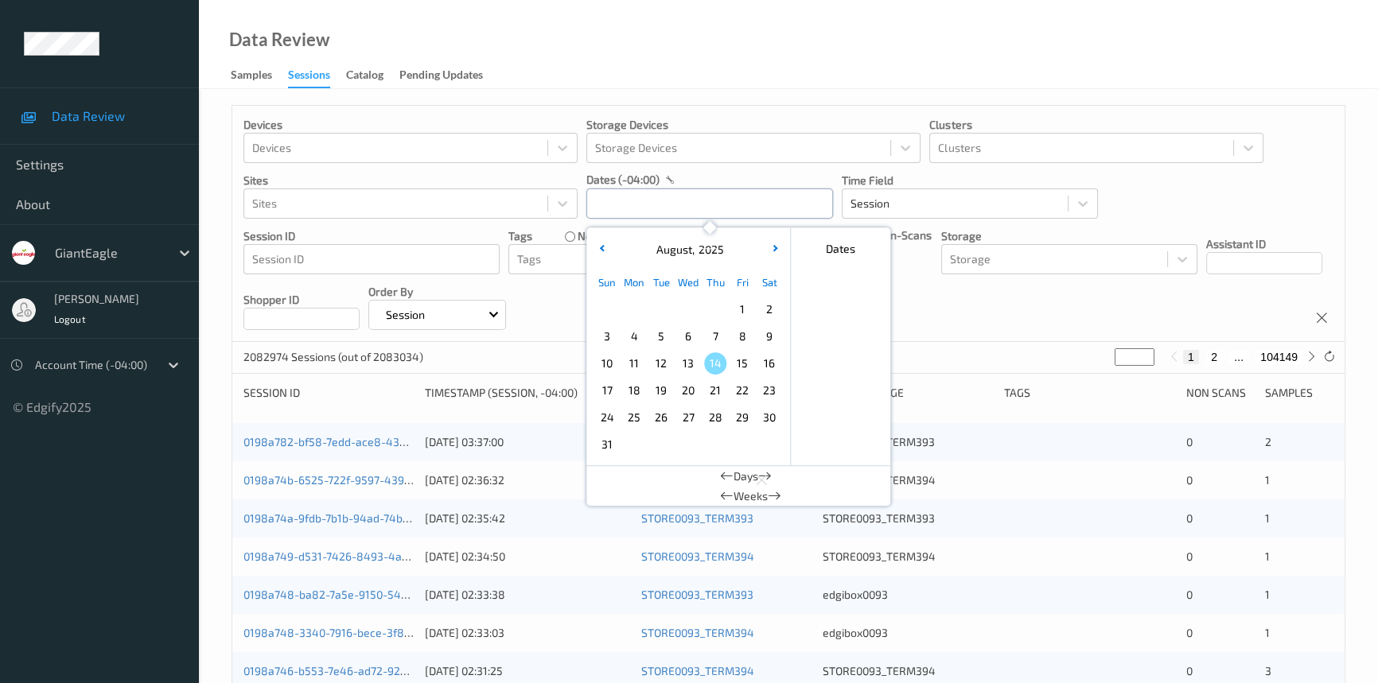
click at [716, 194] on input "text" at bounding box center [709, 204] width 247 height 30
click at [640, 364] on span "11" at bounding box center [634, 363] width 22 height 22
type input "[DATE] 00:00 -> [DATE] 23:59"
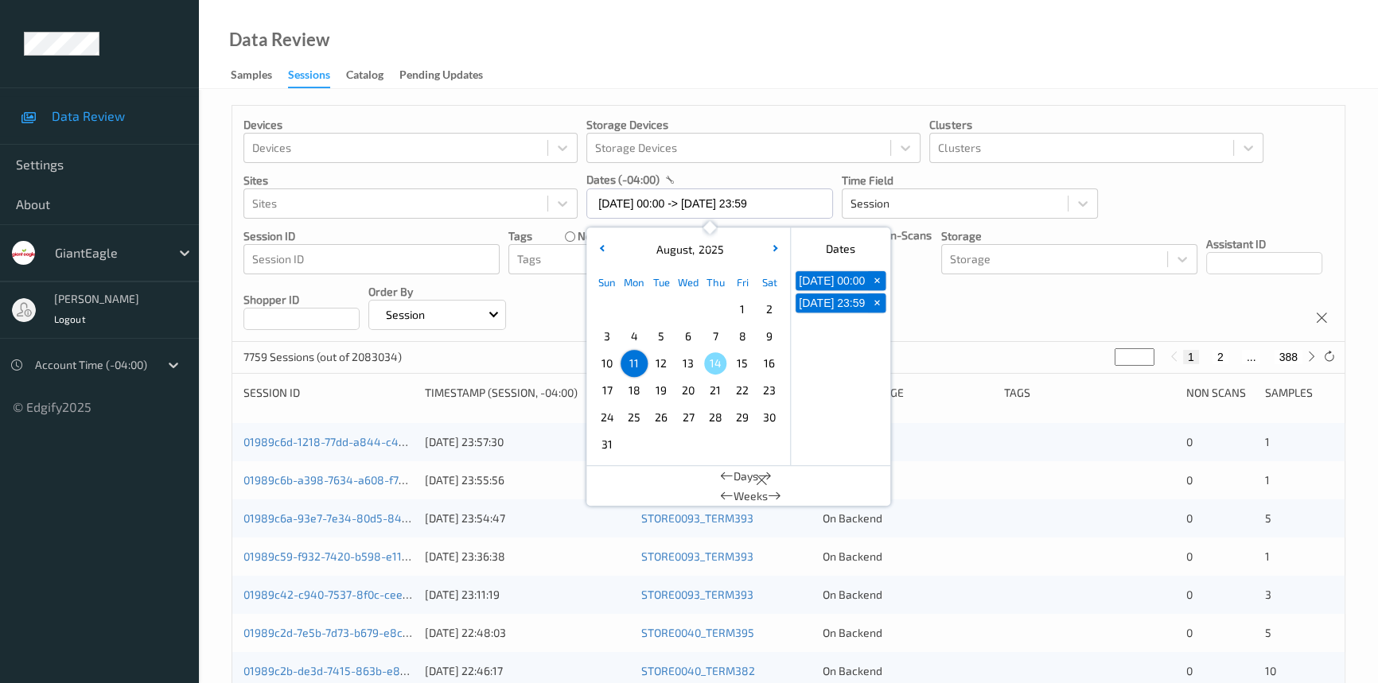
click at [771, 12] on div "Data Review Samples Sessions Catalog Pending Updates" at bounding box center [788, 44] width 1179 height 89
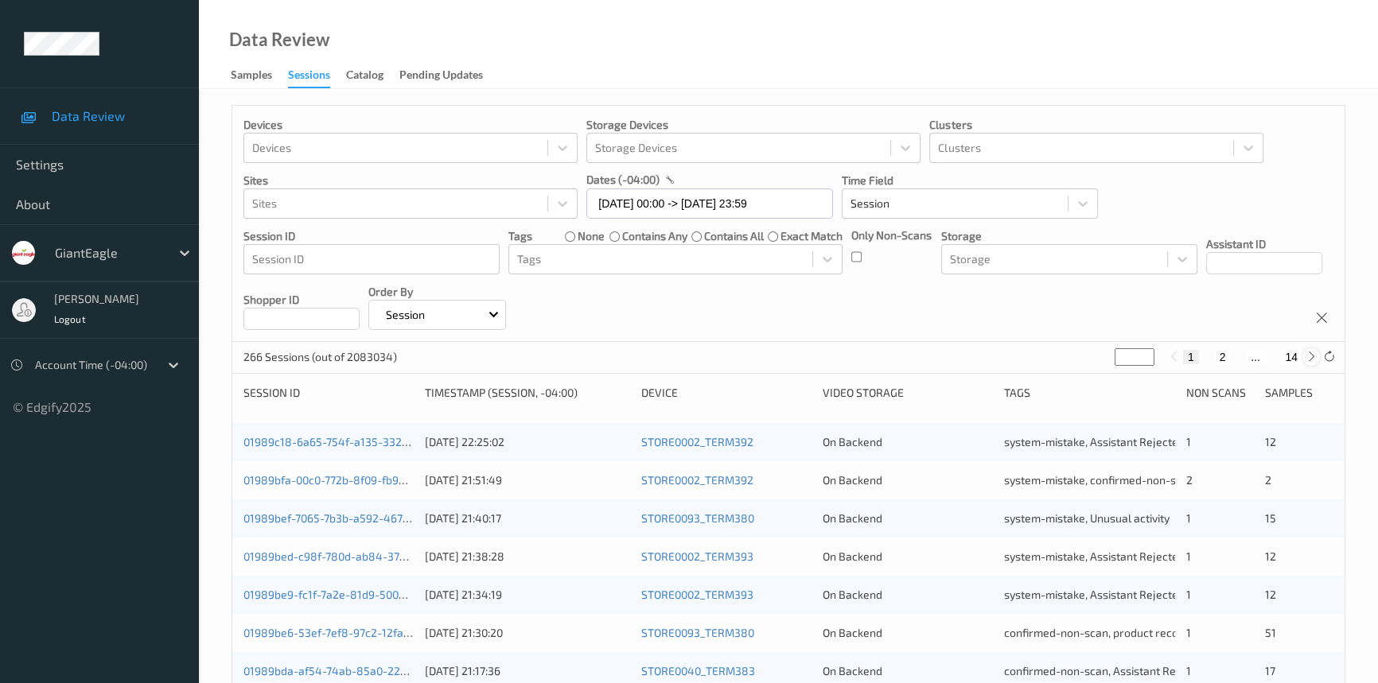
click at [1311, 363] on icon at bounding box center [1312, 357] width 12 height 12
type input "*"
click at [1311, 363] on icon at bounding box center [1312, 357] width 12 height 12
type input "*"
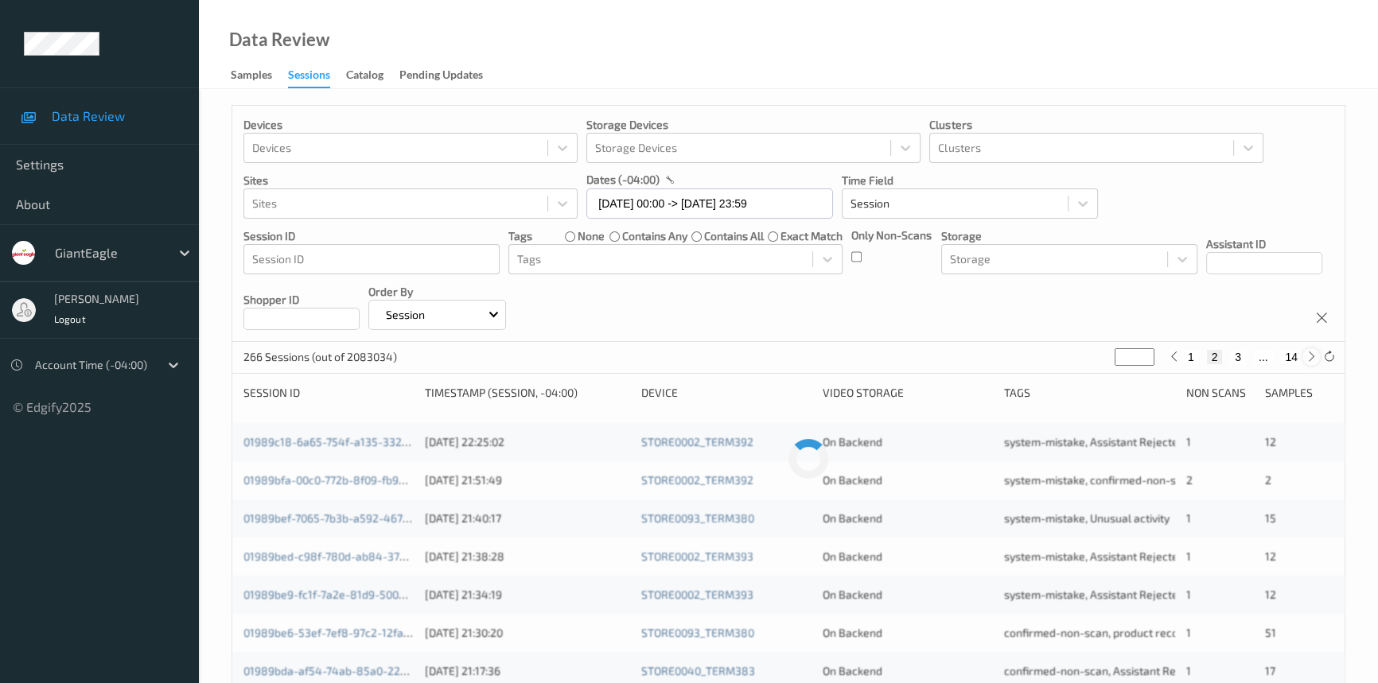
type input "*"
click at [1311, 363] on icon at bounding box center [1312, 357] width 12 height 12
type input "*"
click at [1311, 363] on icon at bounding box center [1312, 357] width 12 height 12
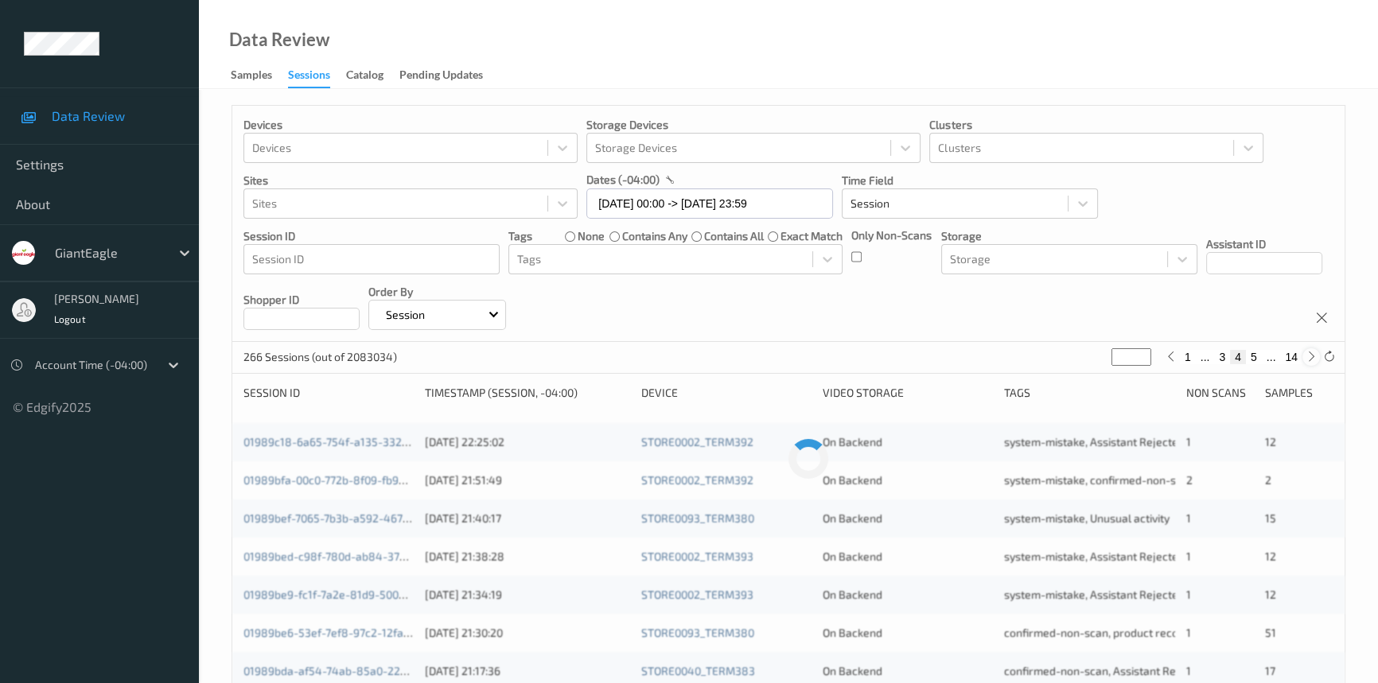
type input "*"
click at [1311, 363] on icon at bounding box center [1312, 357] width 12 height 12
type input "*"
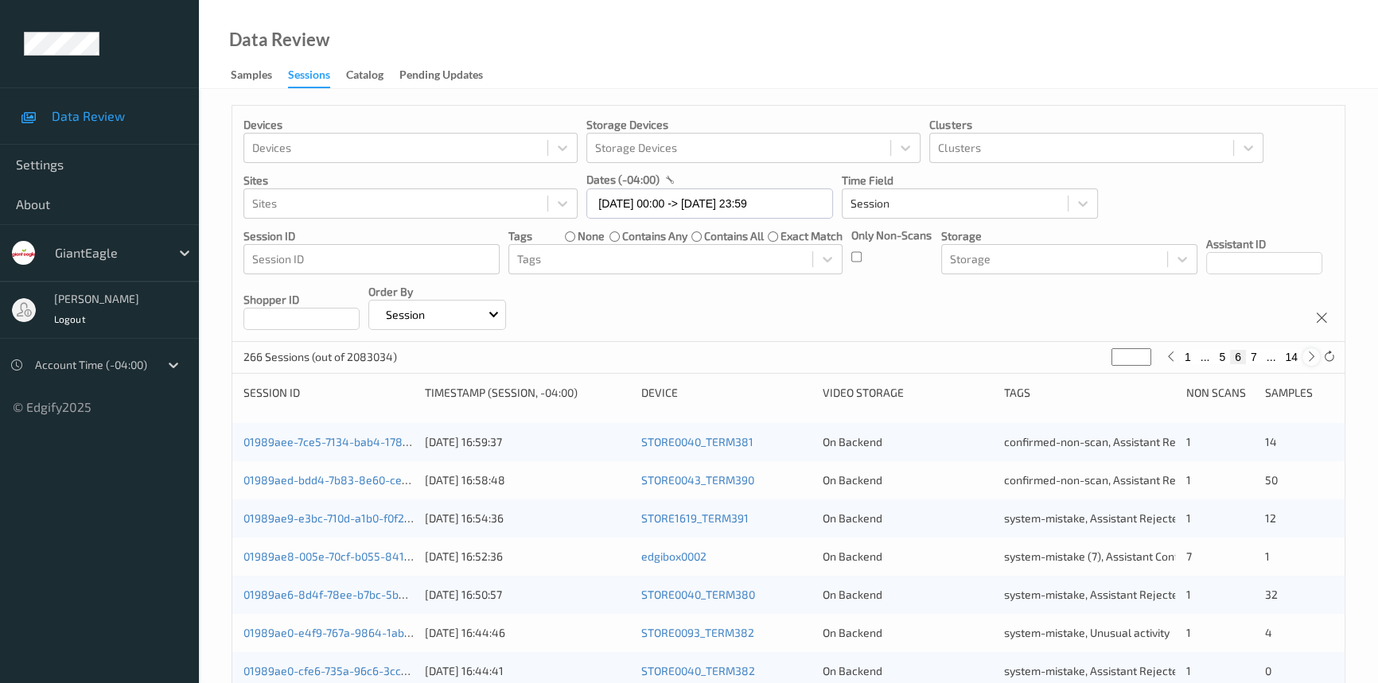
click at [1311, 363] on icon at bounding box center [1312, 357] width 12 height 12
type input "*"
click at [1311, 363] on icon at bounding box center [1312, 357] width 12 height 12
type input "*"
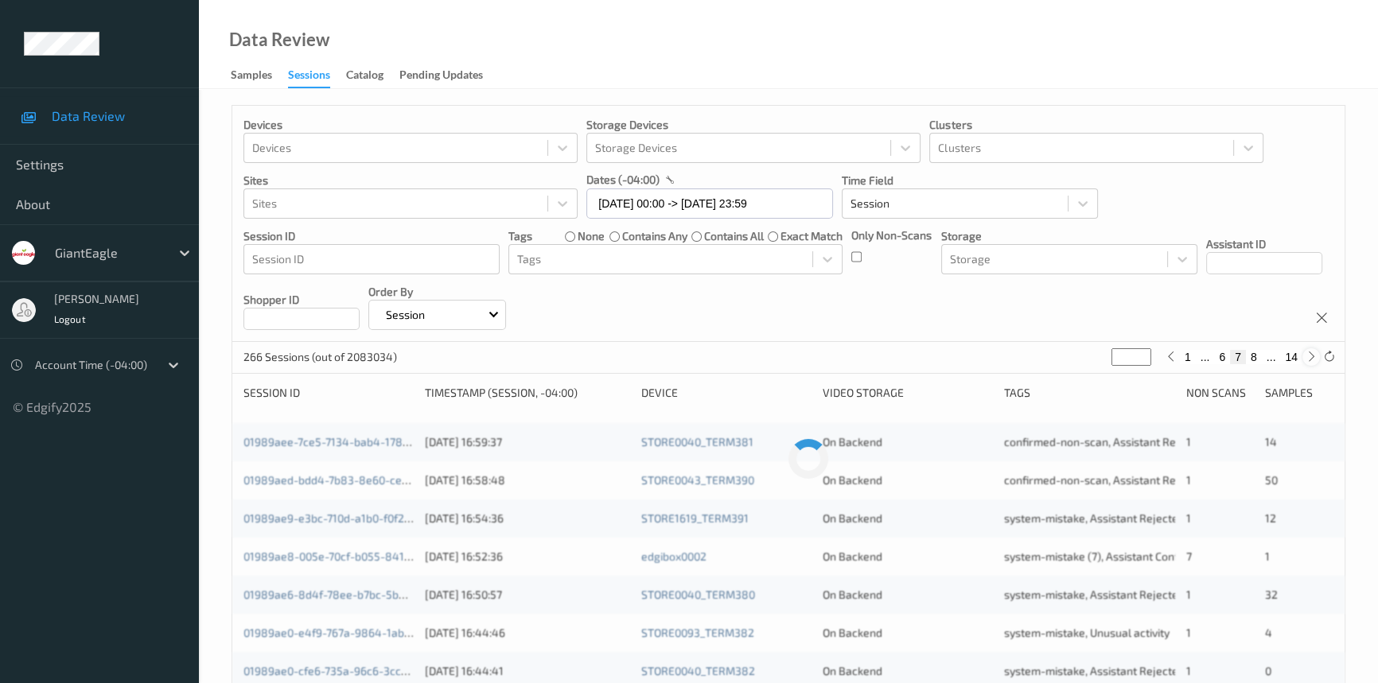
type input "*"
click at [1311, 363] on icon at bounding box center [1312, 357] width 12 height 12
type input "*"
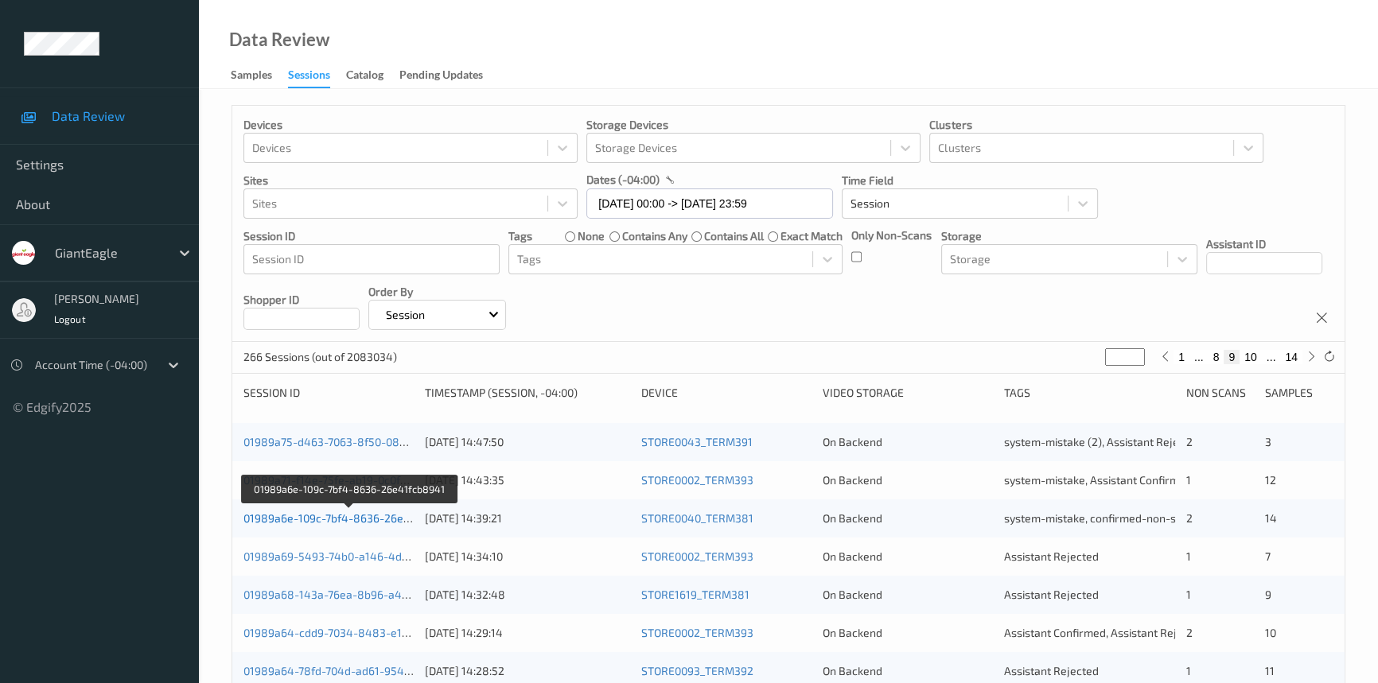
click at [349, 520] on link "01989a6e-109c-7bf4-8636-26e41fcb8941" at bounding box center [349, 519] width 213 height 14
